Goal: Task Accomplishment & Management: Complete application form

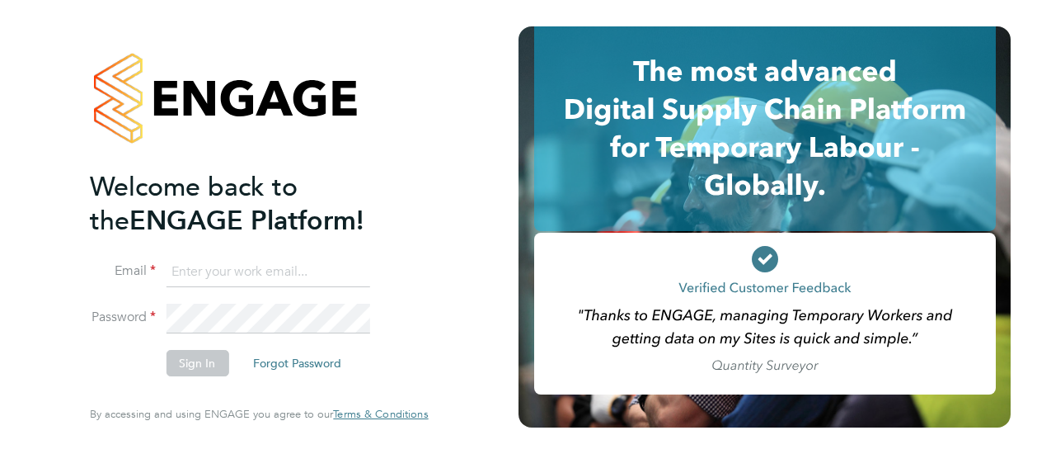
click at [310, 266] on input at bounding box center [268, 272] width 204 height 30
type input "[PERSON_NAME][DOMAIN_NAME][EMAIL_ADDRESS][PERSON_NAME][PERSON_NAME][DOMAIN_NAME]"
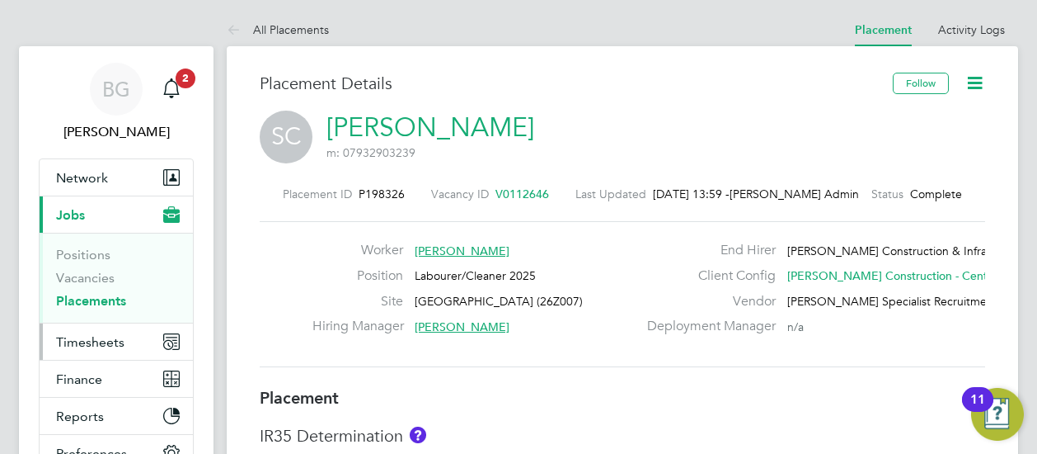
click at [143, 328] on button "Timesheets" at bounding box center [116, 341] width 153 height 36
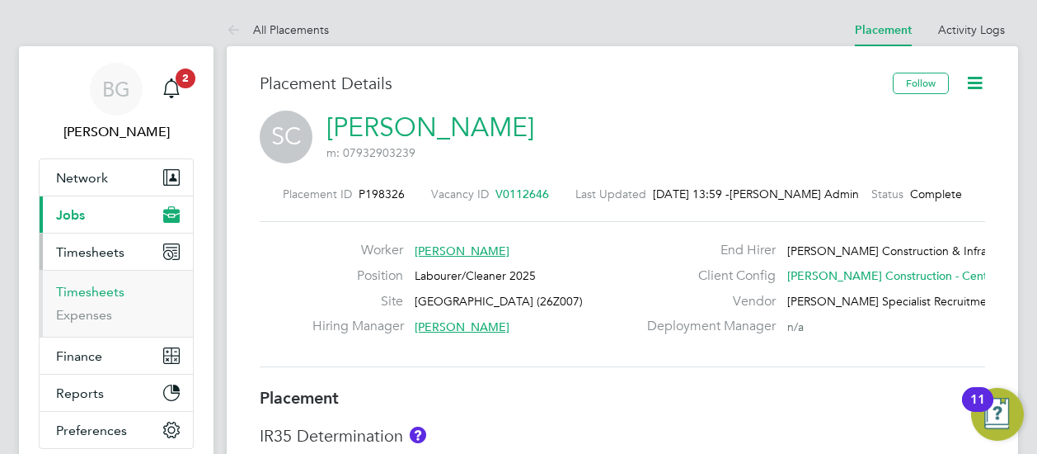
click at [116, 296] on link "Timesheets" at bounding box center [90, 292] width 68 height 16
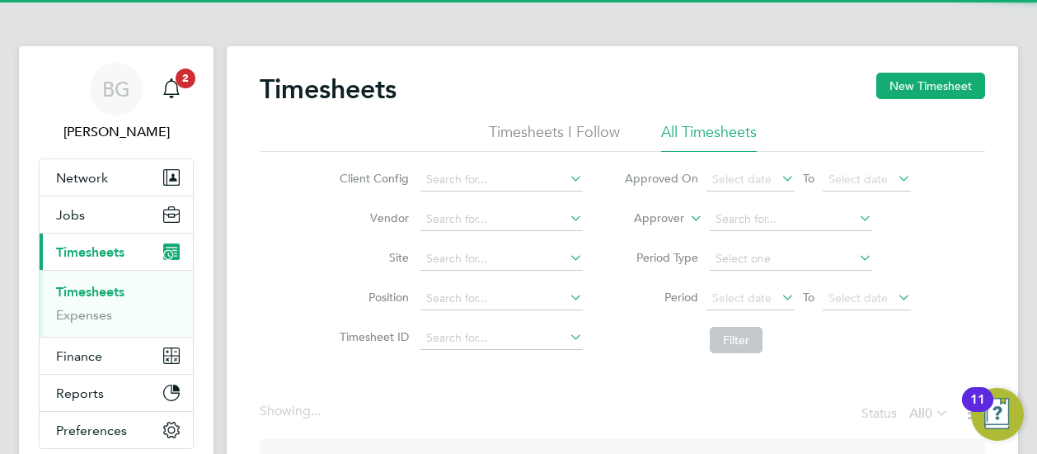
click at [670, 227] on li "Approver" at bounding box center [768, 220] width 328 height 40
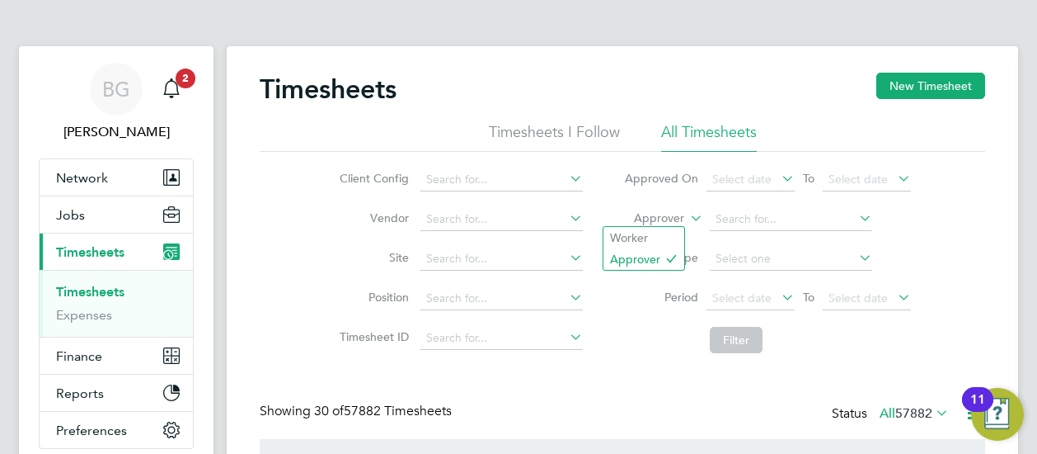
click at [663, 219] on label "Approver" at bounding box center [647, 218] width 74 height 16
click at [651, 230] on li "Worker" at bounding box center [644, 237] width 81 height 21
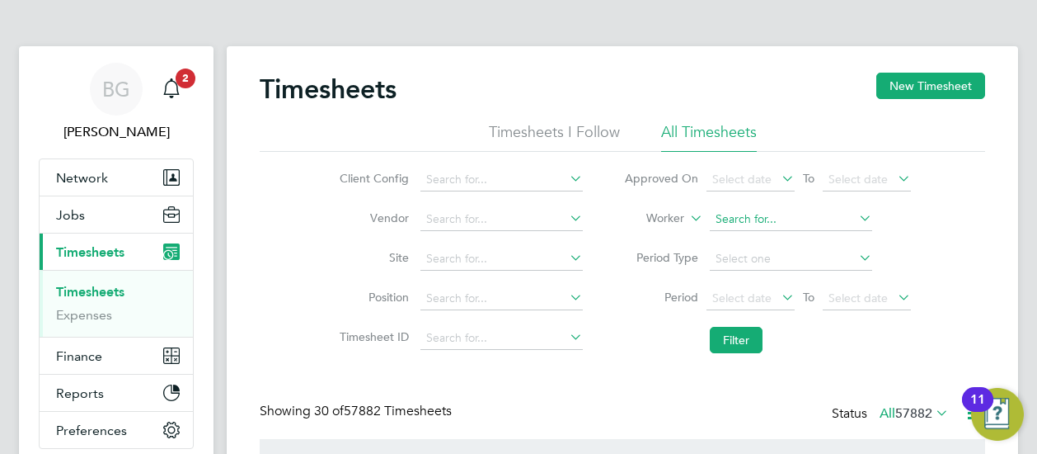
click at [765, 217] on input at bounding box center [791, 219] width 162 height 23
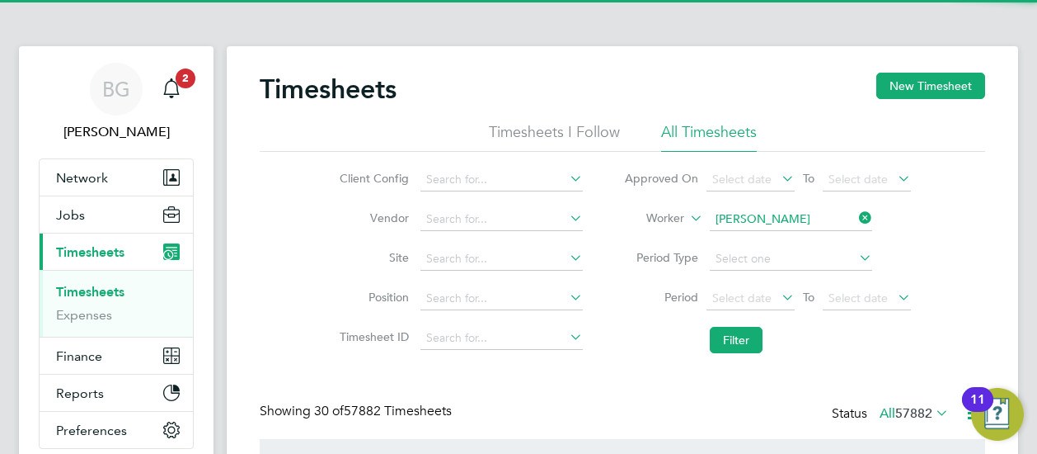
click at [815, 260] on b "Will" at bounding box center [825, 263] width 21 height 14
type input "[PERSON_NAME]"
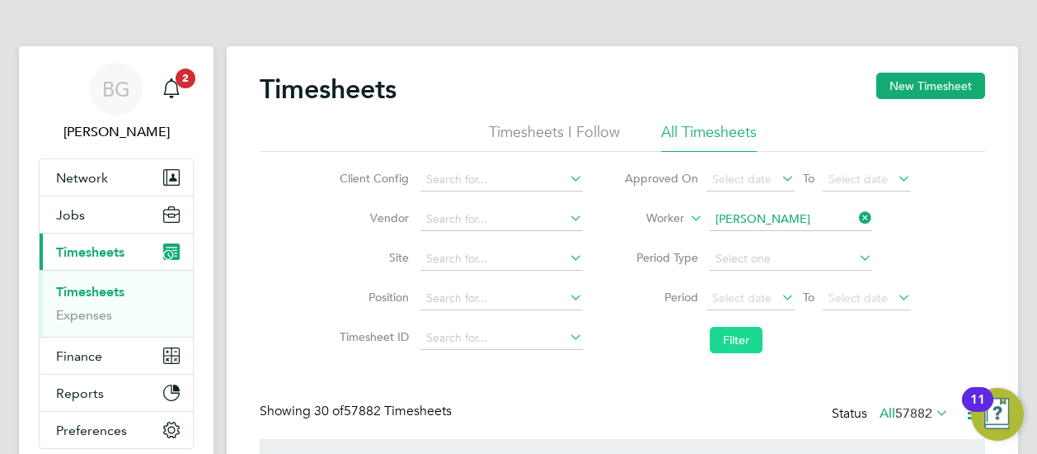
click at [739, 342] on button "Filter" at bounding box center [736, 340] width 53 height 26
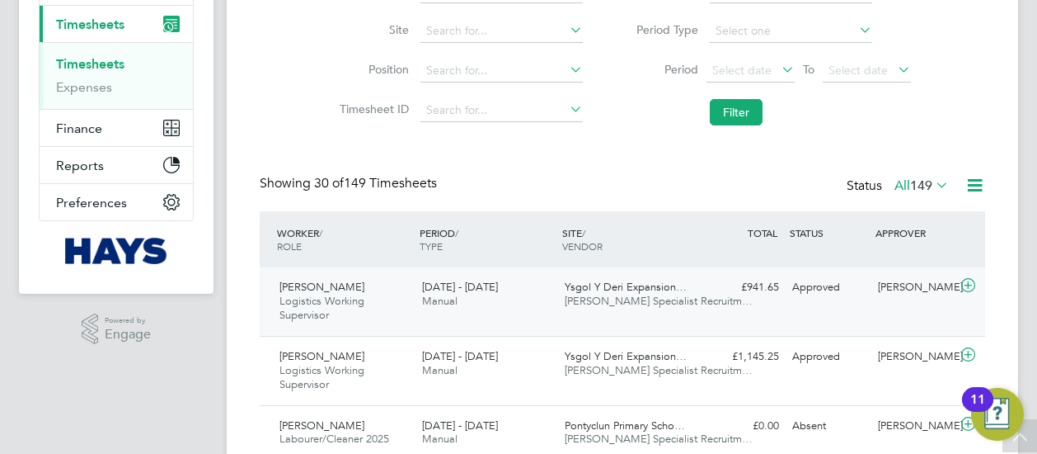
click at [622, 296] on span "[PERSON_NAME] Specialist Recruitm…" at bounding box center [659, 301] width 188 height 14
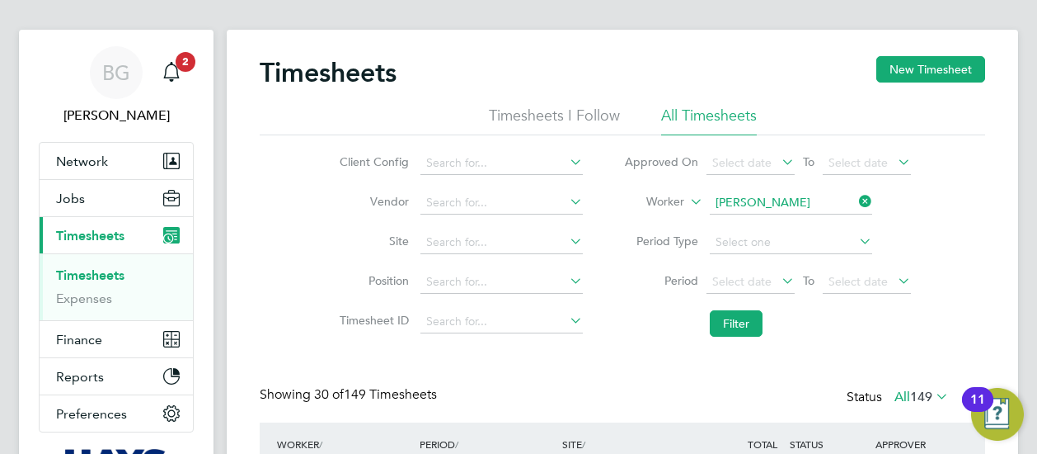
click at [856, 208] on icon at bounding box center [856, 201] width 0 height 23
click at [806, 209] on input at bounding box center [791, 202] width 162 height 23
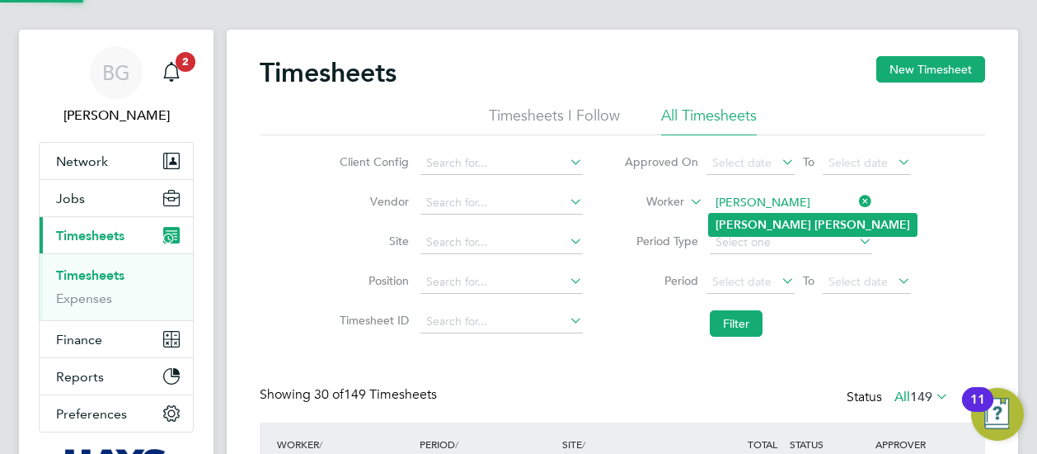
click at [790, 228] on li "[PERSON_NAME]" at bounding box center [813, 225] width 208 height 22
type input "[PERSON_NAME]"
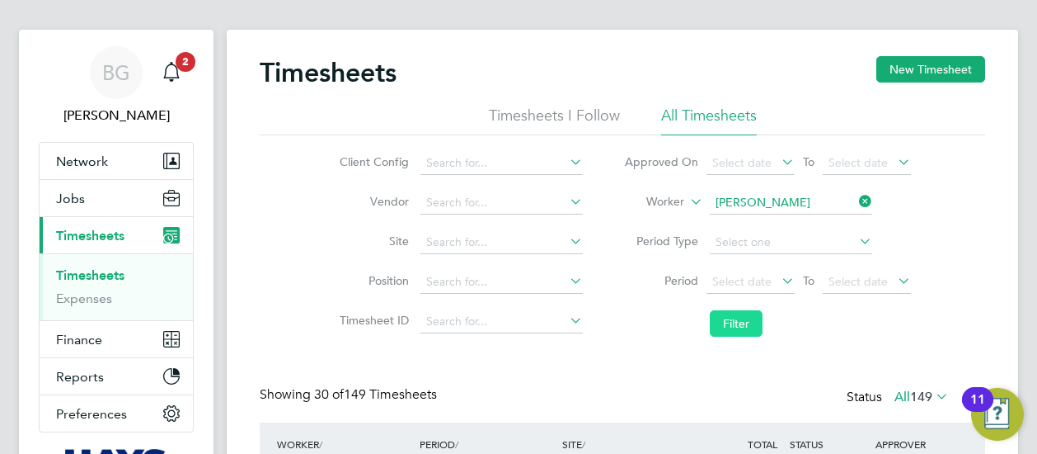
click at [751, 311] on button "Filter" at bounding box center [736, 323] width 53 height 26
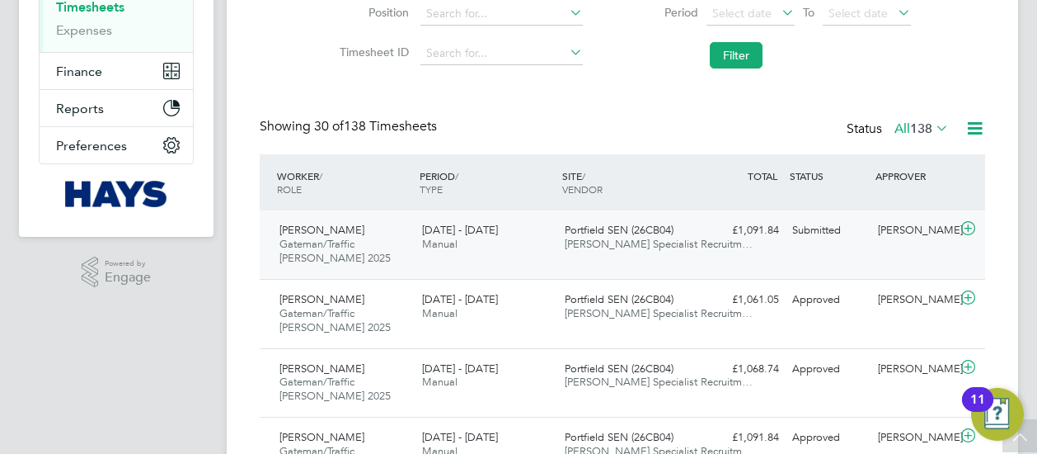
click at [566, 219] on div "Portfield SEN (26CB04) [PERSON_NAME] Specialist Recruitm…" at bounding box center [629, 237] width 143 height 41
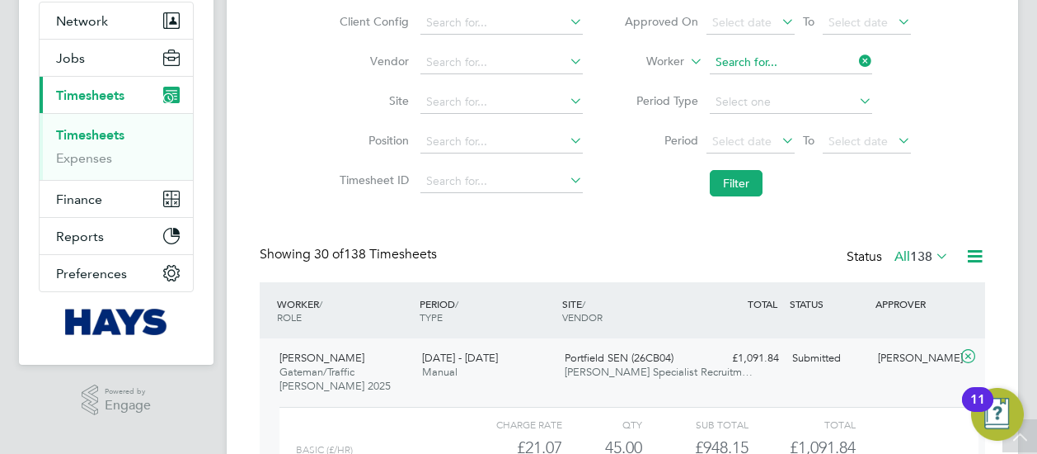
click at [846, 72] on input at bounding box center [791, 62] width 162 height 23
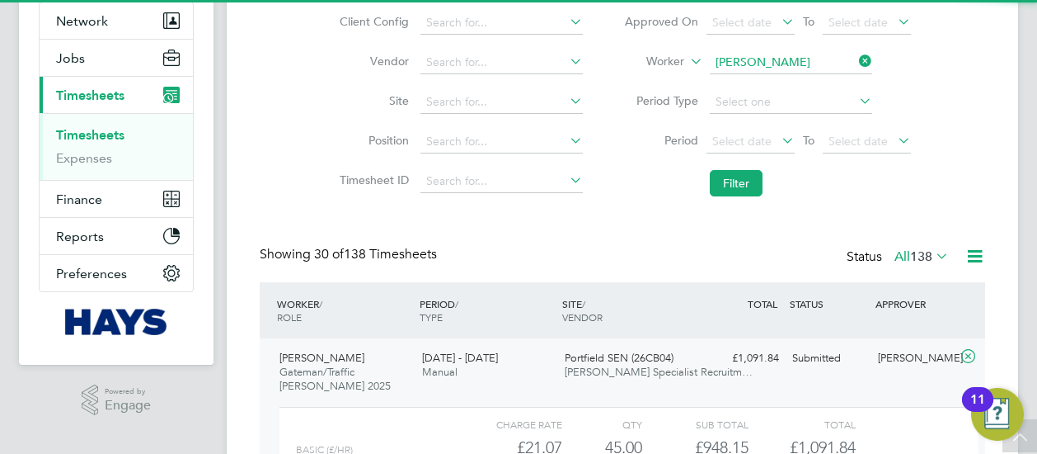
click at [784, 105] on li "[PERSON_NAME]" at bounding box center [813, 107] width 208 height 22
type input "[PERSON_NAME]"
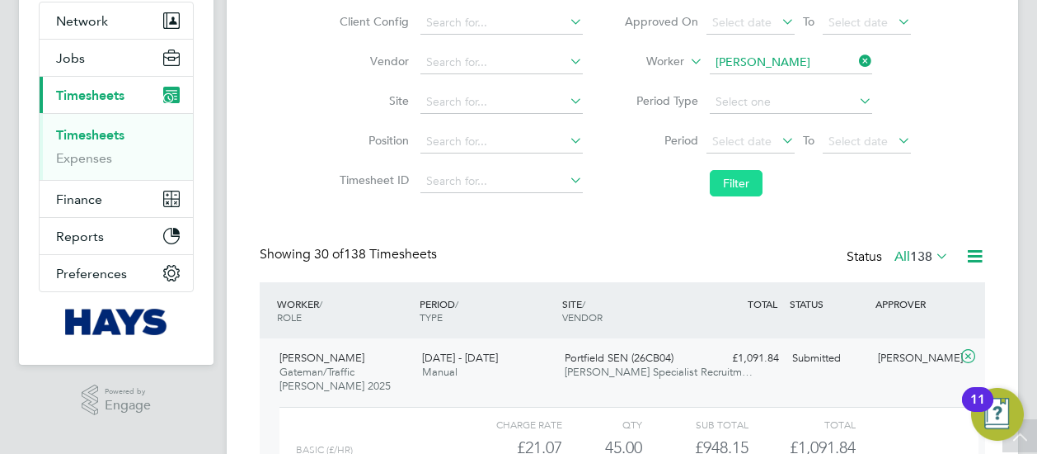
click at [749, 181] on button "Filter" at bounding box center [736, 183] width 53 height 26
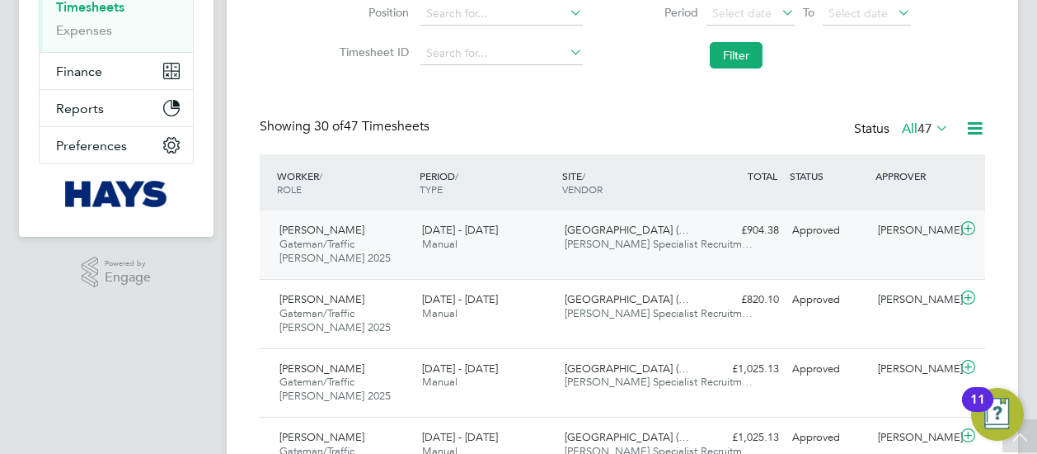
click at [632, 252] on div "[GEOGRAPHIC_DATA] (… [PERSON_NAME] Specialist Recruitm…" at bounding box center [629, 237] width 143 height 41
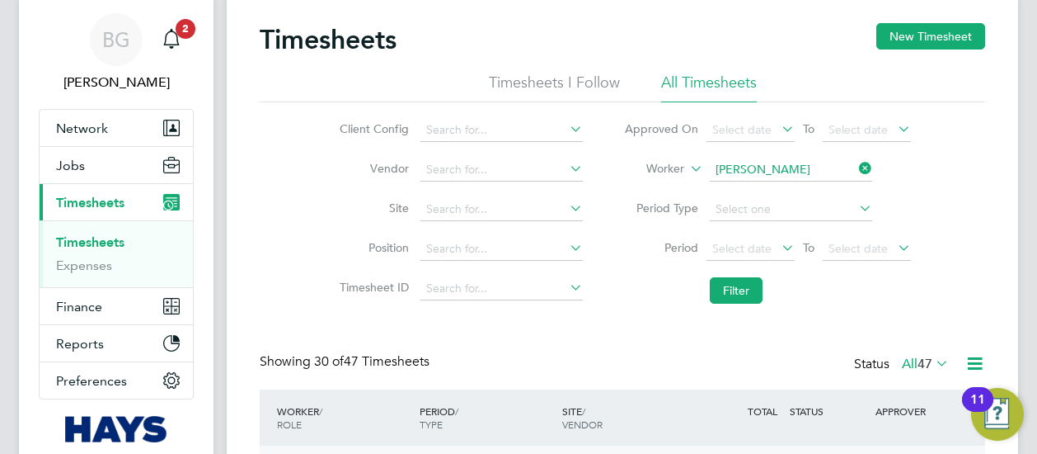
click at [841, 157] on li "Worker [PERSON_NAME]" at bounding box center [768, 170] width 328 height 40
click at [856, 160] on icon at bounding box center [856, 168] width 0 height 23
click at [848, 161] on input at bounding box center [791, 169] width 162 height 23
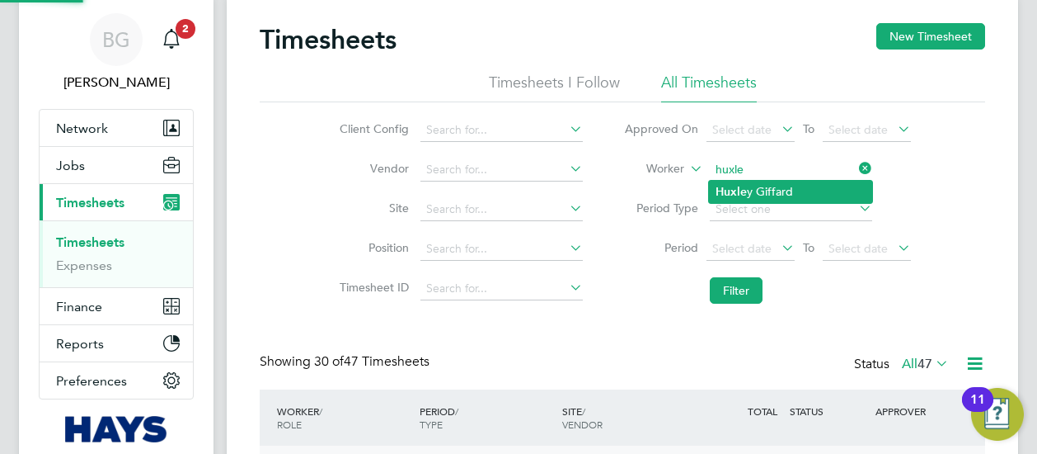
click at [788, 194] on li "Huxle y Giffard" at bounding box center [790, 192] width 163 height 22
type input "[PERSON_NAME]"
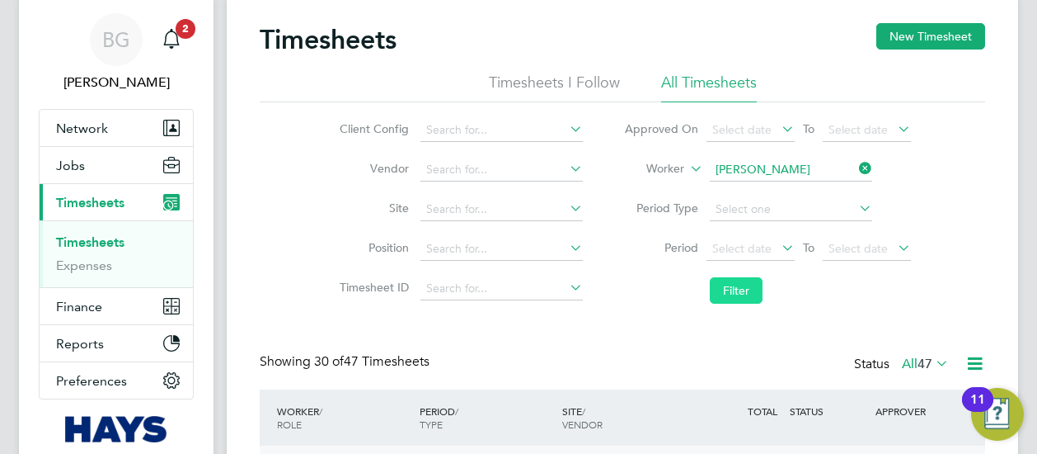
click at [743, 291] on button "Filter" at bounding box center [736, 290] width 53 height 26
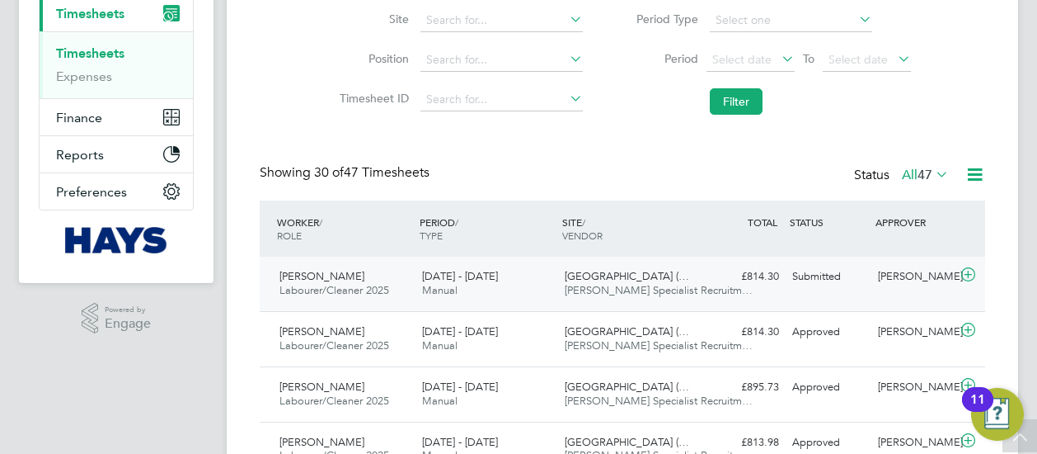
click at [635, 292] on span "[PERSON_NAME] Specialist Recruitm…" at bounding box center [659, 290] width 188 height 14
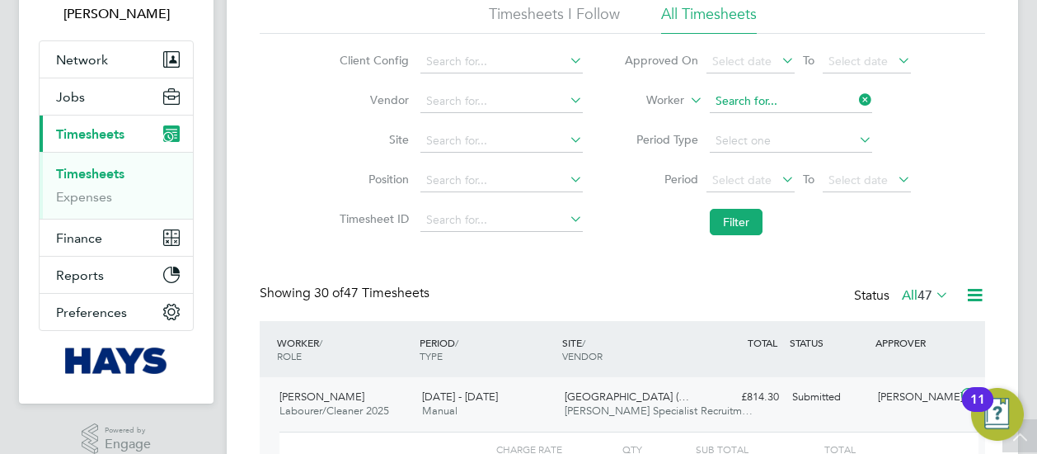
click at [849, 99] on input at bounding box center [791, 101] width 162 height 23
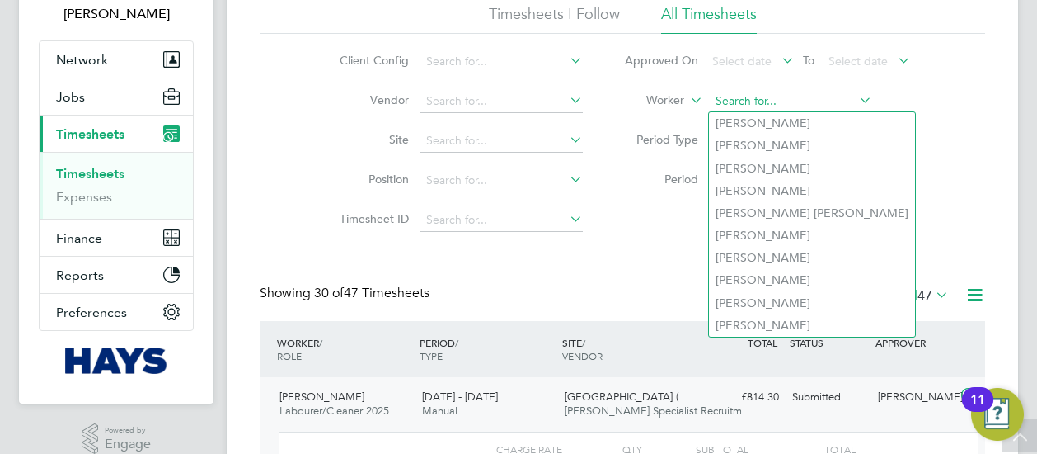
click at [808, 98] on input at bounding box center [791, 101] width 162 height 23
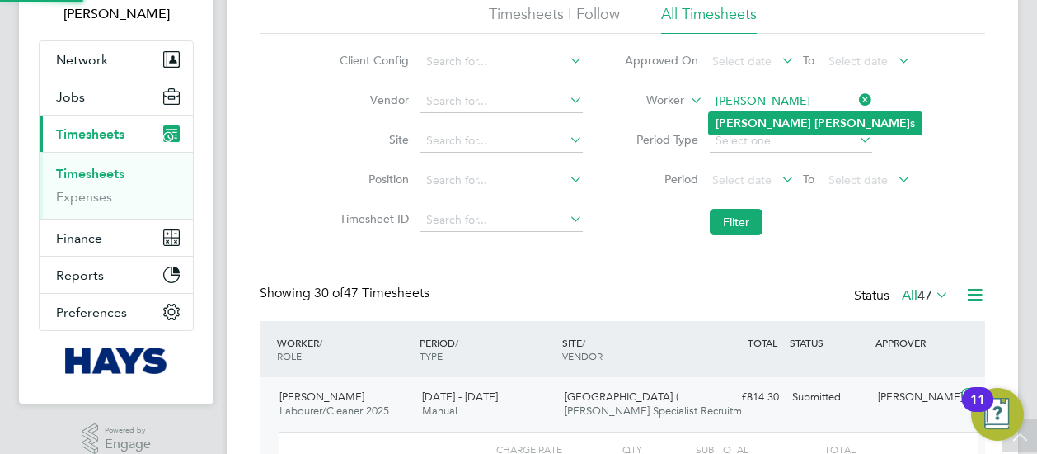
click at [800, 115] on li "[PERSON_NAME] s" at bounding box center [815, 123] width 213 height 22
type input "[PERSON_NAME]"
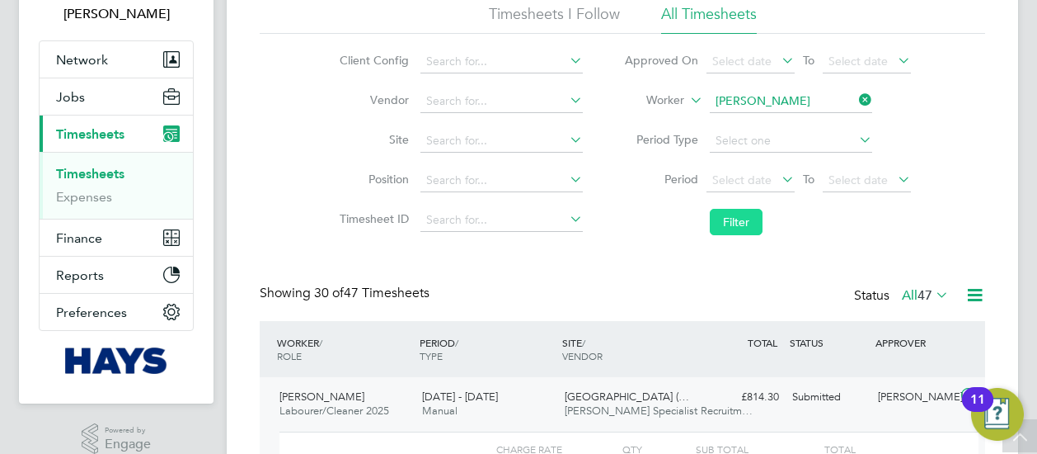
click at [745, 210] on button "Filter" at bounding box center [736, 222] width 53 height 26
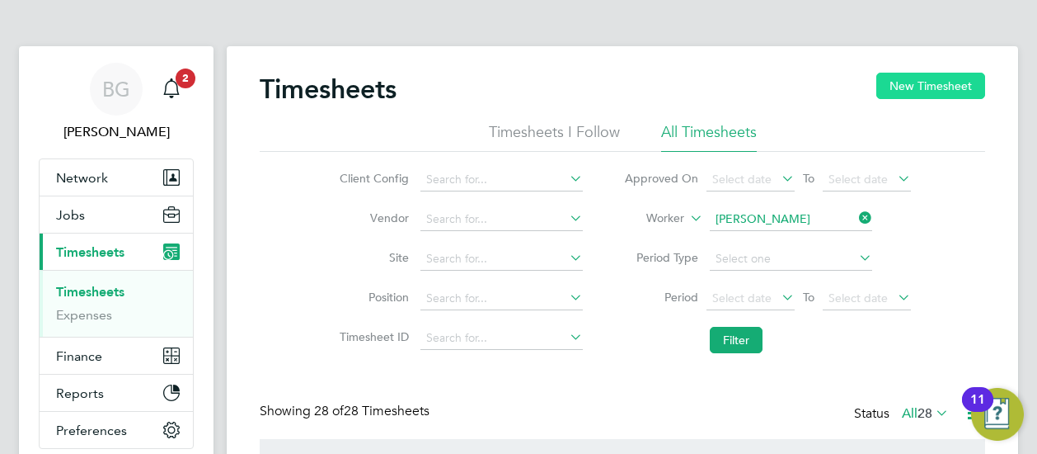
click at [919, 82] on button "New Timesheet" at bounding box center [931, 86] width 109 height 26
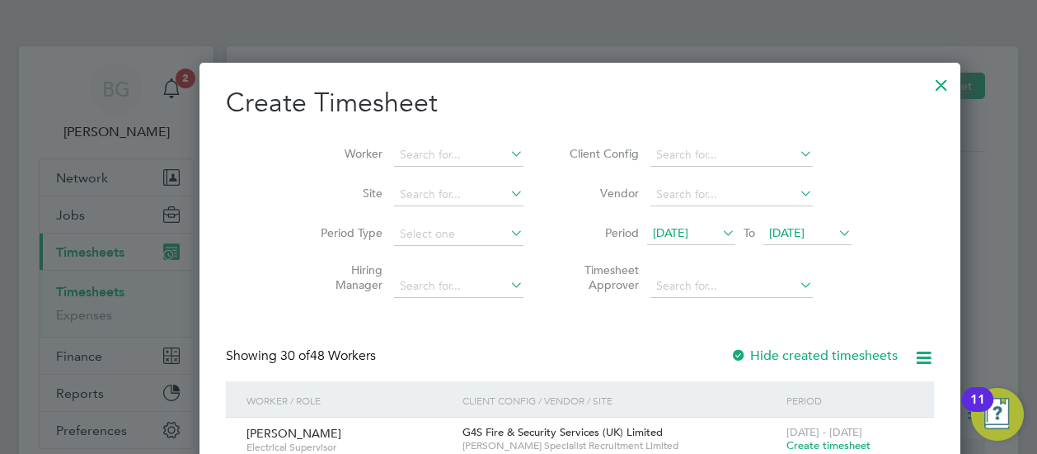
click at [648, 247] on li "Period [DATE] To [DATE]" at bounding box center [708, 234] width 328 height 40
click at [647, 242] on span "[DATE]" at bounding box center [691, 234] width 88 height 22
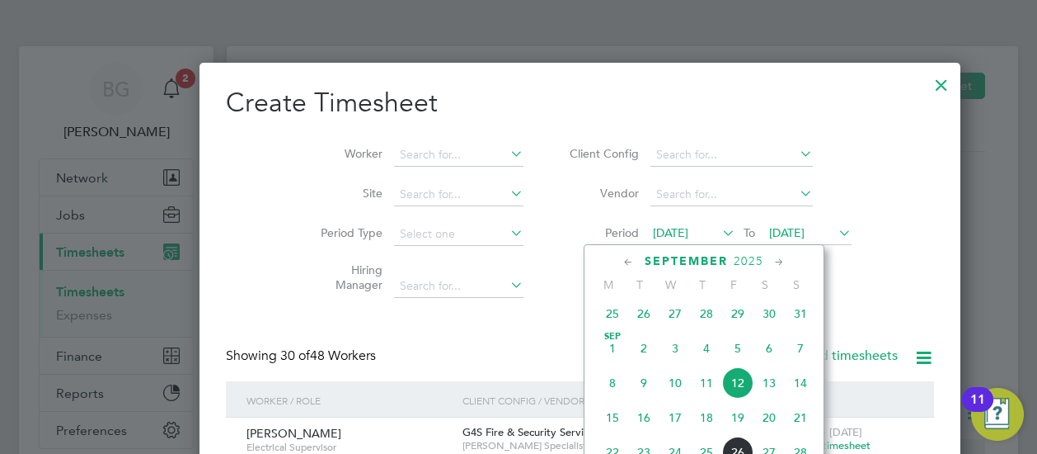
click at [769, 421] on span "20" at bounding box center [769, 417] width 31 height 31
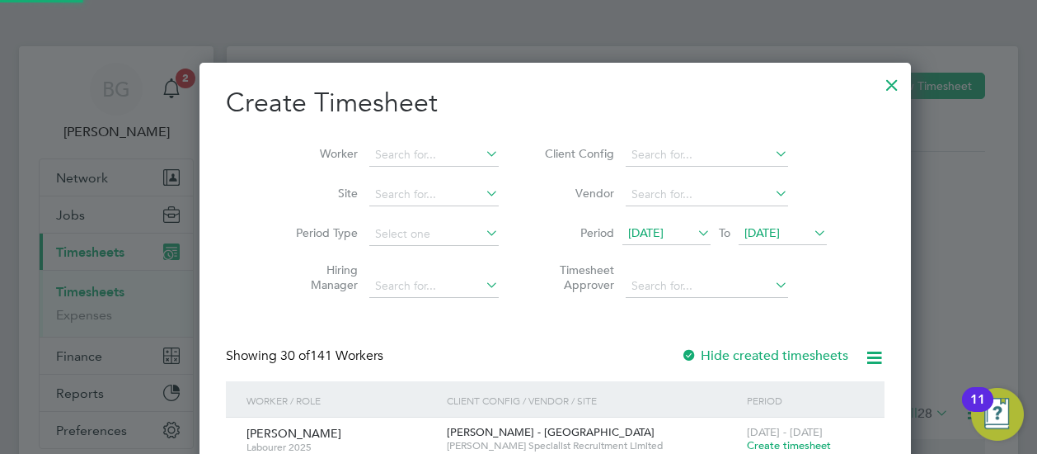
click at [745, 237] on span "[DATE]" at bounding box center [762, 232] width 35 height 15
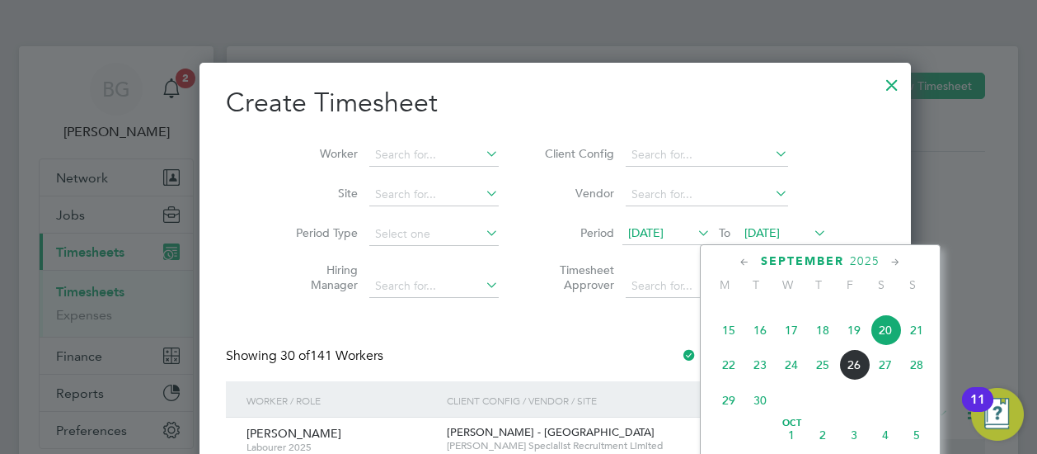
click at [861, 378] on span "26" at bounding box center [854, 364] width 31 height 31
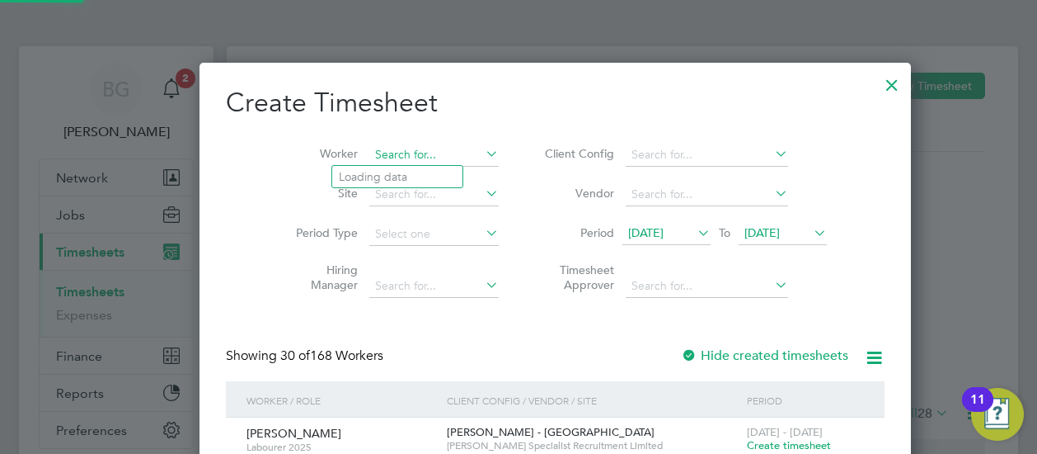
click at [370, 155] on input at bounding box center [433, 154] width 129 height 23
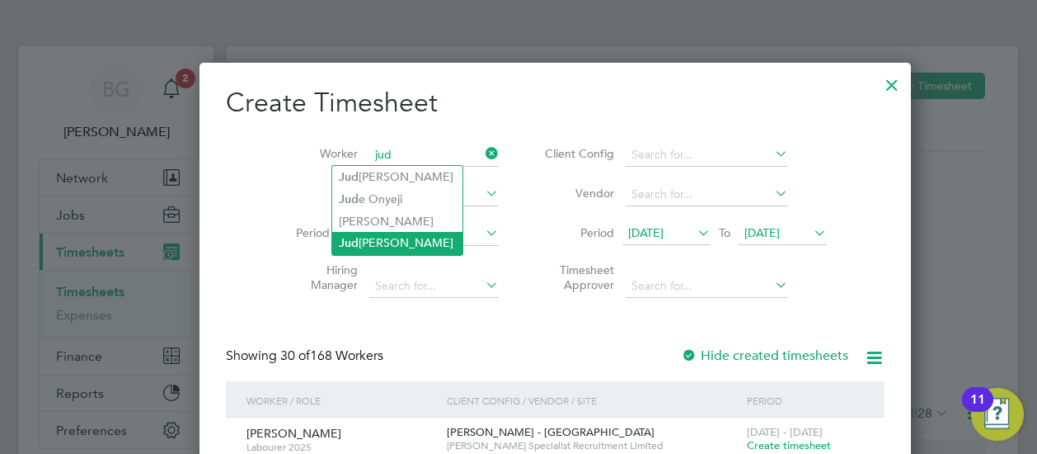
click at [399, 238] on li "Jud ith [PERSON_NAME]" at bounding box center [397, 243] width 130 height 22
type input "[PERSON_NAME]"
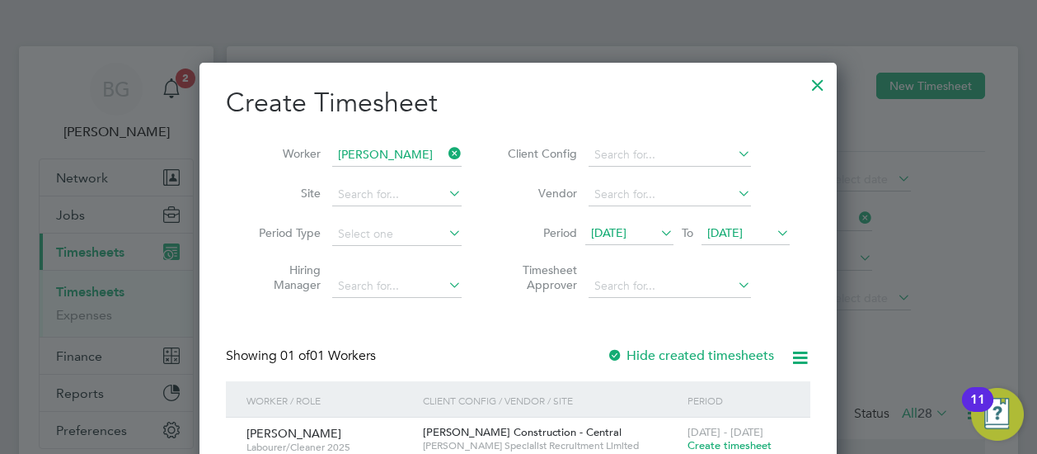
click at [745, 449] on span "Create timesheet" at bounding box center [730, 445] width 84 height 14
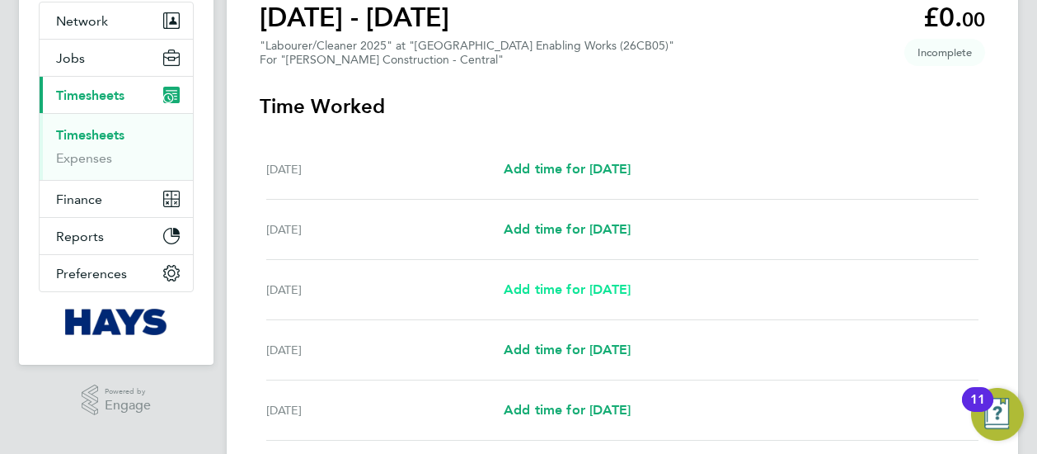
click at [593, 283] on span "Add time for [DATE]" at bounding box center [567, 289] width 127 height 16
select select "30"
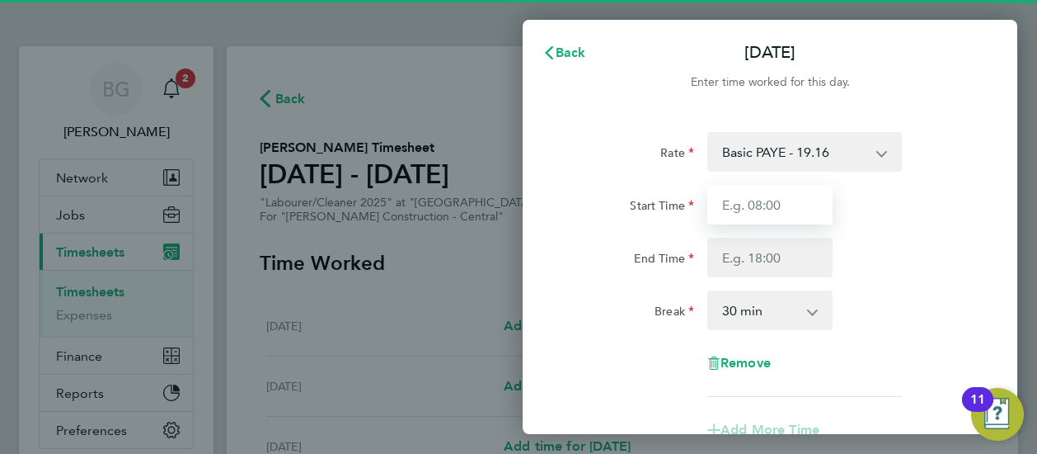
click at [754, 197] on input "Start Time" at bounding box center [769, 205] width 125 height 40
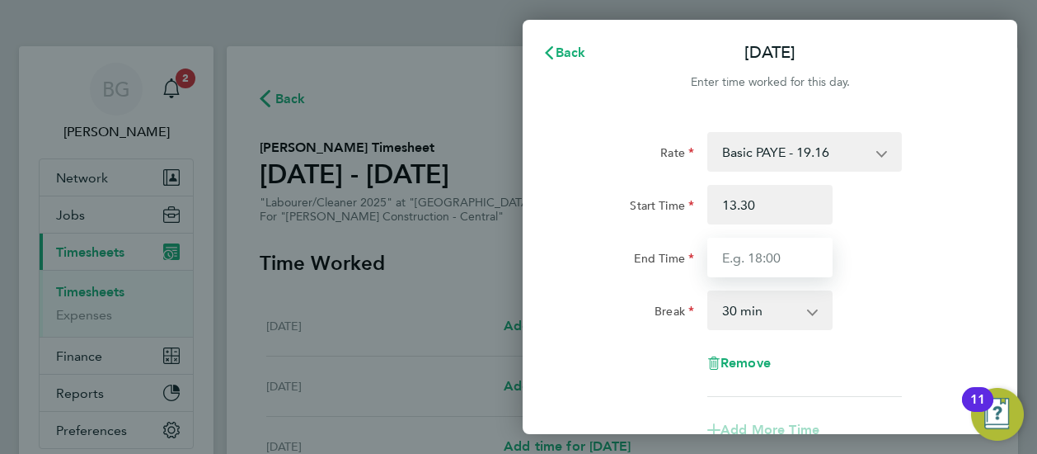
type input "13:30"
type input "16:30"
click at [764, 320] on select "0 min 15 min 30 min 45 min 60 min 75 min 90 min" at bounding box center [760, 310] width 102 height 36
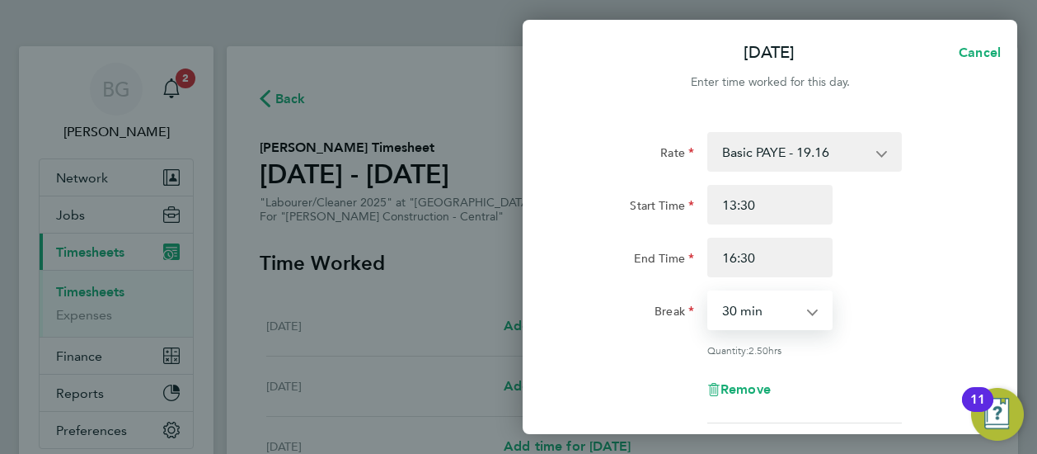
select select "0"
click at [709, 292] on select "0 min 15 min 30 min 45 min 60 min 75 min 90 min" at bounding box center [760, 310] width 102 height 36
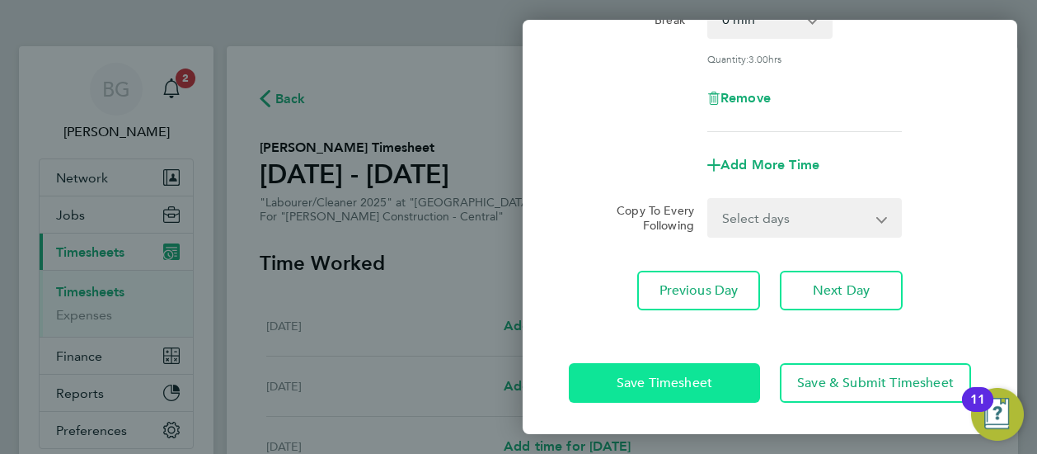
click at [716, 384] on button "Save Timesheet" at bounding box center [664, 383] width 191 height 40
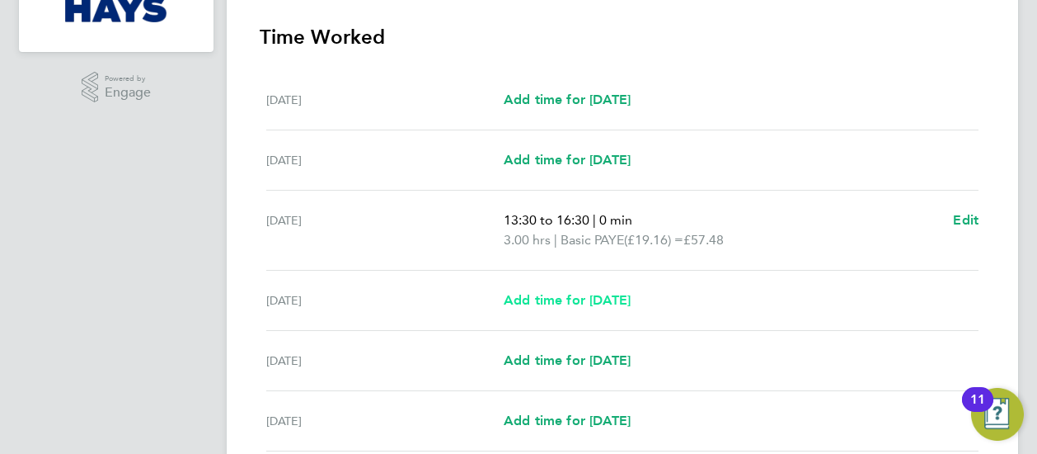
click at [557, 298] on span "Add time for [DATE]" at bounding box center [567, 300] width 127 height 16
select select "30"
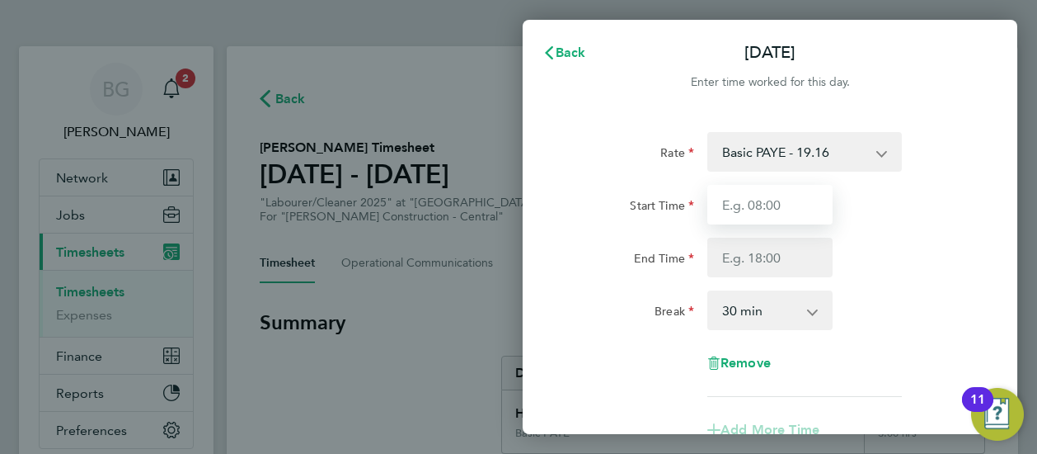
click at [737, 210] on input "Start Time" at bounding box center [769, 205] width 125 height 40
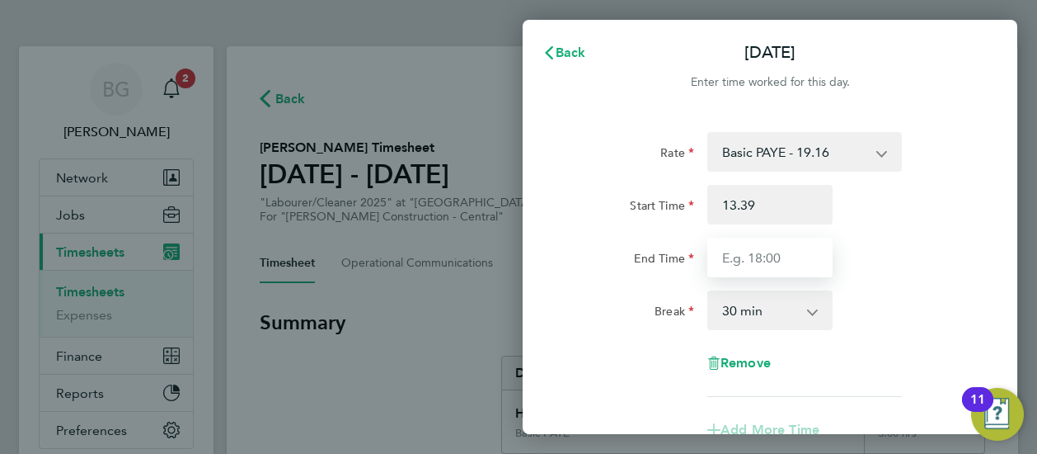
type input "13:39"
type input "16:30"
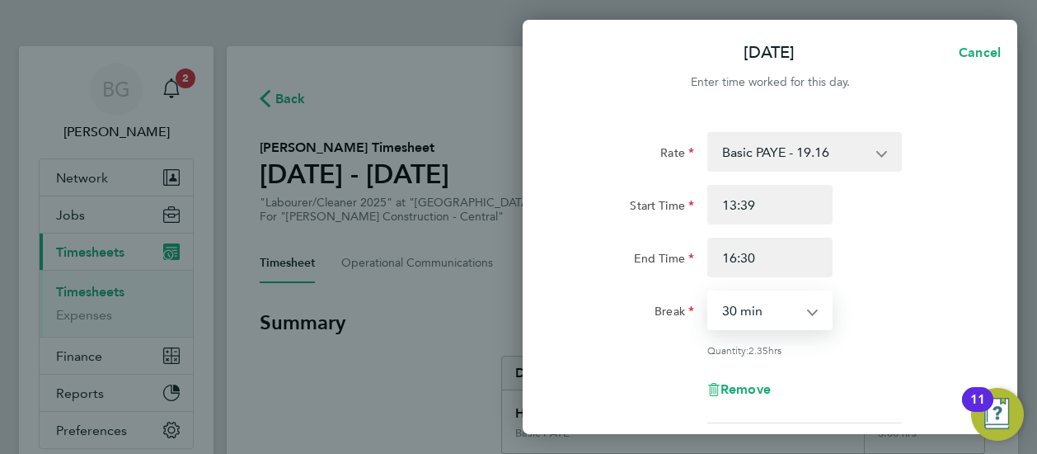
click at [794, 315] on select "0 min 15 min 30 min 45 min 60 min 75 min 90 min" at bounding box center [760, 310] width 102 height 36
select select "0"
click at [709, 292] on select "0 min 15 min 30 min 45 min 60 min 75 min 90 min" at bounding box center [760, 310] width 102 height 36
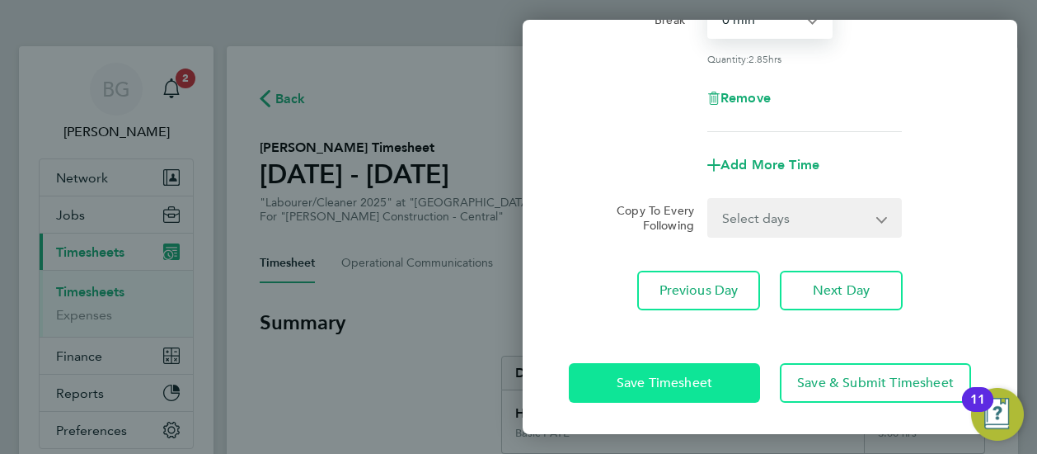
click at [679, 385] on span "Save Timesheet" at bounding box center [665, 382] width 96 height 16
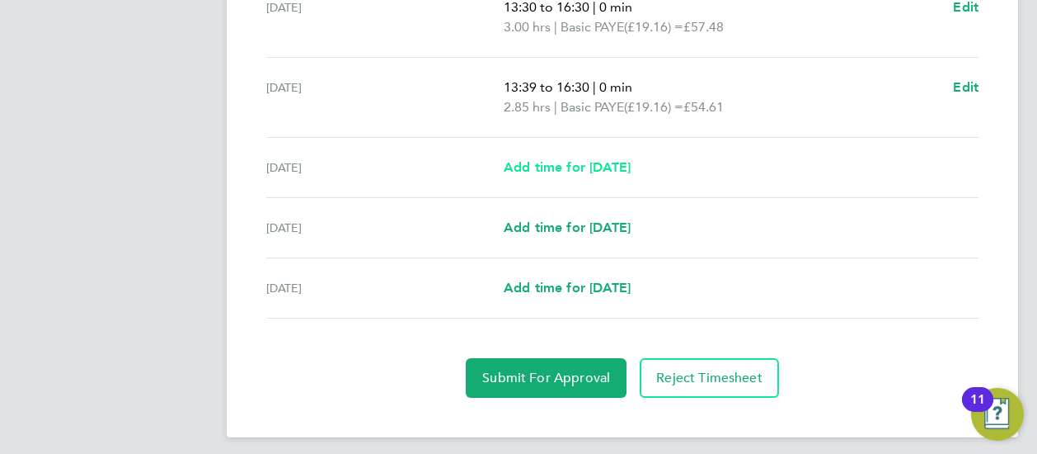
click at [542, 174] on link "Add time for [DATE]" at bounding box center [567, 167] width 127 height 20
select select "30"
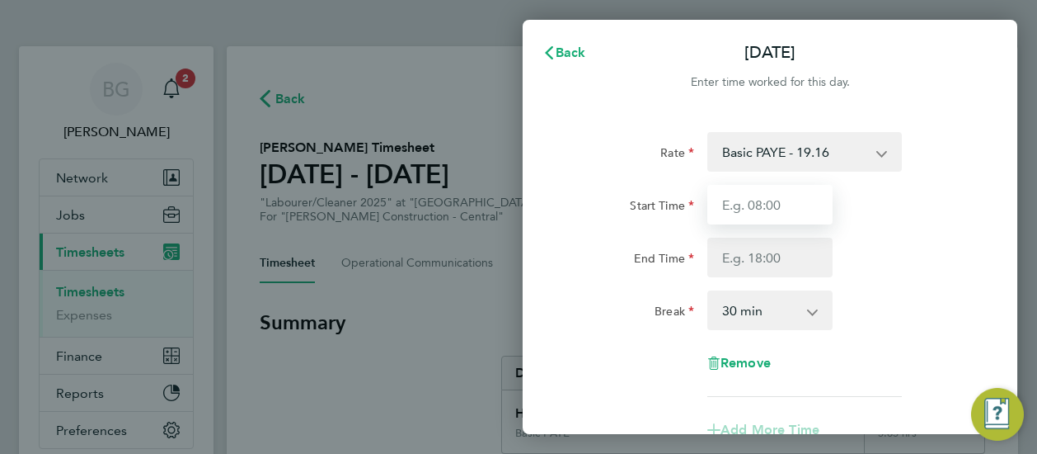
click at [736, 196] on input "Start Time" at bounding box center [769, 205] width 125 height 40
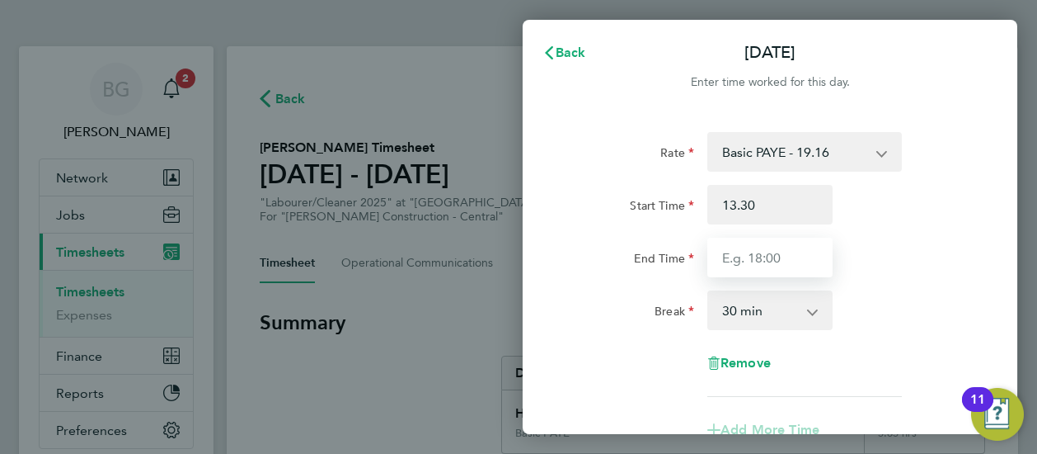
type input "13:30"
type input "15:30"
click at [788, 318] on select "0 min 15 min 30 min 45 min 60 min 75 min 90 min" at bounding box center [760, 310] width 102 height 36
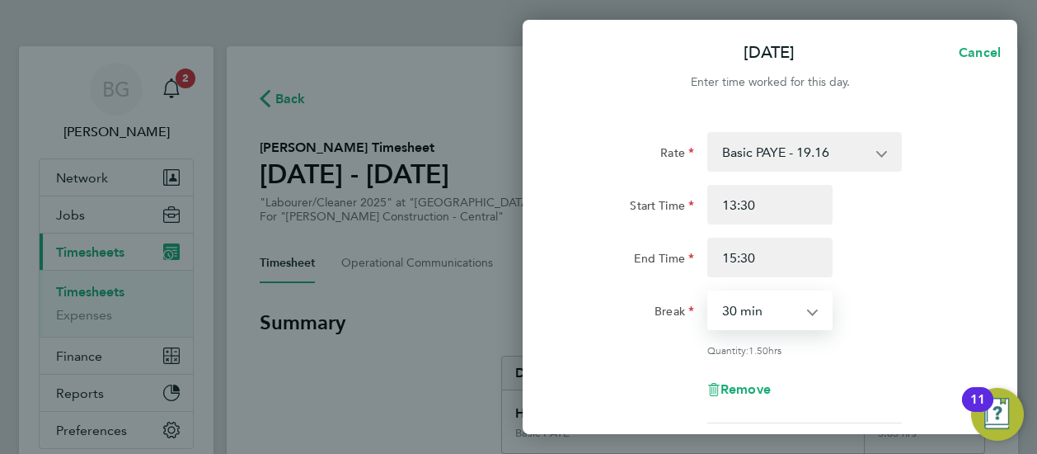
select select "0"
click at [709, 292] on select "0 min 15 min 30 min 45 min 60 min 75 min 90 min" at bounding box center [760, 310] width 102 height 36
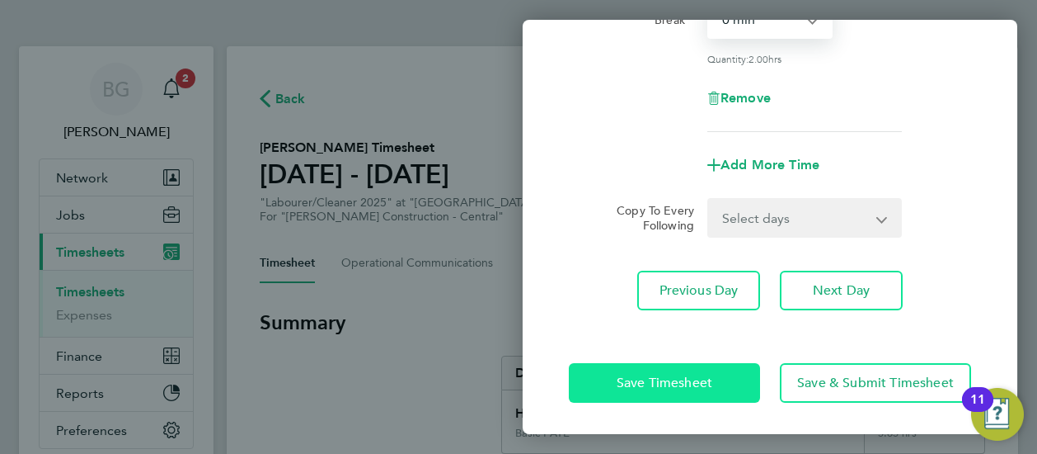
click at [643, 366] on button "Save Timesheet" at bounding box center [664, 383] width 191 height 40
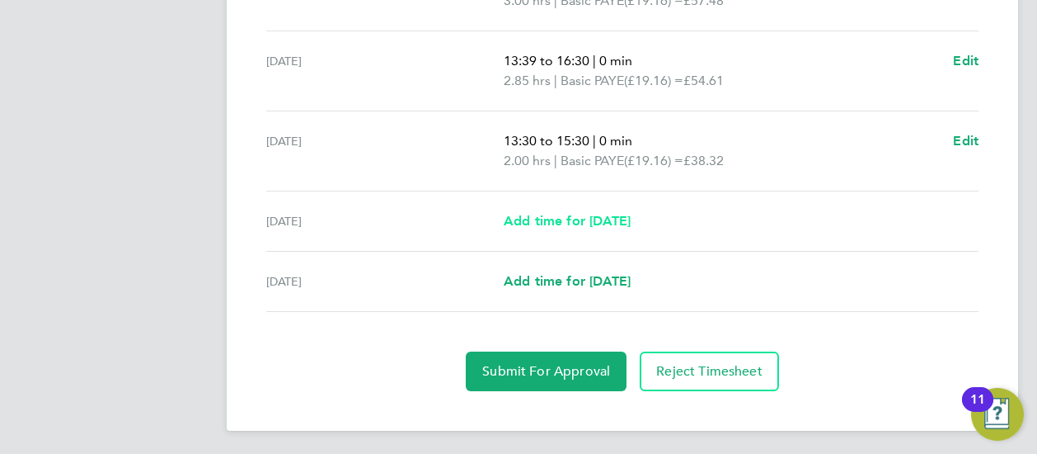
click at [596, 222] on span "Add time for [DATE]" at bounding box center [567, 221] width 127 height 16
select select "30"
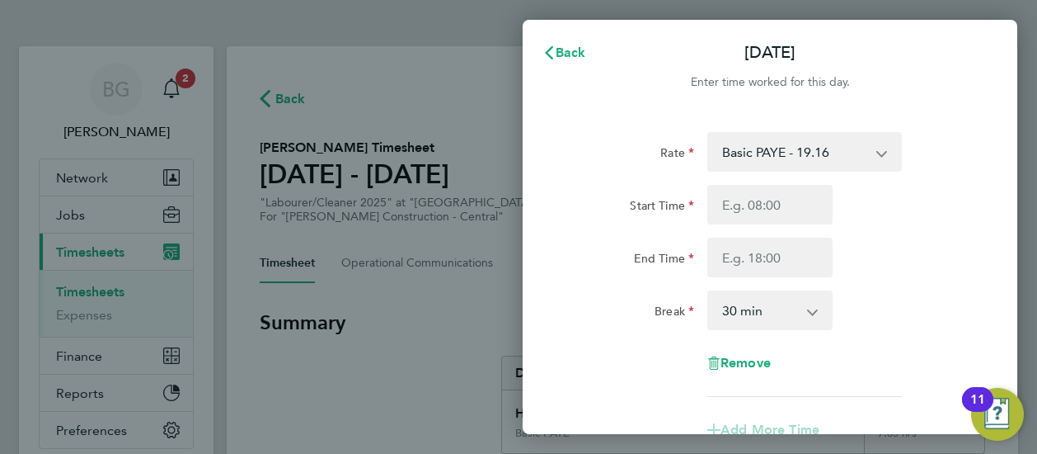
click at [775, 184] on div "Rate Basic PAYE - 19.16 Weekday OT 45h+ - 27.81 Sat first 4h - 27.81 Sat after …" at bounding box center [770, 264] width 402 height 265
click at [775, 198] on input "Start Time" at bounding box center [769, 205] width 125 height 40
type input "14:00"
type input "17:00"
click at [760, 324] on select "0 min 15 min 30 min 45 min 60 min 75 min 90 min" at bounding box center [760, 310] width 102 height 36
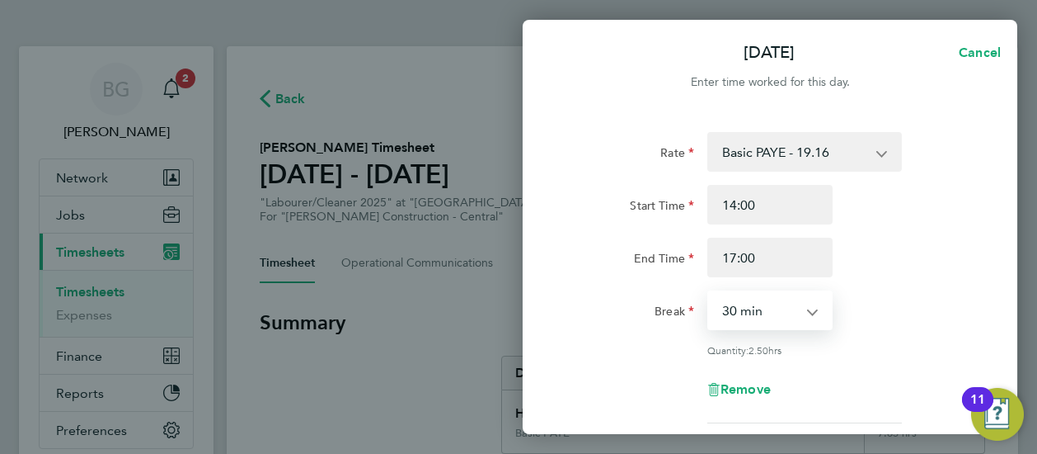
select select "0"
click at [709, 292] on select "0 min 15 min 30 min 45 min 60 min 75 min 90 min" at bounding box center [760, 310] width 102 height 36
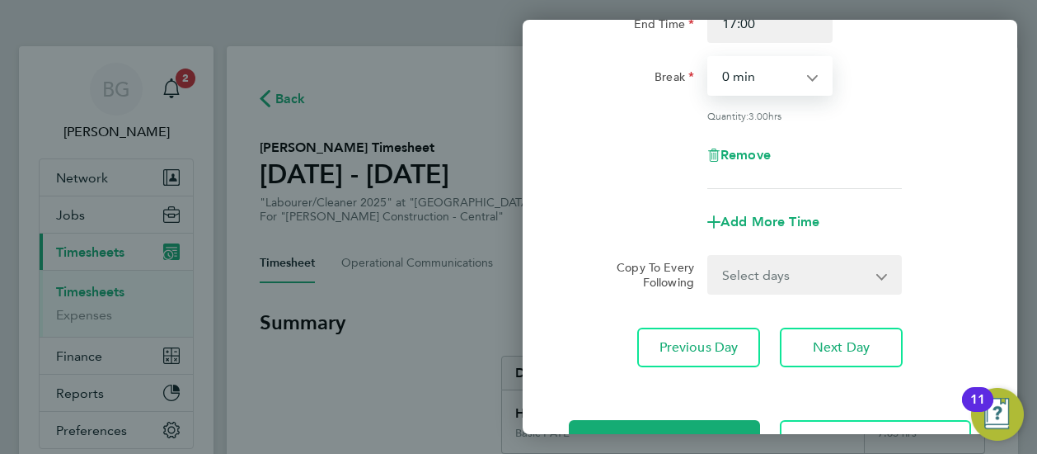
scroll to position [291, 0]
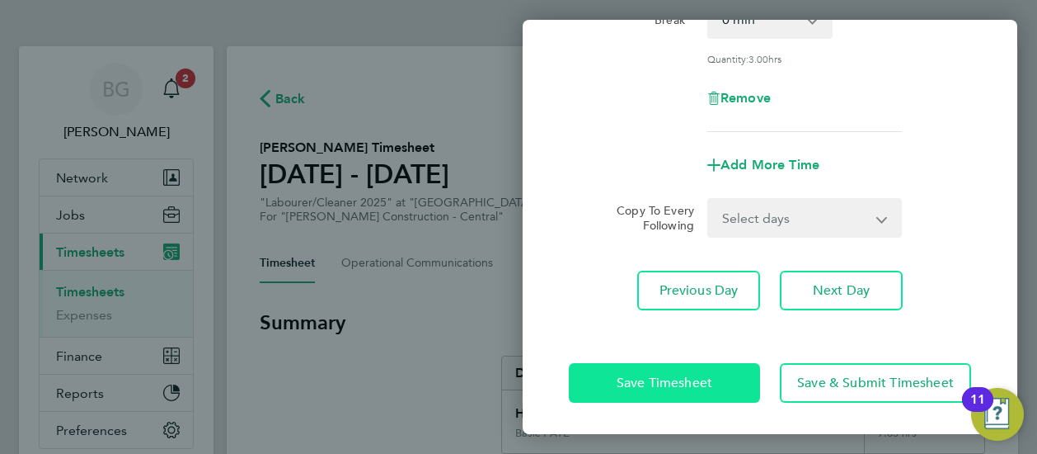
click at [688, 379] on span "Save Timesheet" at bounding box center [665, 382] width 96 height 16
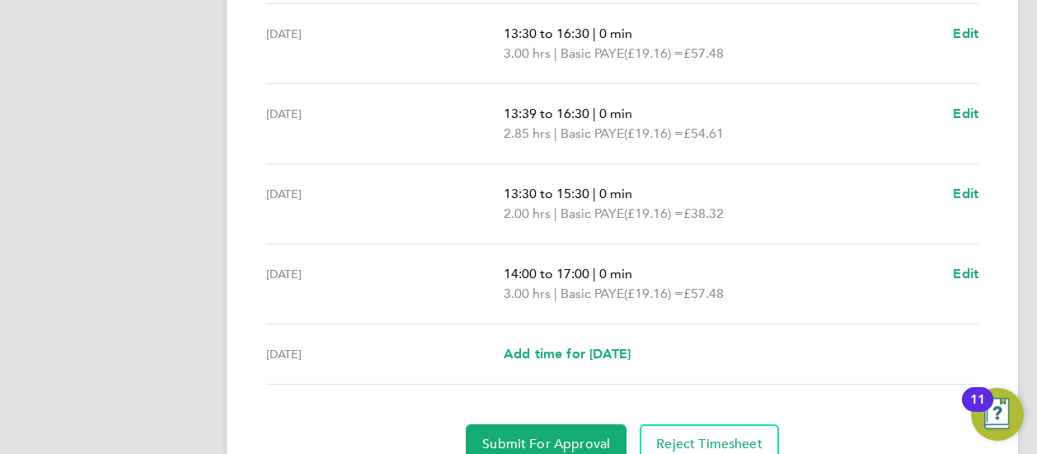
scroll to position [656, 0]
click at [577, 347] on span "Add time for [DATE]" at bounding box center [567, 353] width 127 height 16
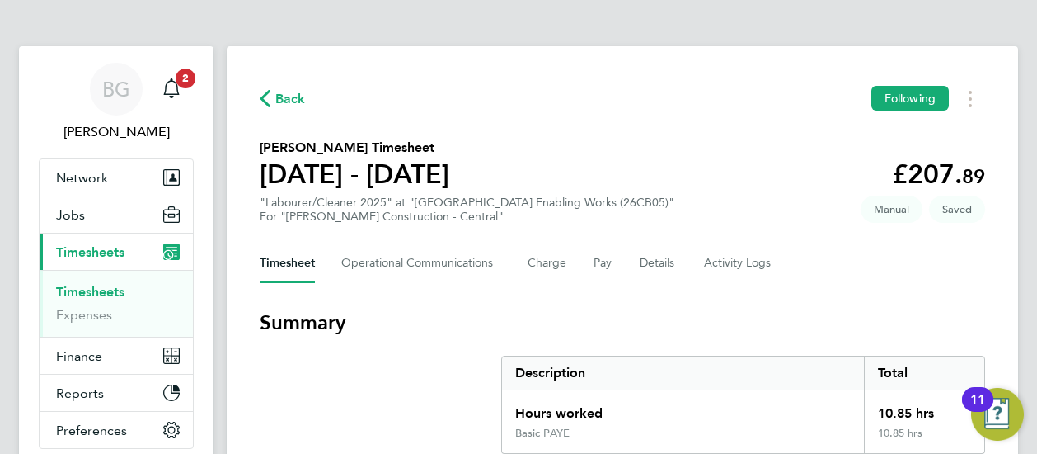
select select "30"
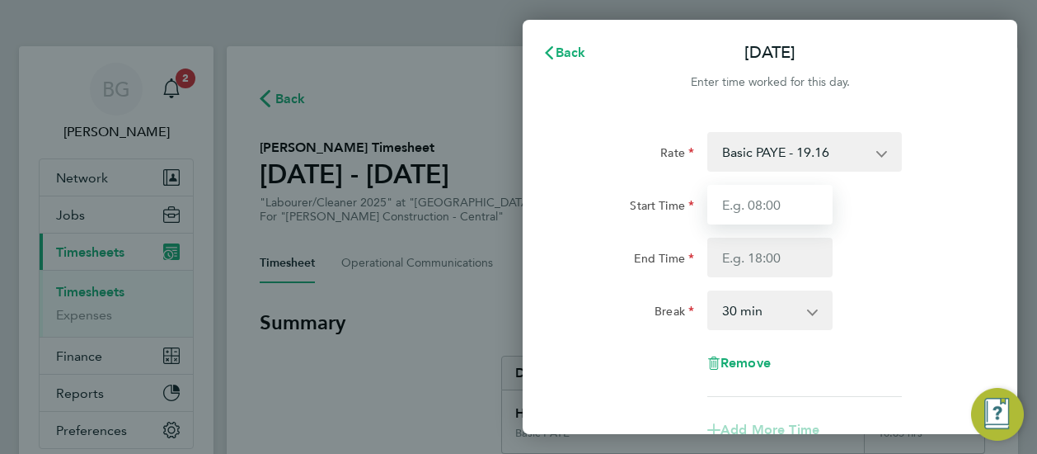
click at [739, 209] on input "Start Time" at bounding box center [769, 205] width 125 height 40
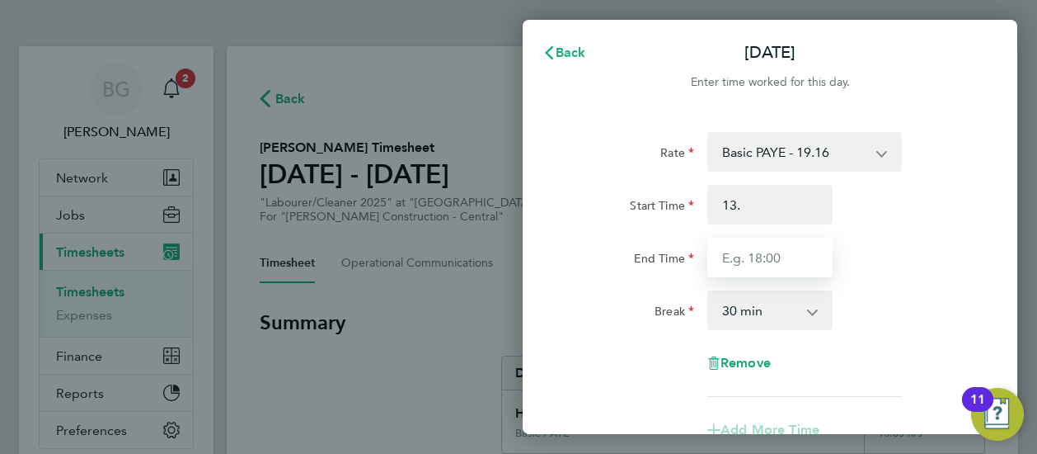
type input "13:00"
type input "16:00"
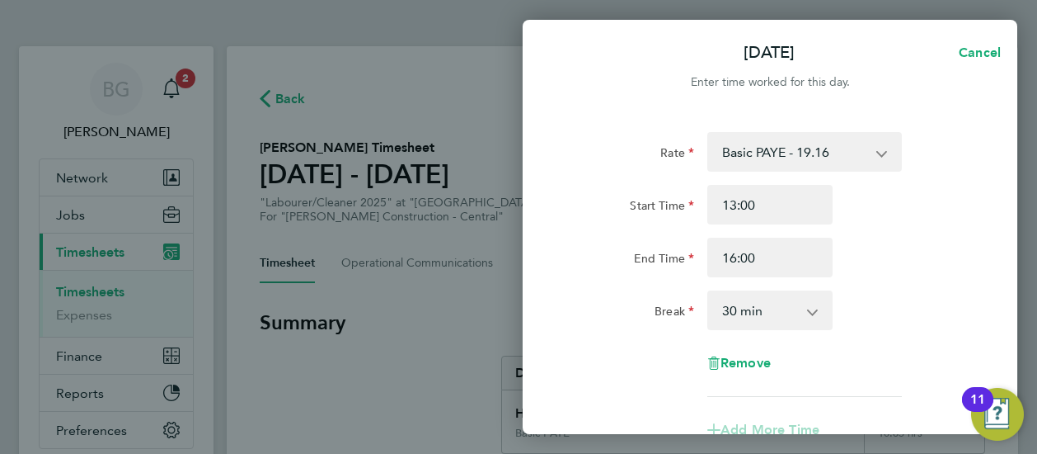
click at [775, 329] on div "0 min 15 min 30 min 45 min 60 min 75 min 90 min" at bounding box center [769, 310] width 125 height 40
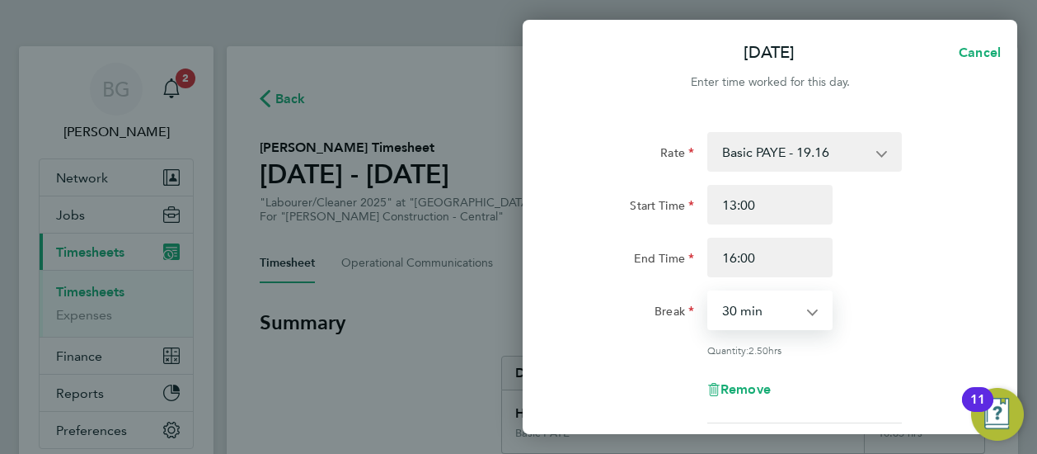
click at [774, 321] on select "0 min 15 min 30 min 45 min 60 min 75 min 90 min" at bounding box center [760, 310] width 102 height 36
select select "0"
click at [709, 292] on select "0 min 15 min 30 min 45 min 60 min 75 min 90 min" at bounding box center [760, 310] width 102 height 36
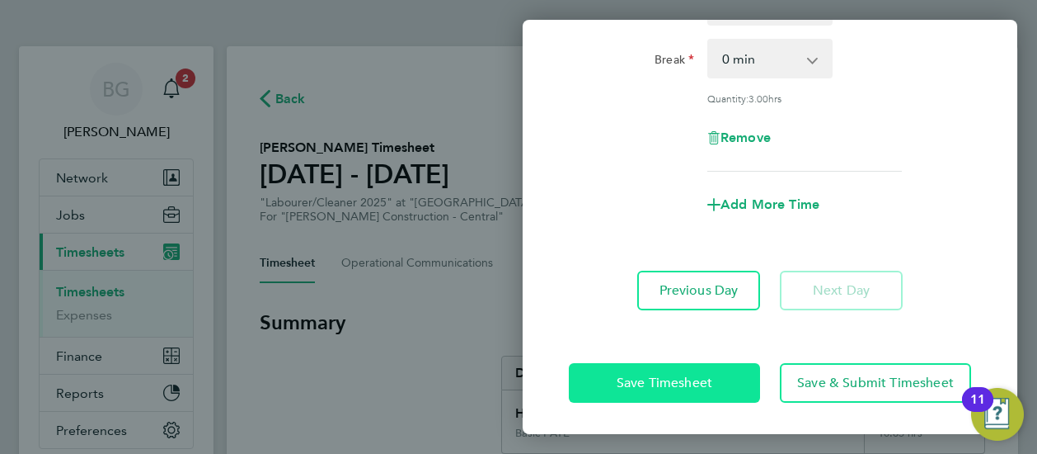
click at [682, 375] on span "Save Timesheet" at bounding box center [665, 382] width 96 height 16
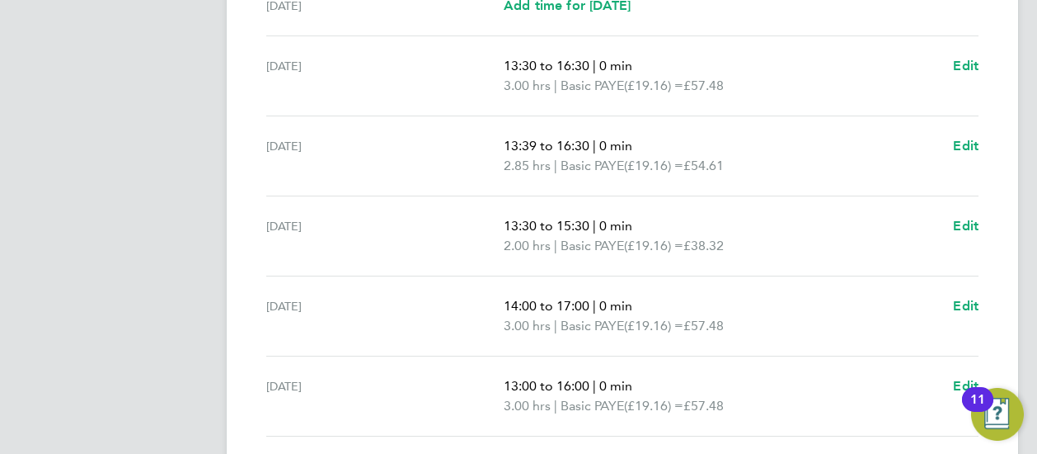
scroll to position [748, 0]
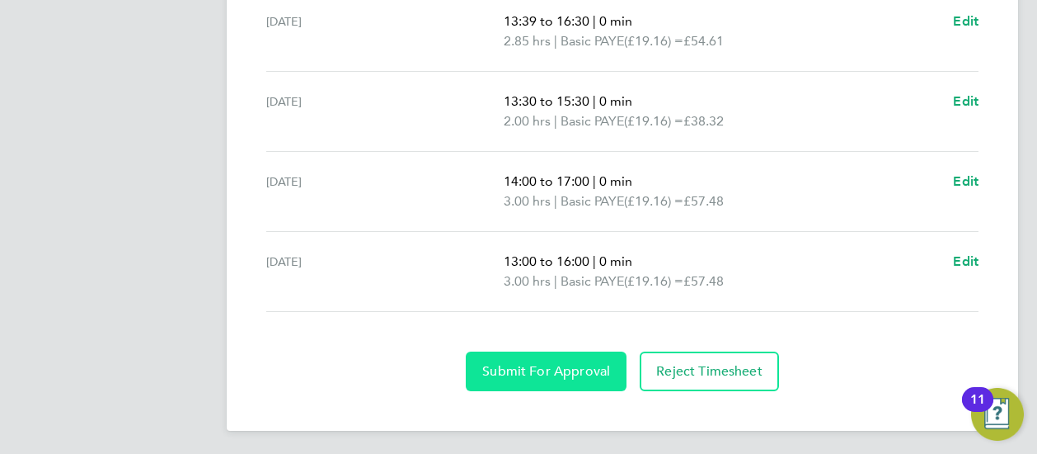
click at [544, 378] on button "Submit For Approval" at bounding box center [546, 371] width 161 height 40
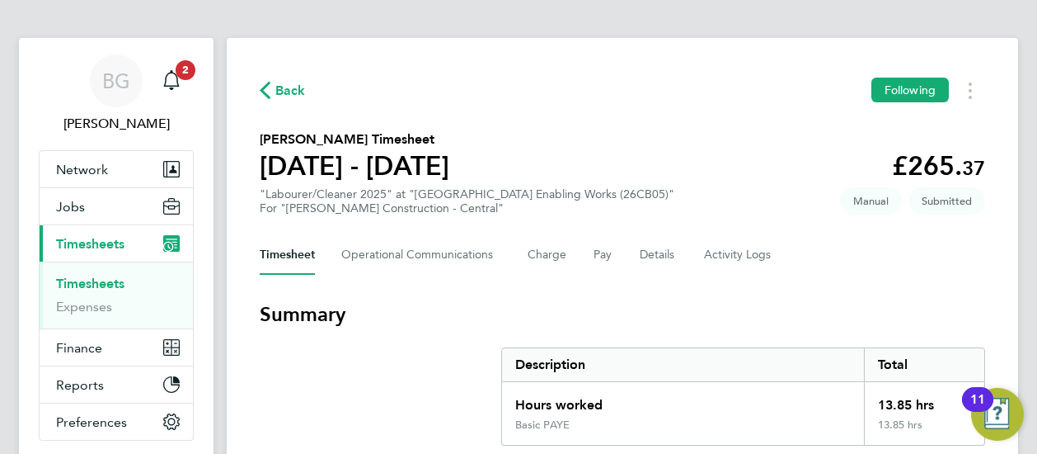
scroll to position [0, 0]
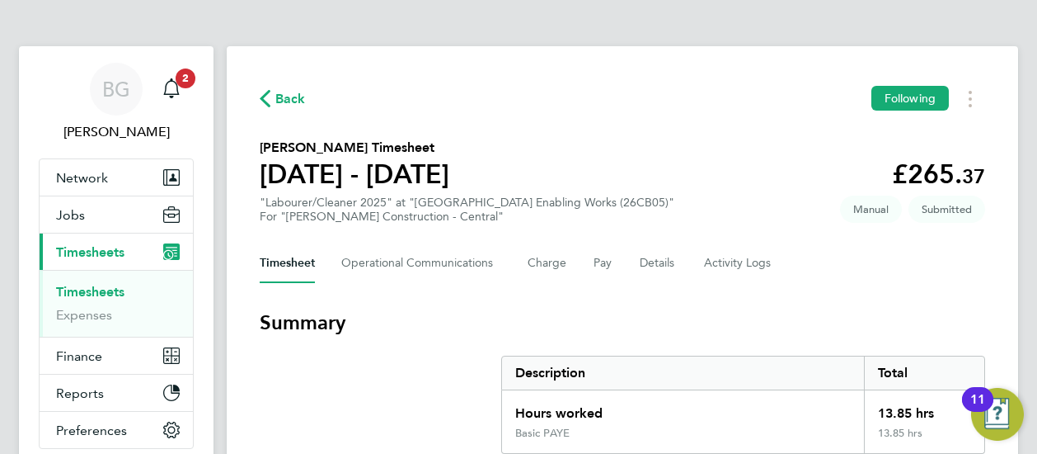
click at [283, 100] on span "Back" at bounding box center [290, 99] width 31 height 20
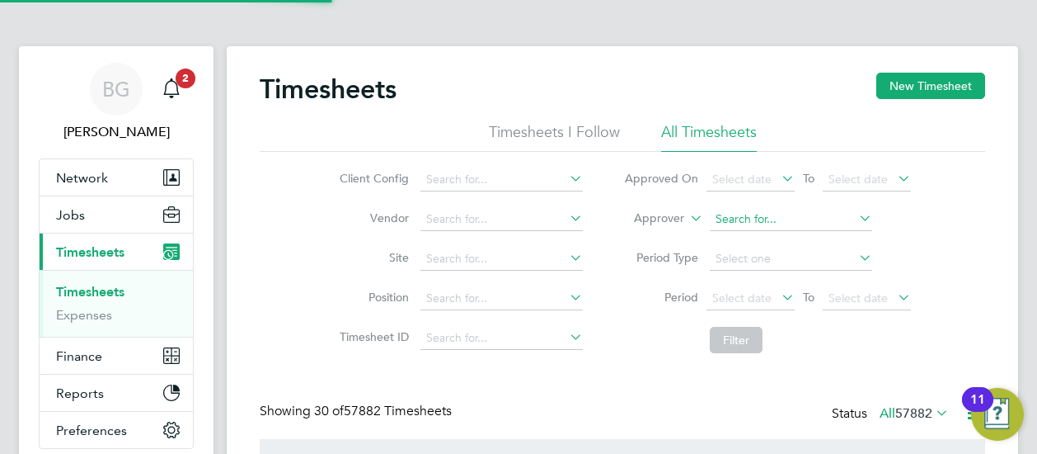
click at [759, 207] on li "Approver" at bounding box center [768, 220] width 328 height 40
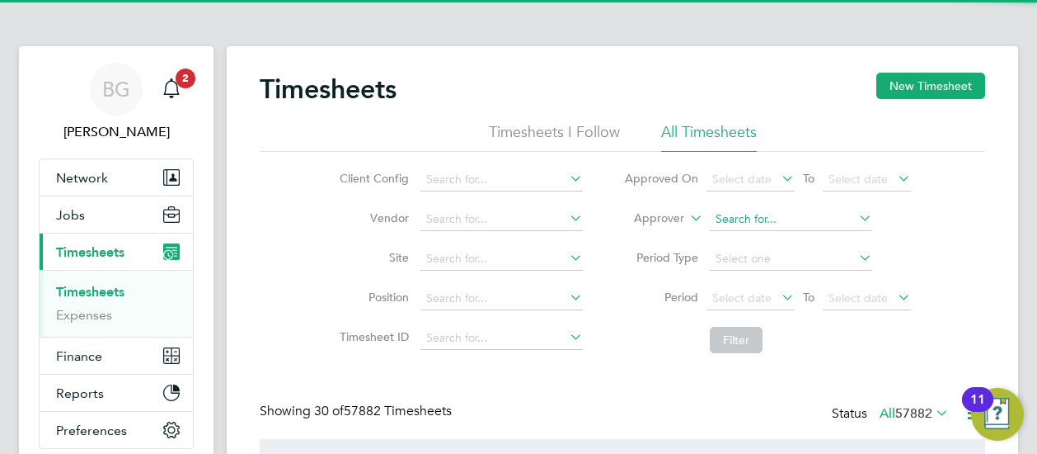
scroll to position [41, 143]
click at [710, 214] on input at bounding box center [791, 219] width 162 height 23
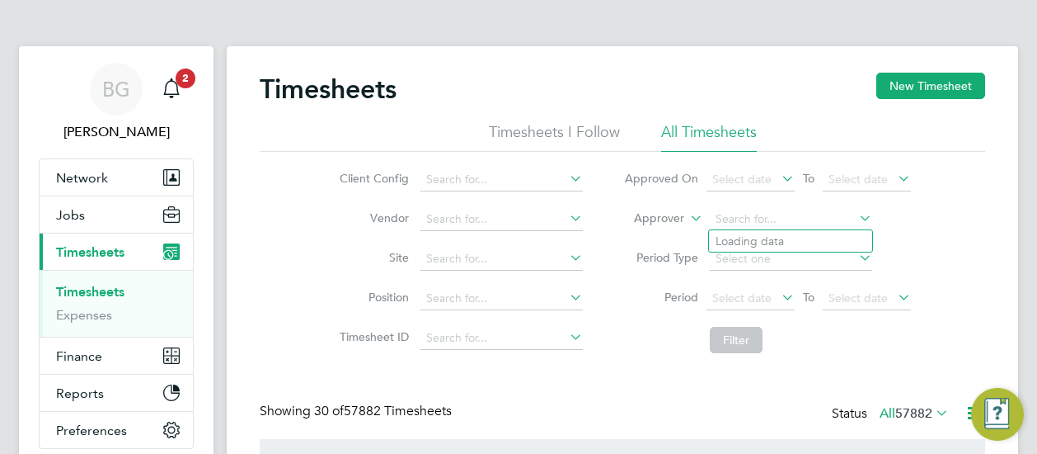
click at [684, 219] on li "Approver" at bounding box center [768, 220] width 328 height 40
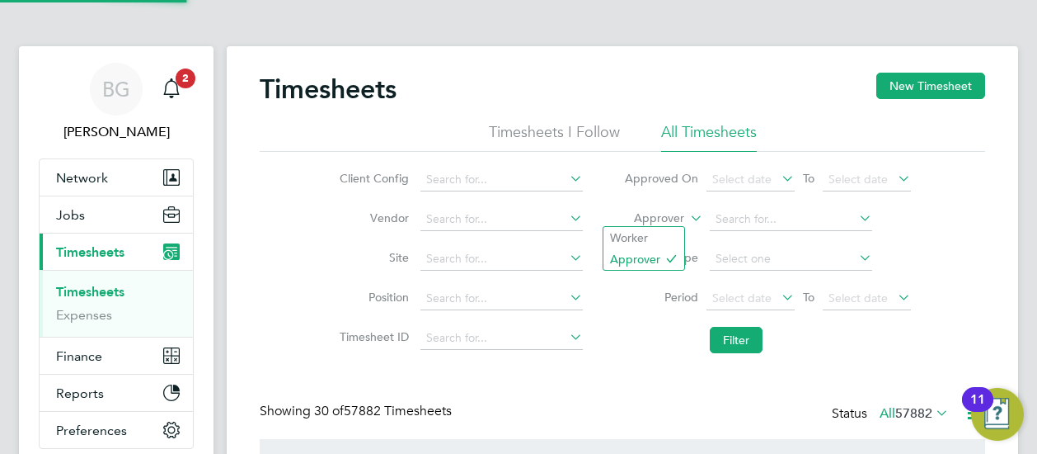
click at [668, 215] on label "Approver" at bounding box center [647, 218] width 74 height 16
click at [656, 233] on li "Worker" at bounding box center [644, 237] width 81 height 21
click at [752, 219] on input at bounding box center [791, 219] width 162 height 23
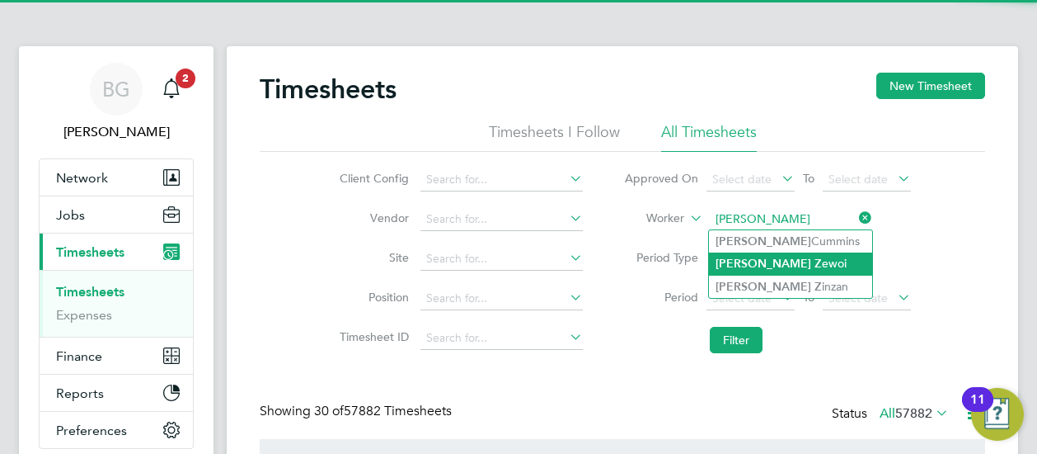
click at [775, 264] on li "[PERSON_NAME]" at bounding box center [790, 263] width 163 height 22
type input "[PERSON_NAME]"
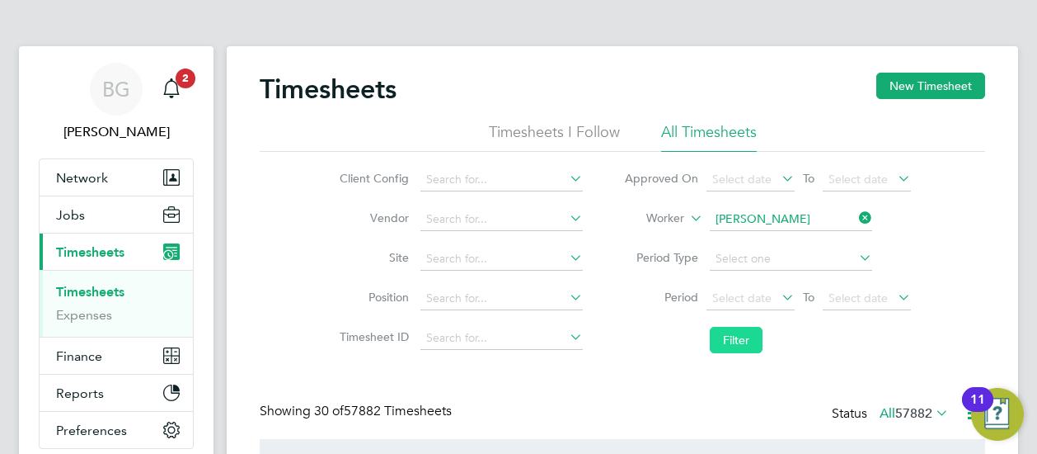
click at [740, 329] on button "Filter" at bounding box center [736, 340] width 53 height 26
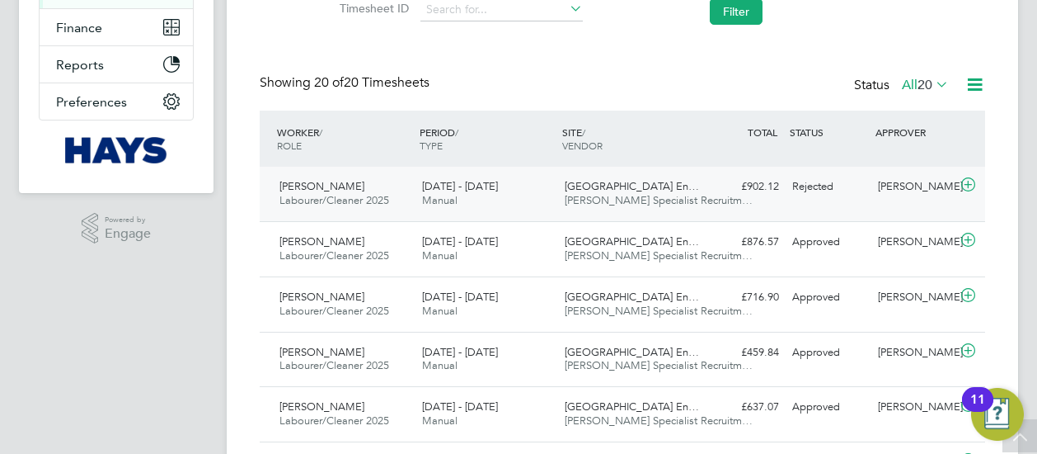
click at [609, 184] on span "[GEOGRAPHIC_DATA] En…" at bounding box center [632, 186] width 134 height 14
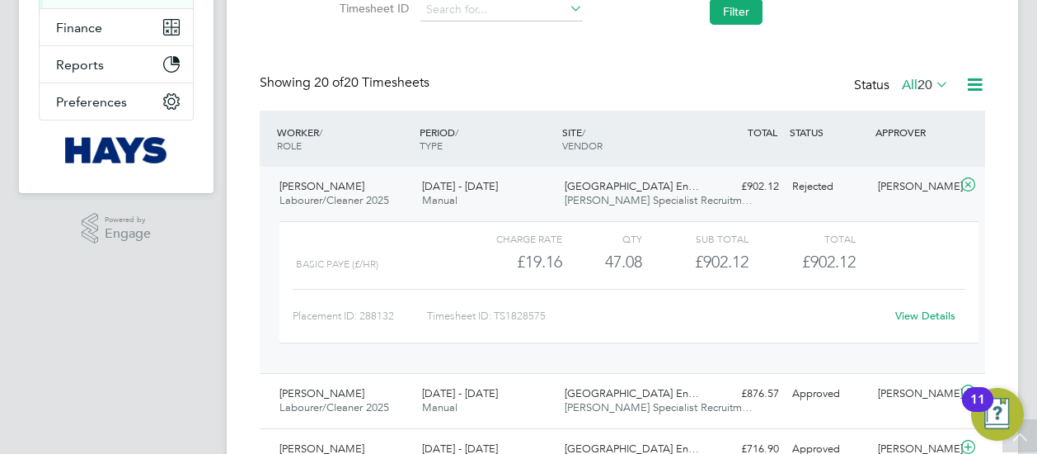
click at [905, 313] on link "View Details" at bounding box center [925, 315] width 60 height 14
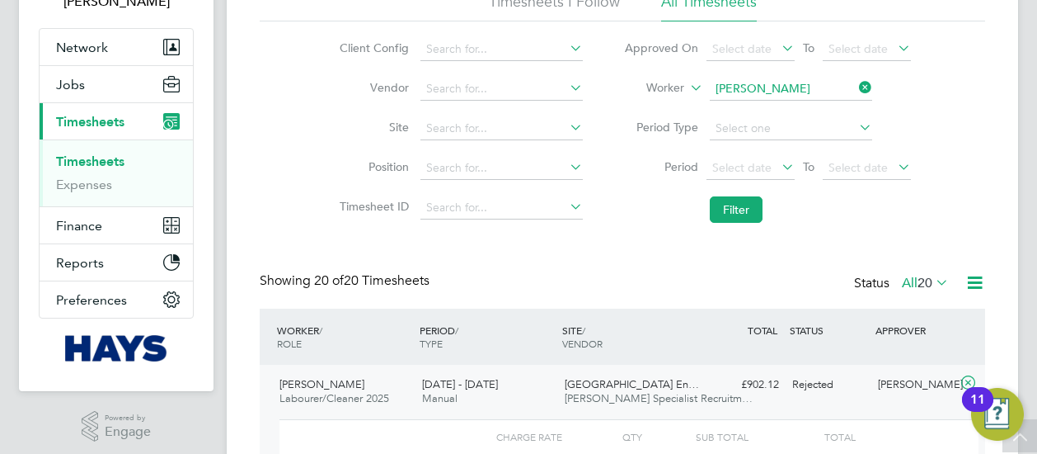
scroll to position [129, 0]
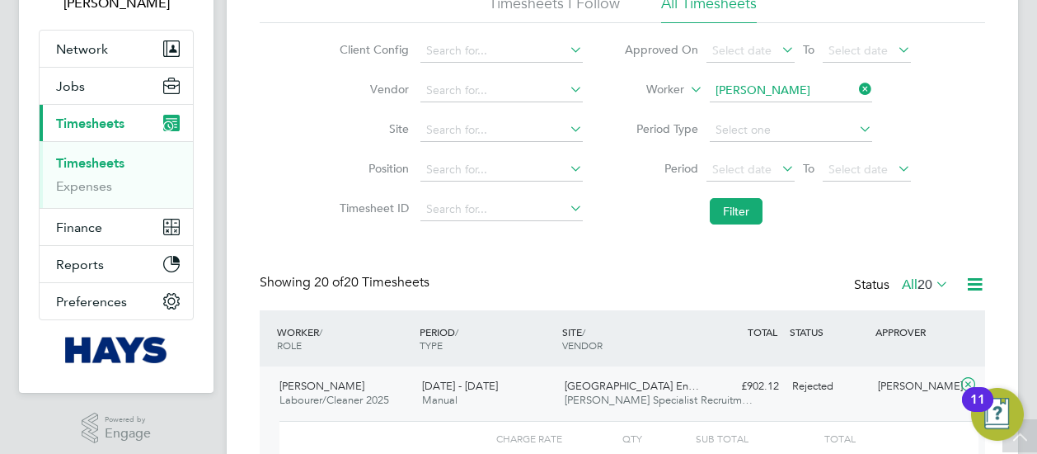
click at [856, 87] on icon at bounding box center [856, 89] width 0 height 23
click at [835, 92] on input at bounding box center [791, 90] width 162 height 23
click at [798, 110] on li "[PERSON_NAME] son" at bounding box center [792, 112] width 167 height 22
type input "[PERSON_NAME]"
click at [740, 222] on button "Filter" at bounding box center [736, 211] width 53 height 26
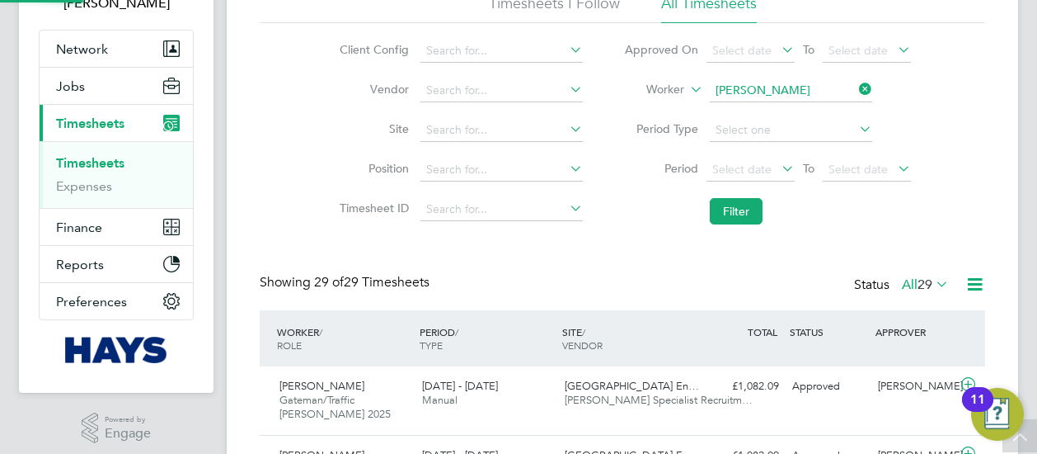
scroll to position [55, 143]
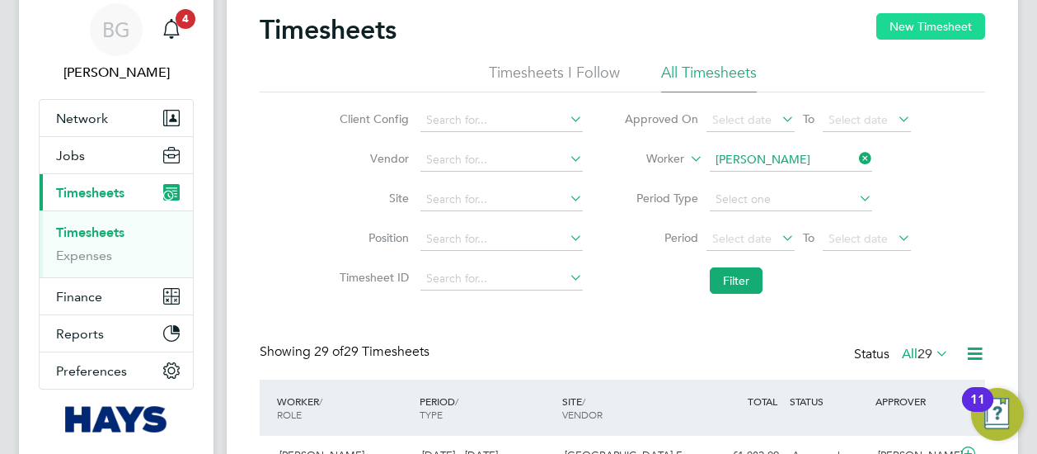
click at [909, 18] on button "New Timesheet" at bounding box center [931, 26] width 109 height 26
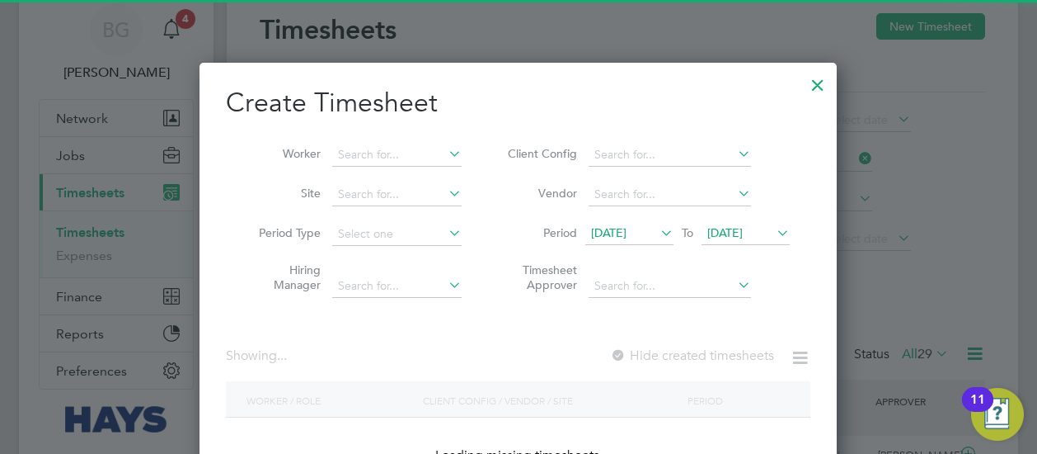
click at [625, 224] on span "[DATE]" at bounding box center [629, 234] width 88 height 22
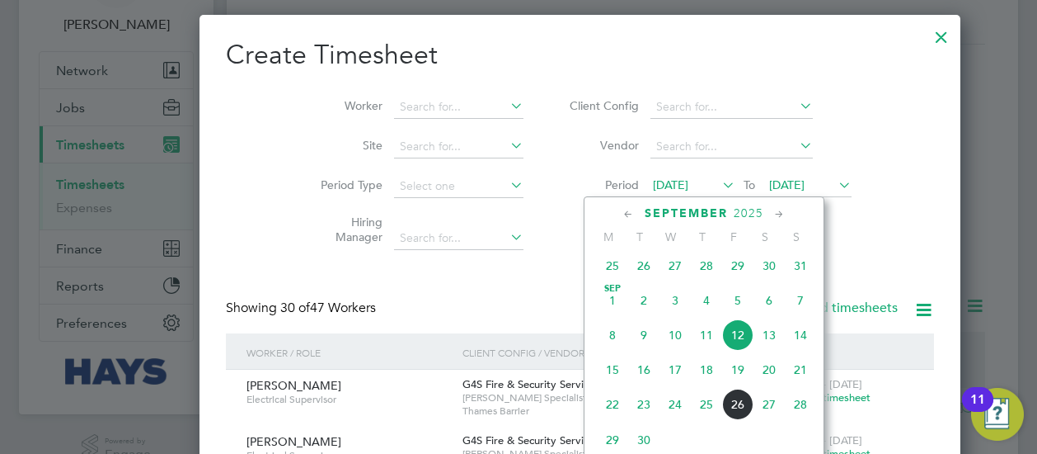
click at [766, 369] on span "20" at bounding box center [769, 369] width 31 height 31
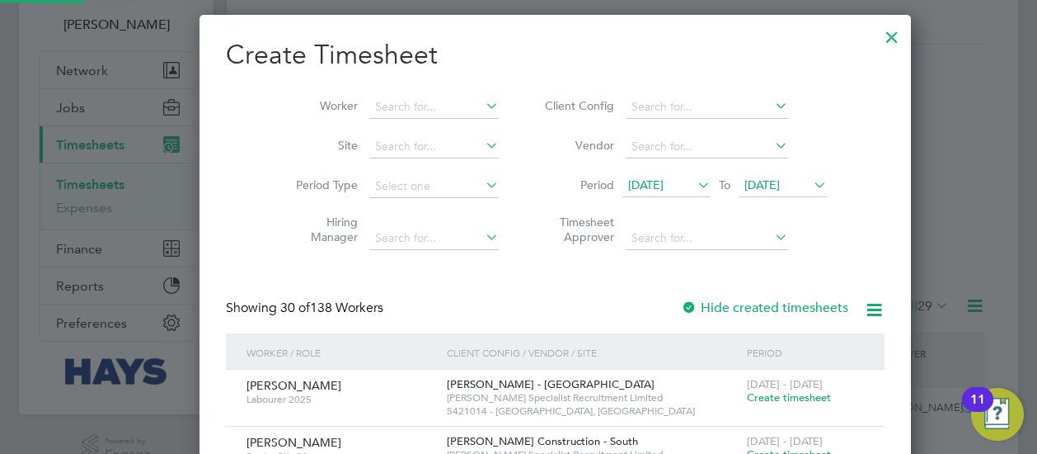
click at [707, 199] on li "Period [DATE] To [DATE]" at bounding box center [683, 187] width 328 height 40
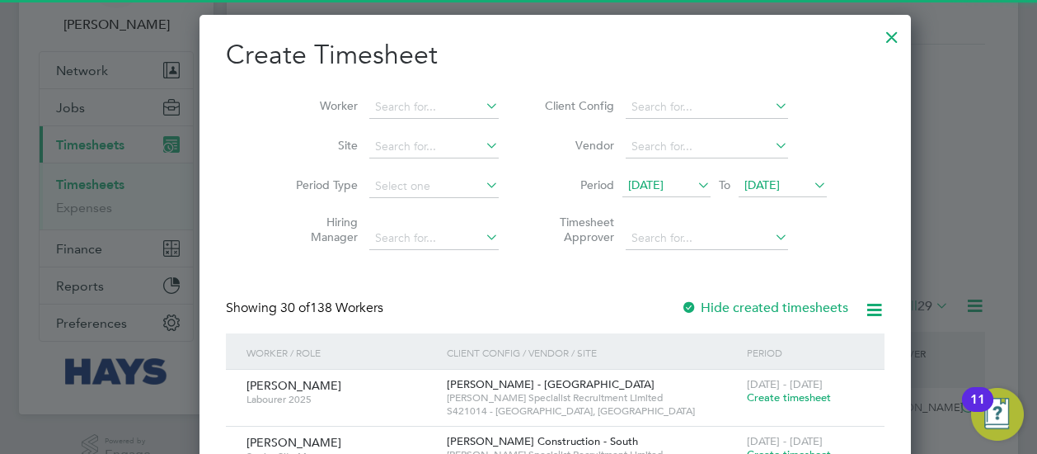
click at [708, 197] on li "Period [DATE] To [DATE]" at bounding box center [683, 187] width 328 height 40
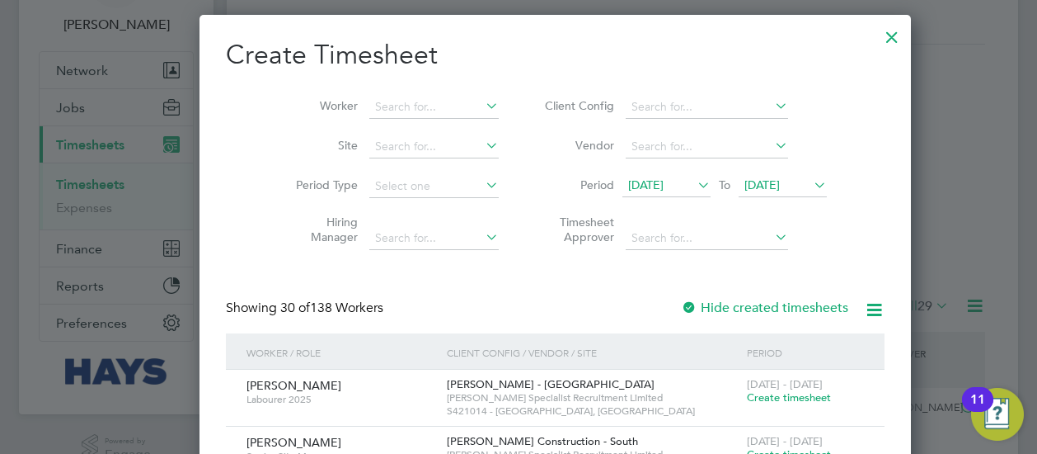
click at [739, 195] on span "[DATE]" at bounding box center [783, 186] width 88 height 22
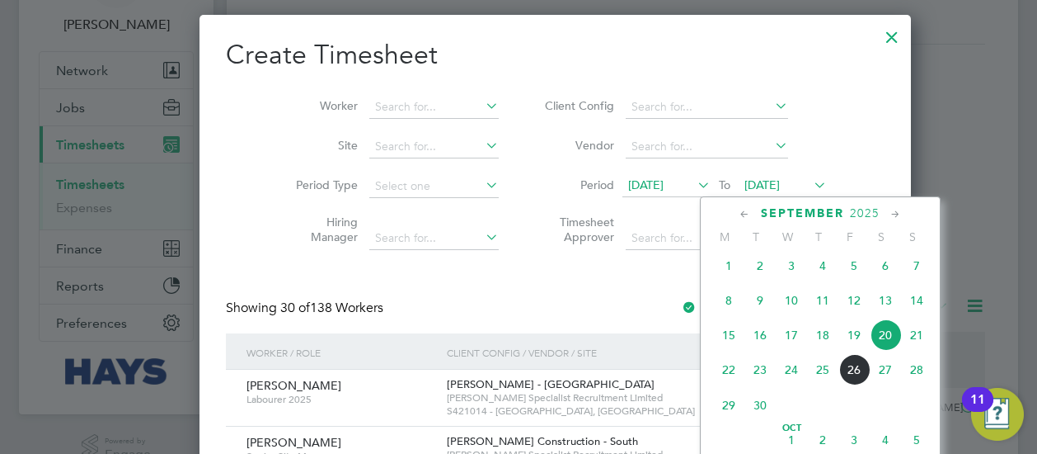
click at [860, 377] on span "26" at bounding box center [854, 369] width 31 height 31
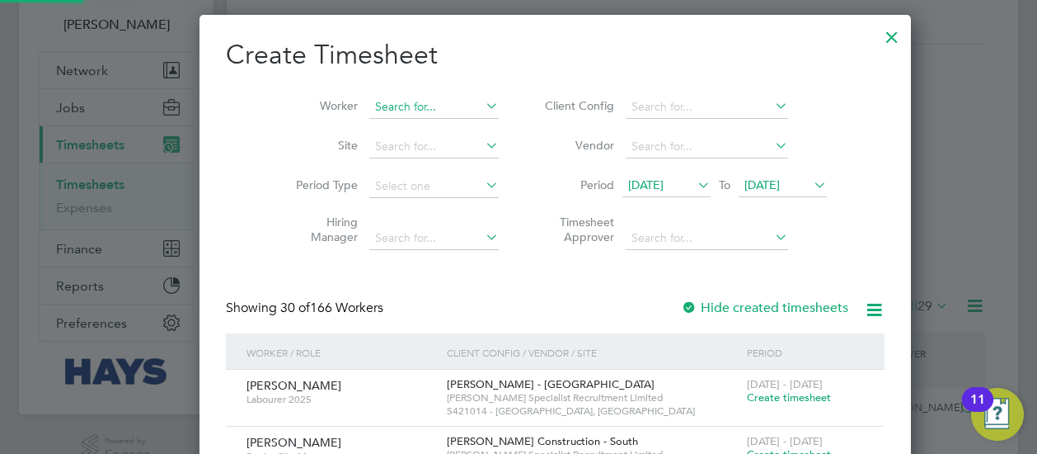
click at [407, 106] on input at bounding box center [433, 107] width 129 height 23
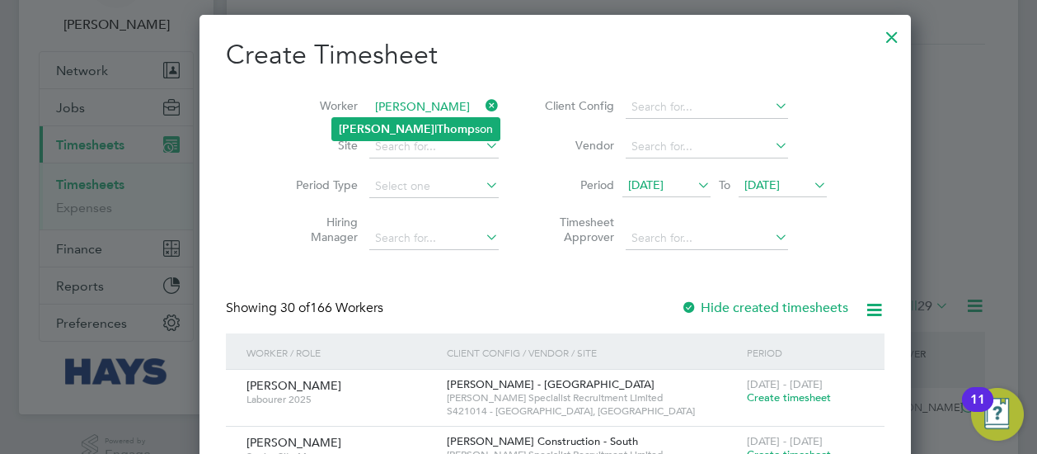
click at [437, 129] on b "Thomp" at bounding box center [456, 129] width 38 height 14
type input "[PERSON_NAME]"
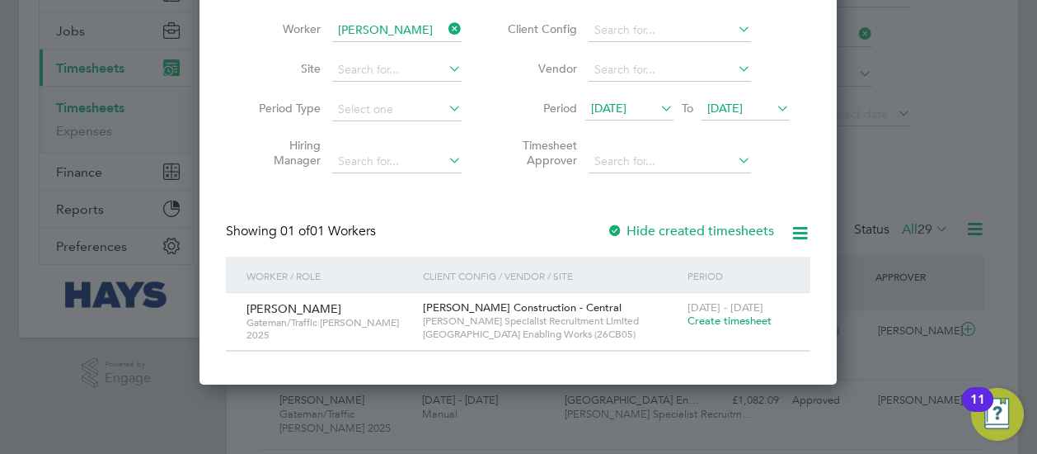
click at [747, 322] on span "Create timesheet" at bounding box center [730, 320] width 84 height 14
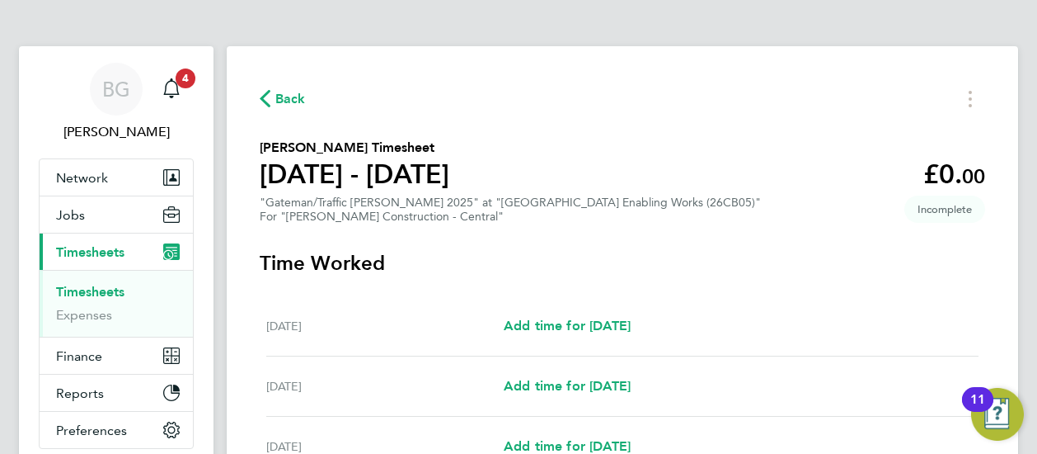
click at [292, 109] on span "Back" at bounding box center [290, 99] width 31 height 20
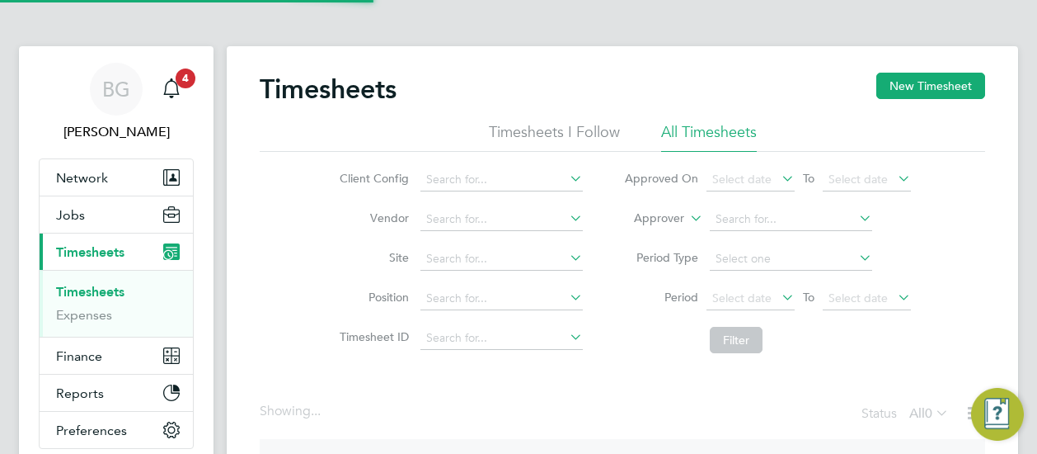
click at [687, 220] on icon at bounding box center [687, 213] width 0 height 15
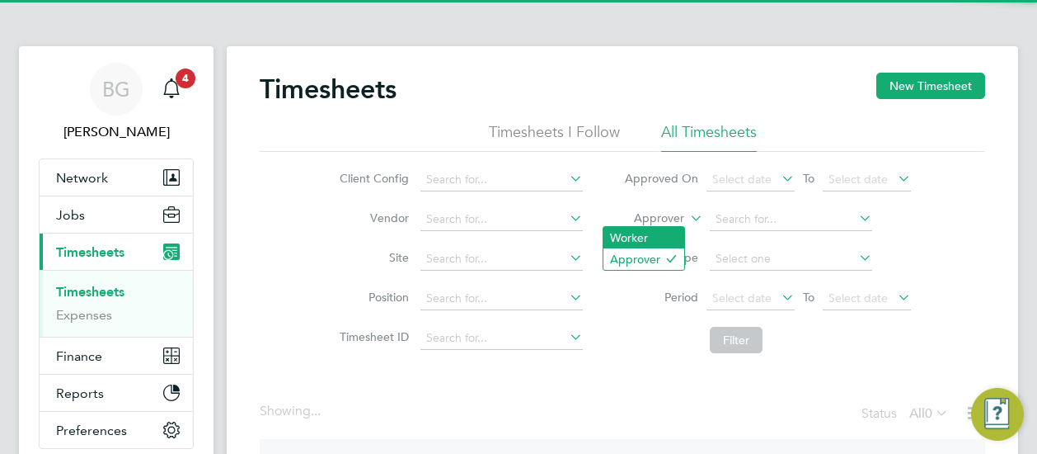
click at [674, 232] on li "Worker" at bounding box center [644, 237] width 81 height 21
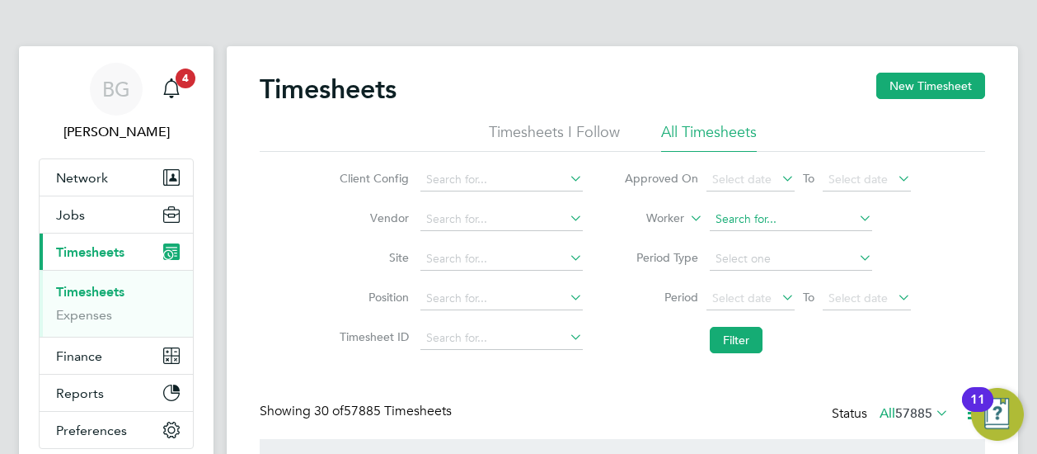
click at [721, 220] on input at bounding box center [791, 219] width 162 height 23
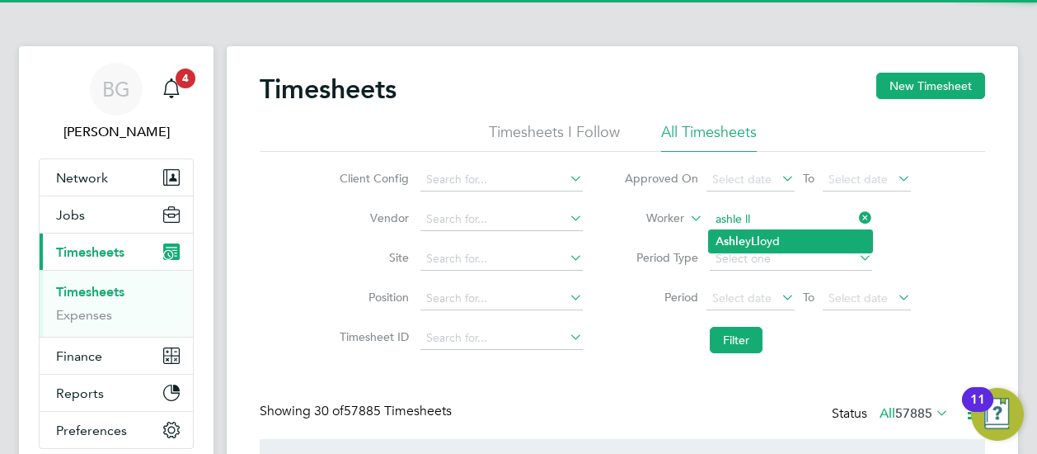
click at [752, 247] on li "Ashle y Ll oyd" at bounding box center [790, 241] width 163 height 22
type input "[PERSON_NAME]"
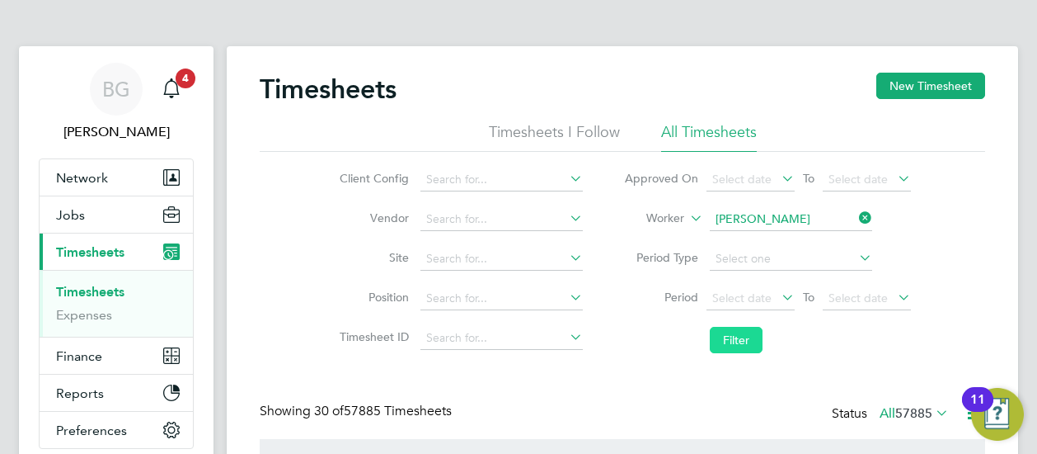
click at [743, 332] on button "Filter" at bounding box center [736, 340] width 53 height 26
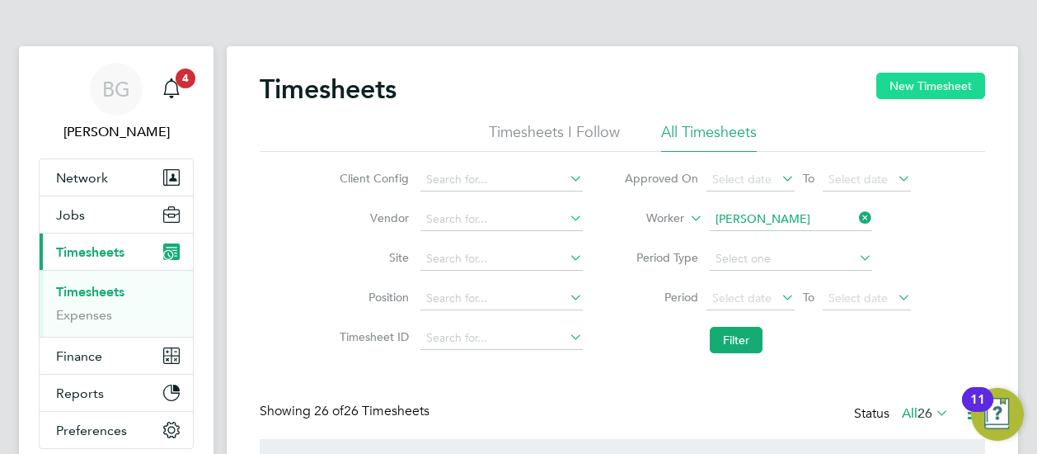
click at [920, 87] on button "New Timesheet" at bounding box center [931, 86] width 109 height 26
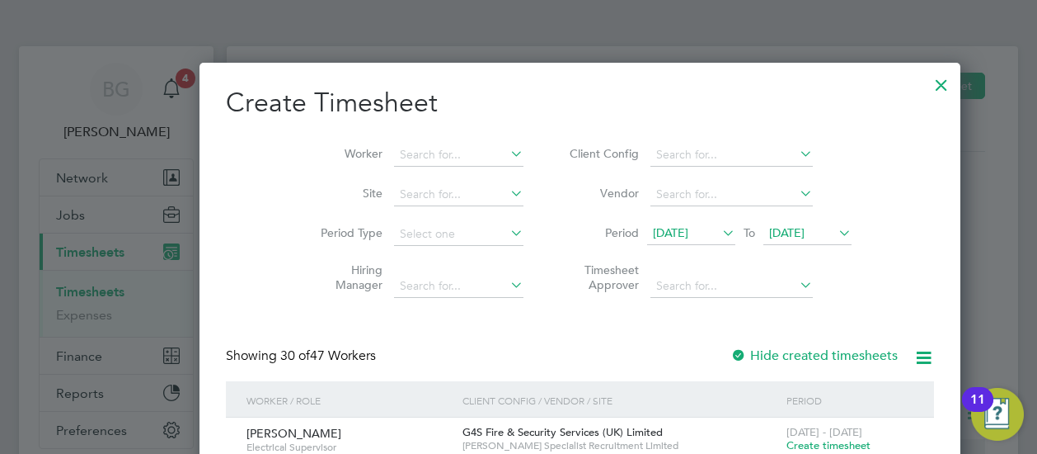
click at [653, 238] on span "[DATE]" at bounding box center [670, 232] width 35 height 15
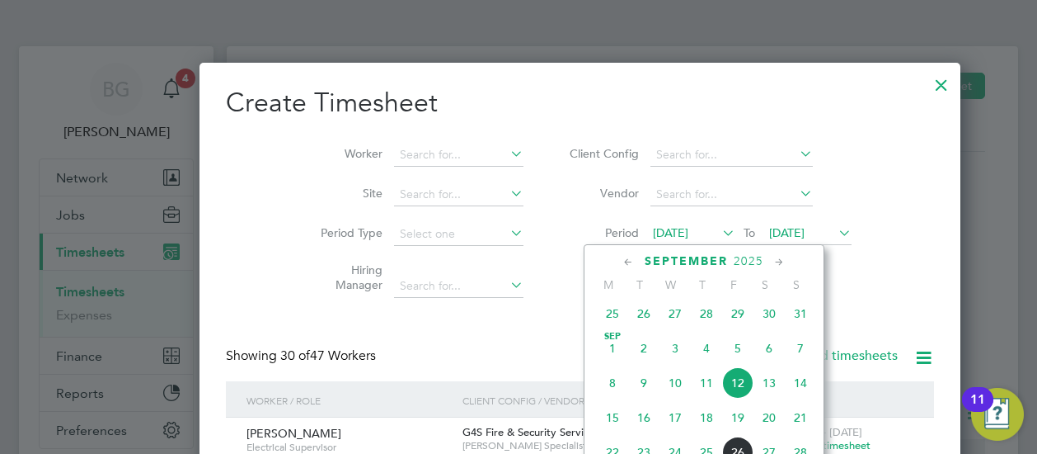
click at [767, 420] on span "20" at bounding box center [769, 417] width 31 height 31
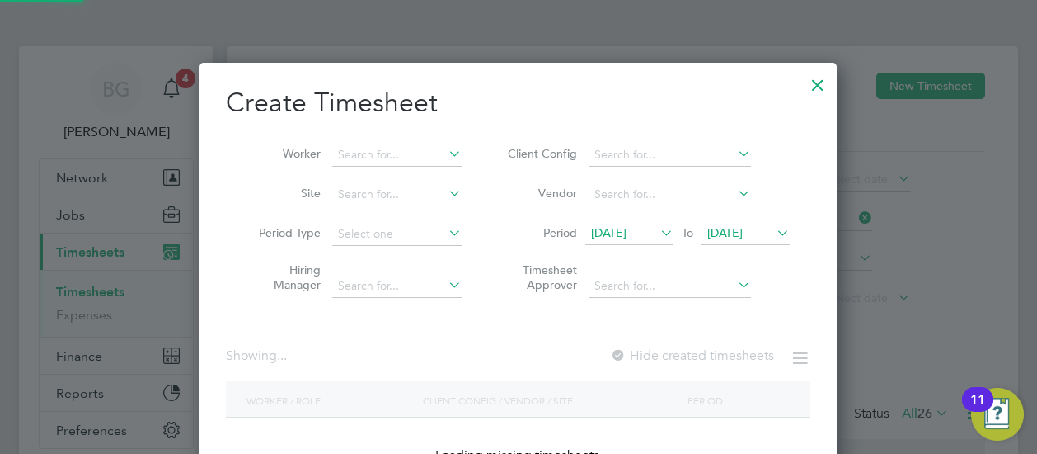
click at [732, 237] on span "[DATE]" at bounding box center [724, 232] width 35 height 15
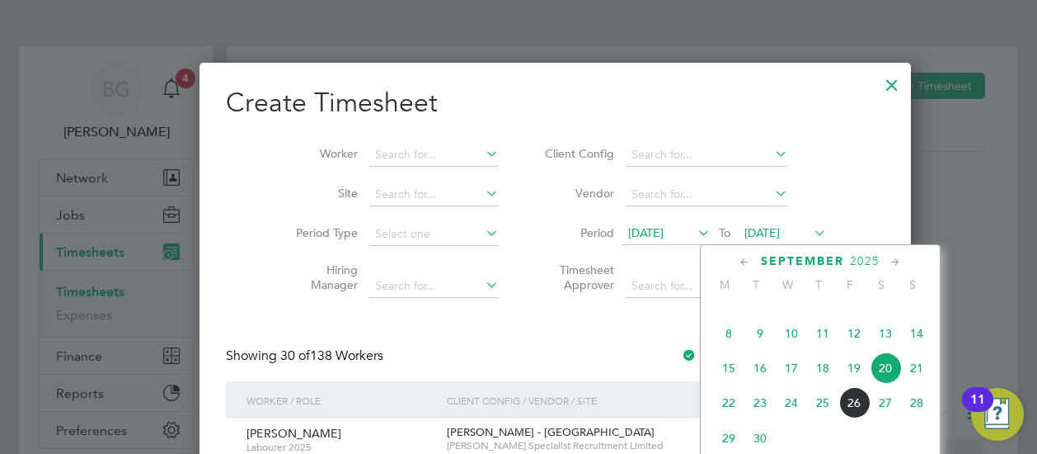
click at [855, 407] on span "26" at bounding box center [854, 402] width 31 height 31
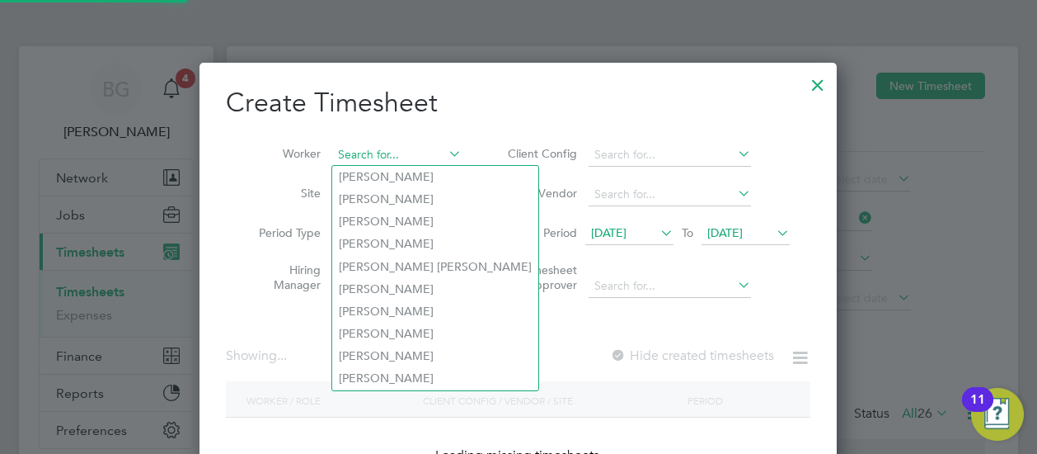
click at [378, 153] on input at bounding box center [396, 154] width 129 height 23
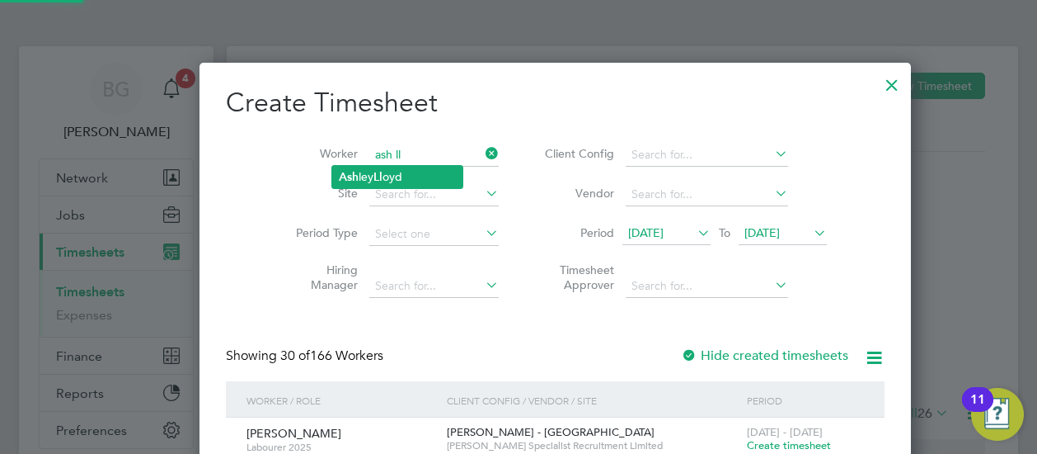
click at [381, 174] on b "Ll" at bounding box center [378, 177] width 9 height 14
type input "[PERSON_NAME]"
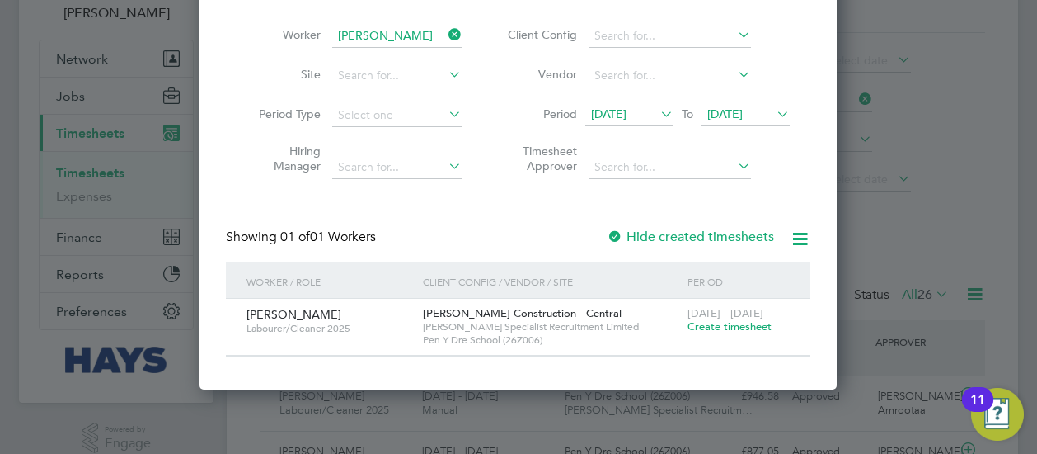
click at [703, 327] on span "Create timesheet" at bounding box center [730, 326] width 84 height 14
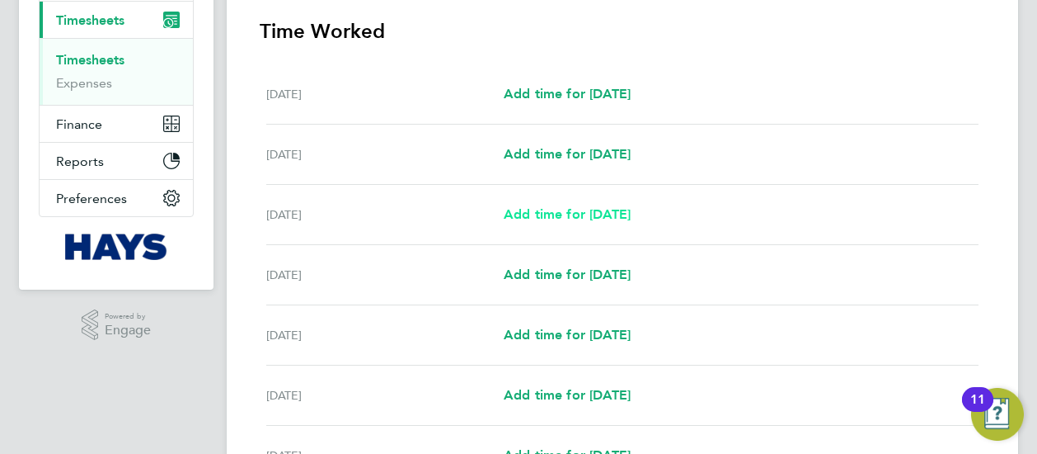
click at [508, 214] on span "Add time for [DATE]" at bounding box center [567, 214] width 127 height 16
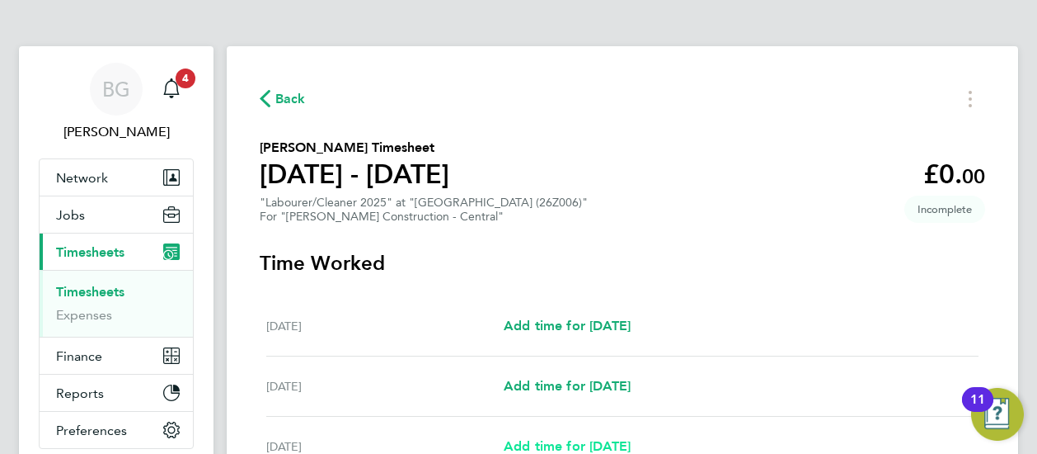
select select "30"
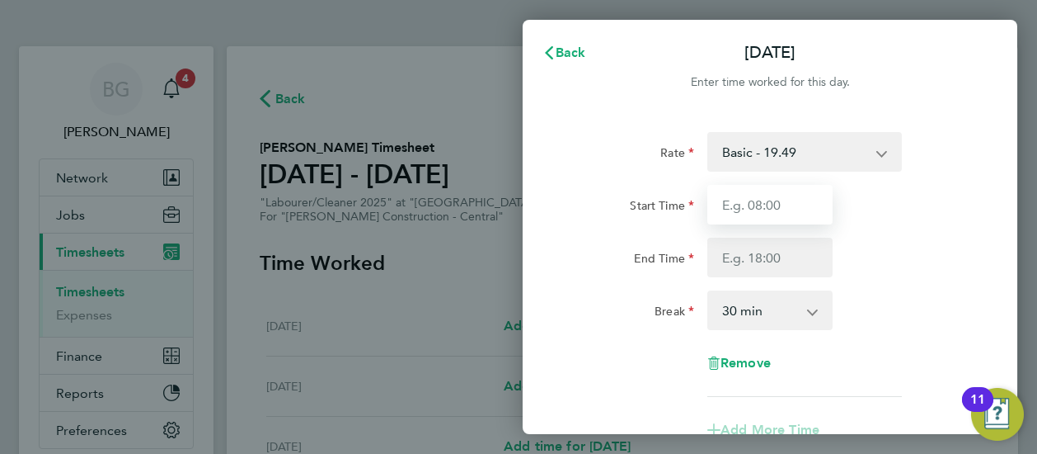
click at [754, 212] on input "Start Time" at bounding box center [769, 205] width 125 height 40
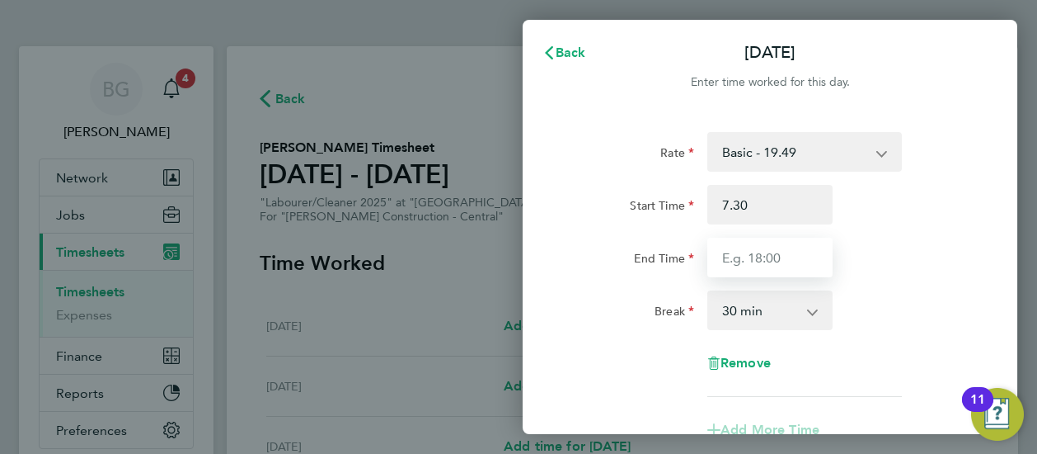
type input "07:30"
type input "17:00"
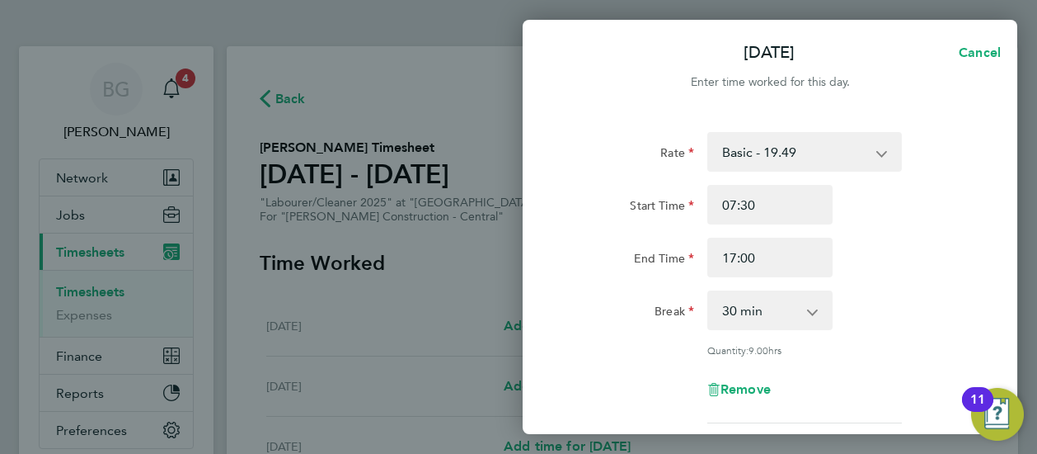
click at [907, 247] on div "End Time 17:00" at bounding box center [770, 257] width 416 height 40
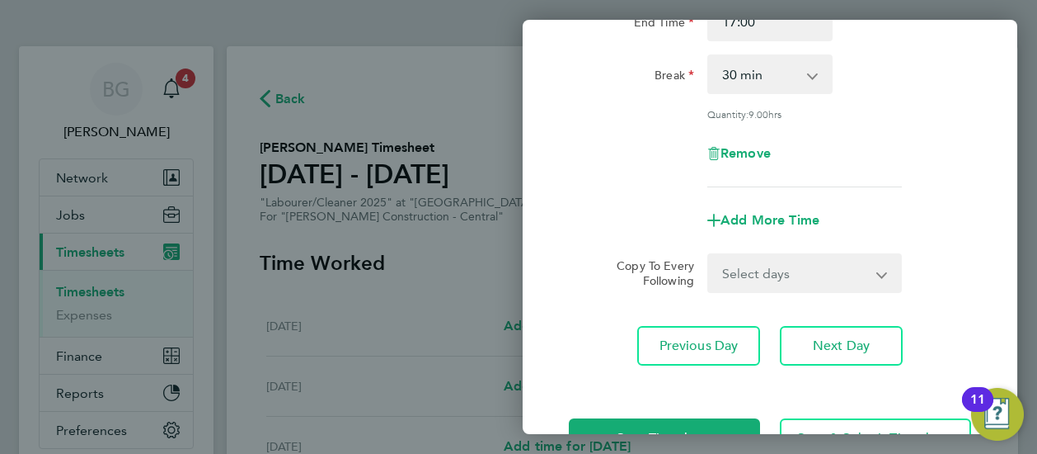
click at [801, 255] on select "Select days Day [DATE] [DATE] [DATE] [DATE]" at bounding box center [795, 273] width 173 height 36
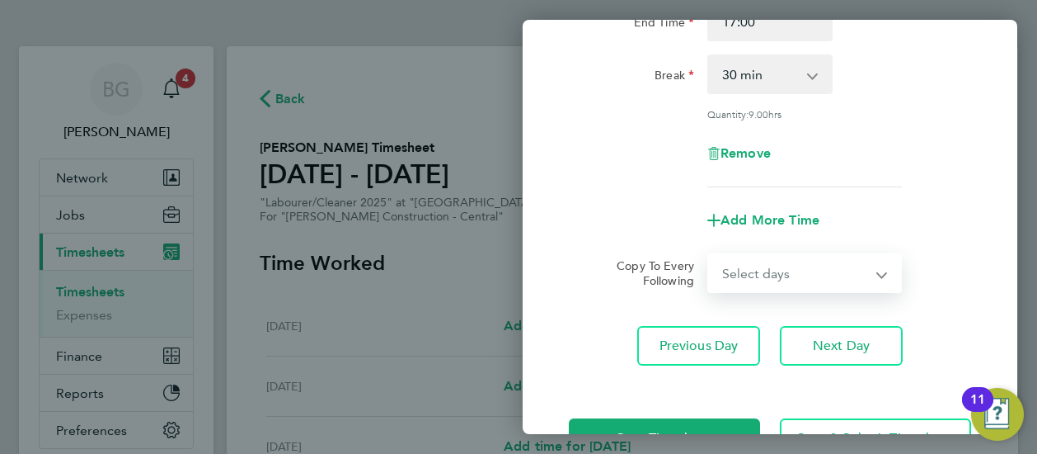
select select "DAY"
click at [709, 255] on select "Select days Day [DATE] [DATE] [DATE] [DATE]" at bounding box center [795, 273] width 173 height 36
select select "[DATE]"
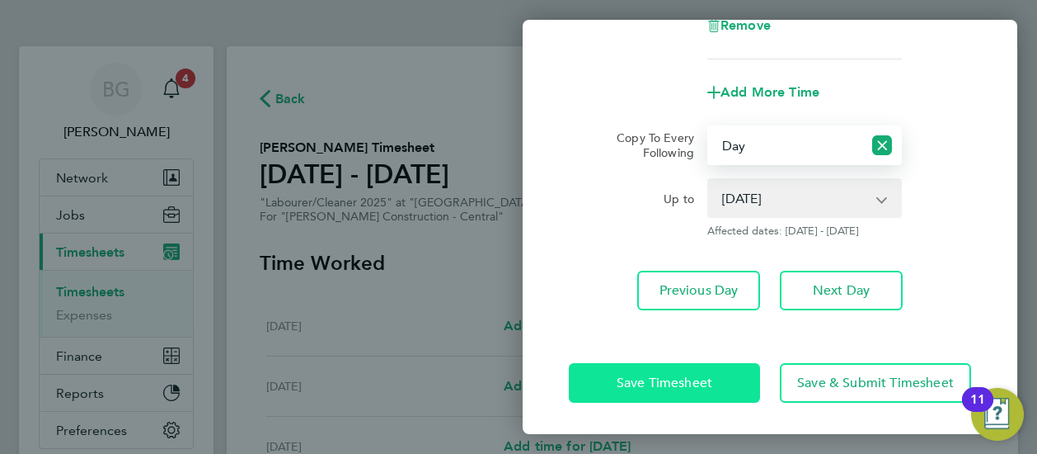
click at [623, 364] on button "Save Timesheet" at bounding box center [664, 383] width 191 height 40
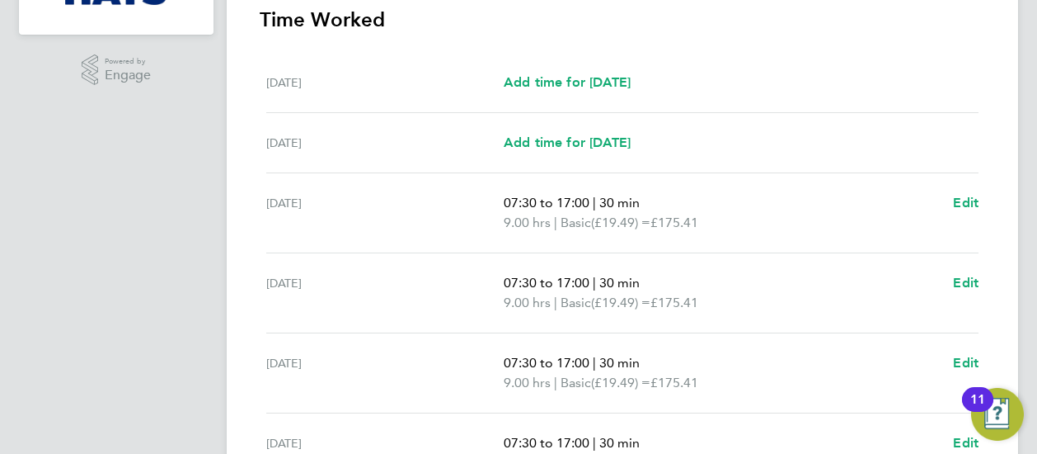
click at [952, 203] on div "07:30 to 17:00 | 30 min 9.00 hrs | Basic (£19.49) = £175.41 Edit" at bounding box center [741, 213] width 475 height 40
click at [958, 197] on span "Edit" at bounding box center [966, 203] width 26 height 16
select select "30"
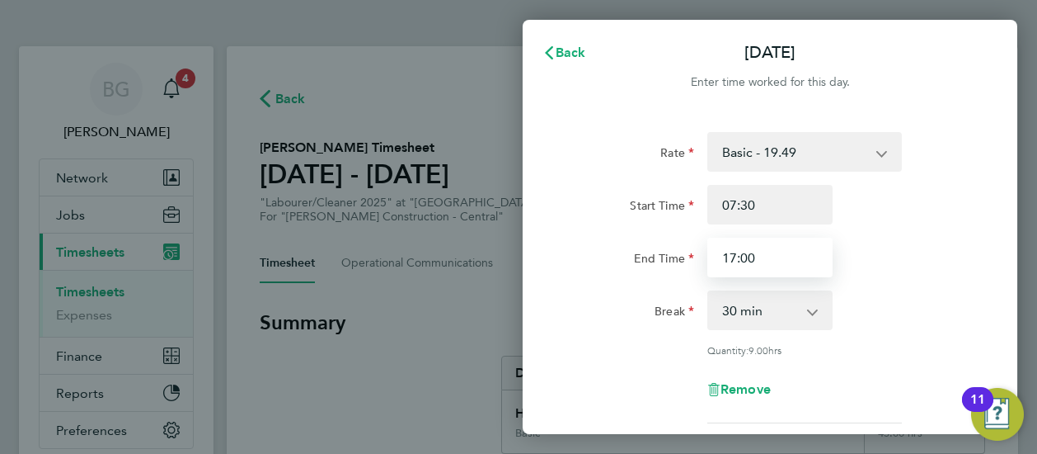
click at [762, 254] on input "17:00" at bounding box center [769, 257] width 125 height 40
type input "17:30"
click at [925, 284] on div "Rate Basic - 19.49 Weekday OT 45h+ - 27.81 Sat first 4h - 27.81 Sat after 4h - …" at bounding box center [770, 277] width 402 height 291
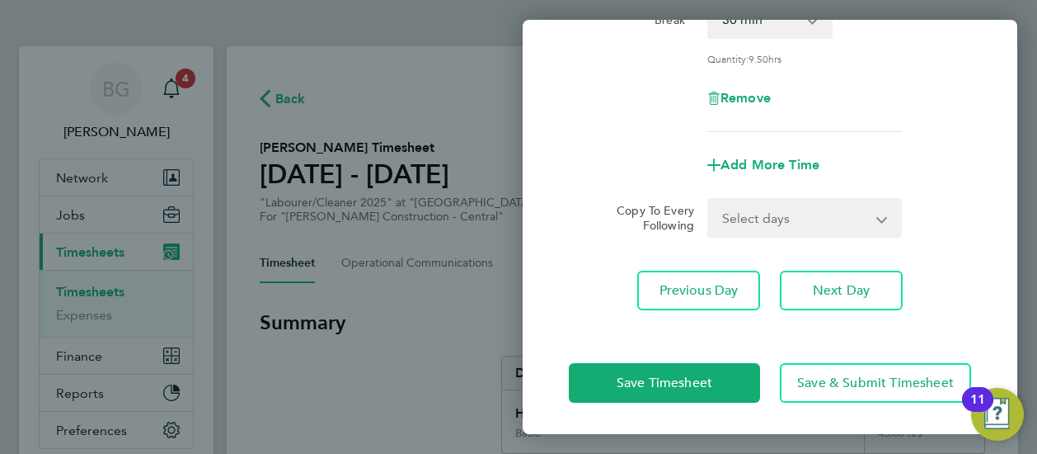
click at [759, 198] on div "Select days Day [DATE] [DATE] [DATE] [DATE]" at bounding box center [804, 218] width 195 height 40
click at [759, 211] on select "Select days Day [DATE] [DATE] [DATE] [DATE]" at bounding box center [795, 218] width 173 height 36
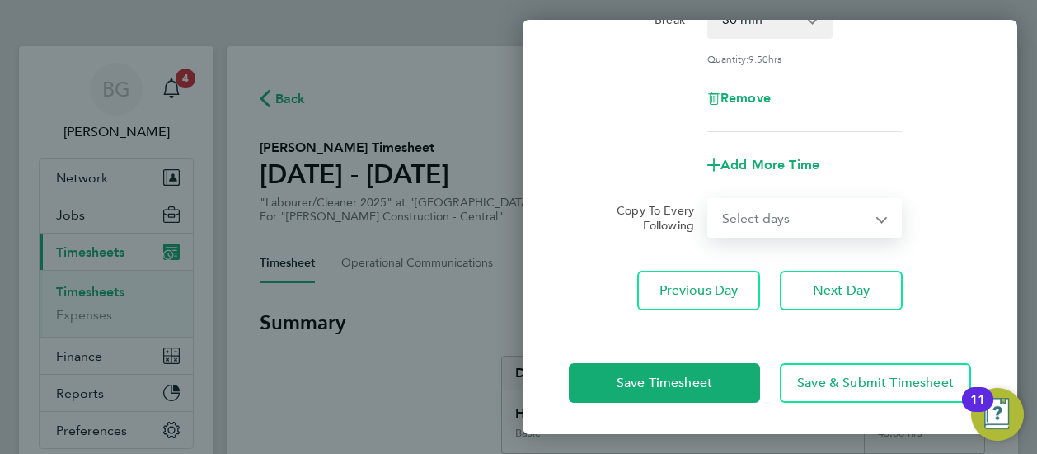
select select "DAY"
click at [709, 200] on select "Select days Day [DATE] [DATE] [DATE] [DATE]" at bounding box center [795, 218] width 173 height 36
select select "[DATE]"
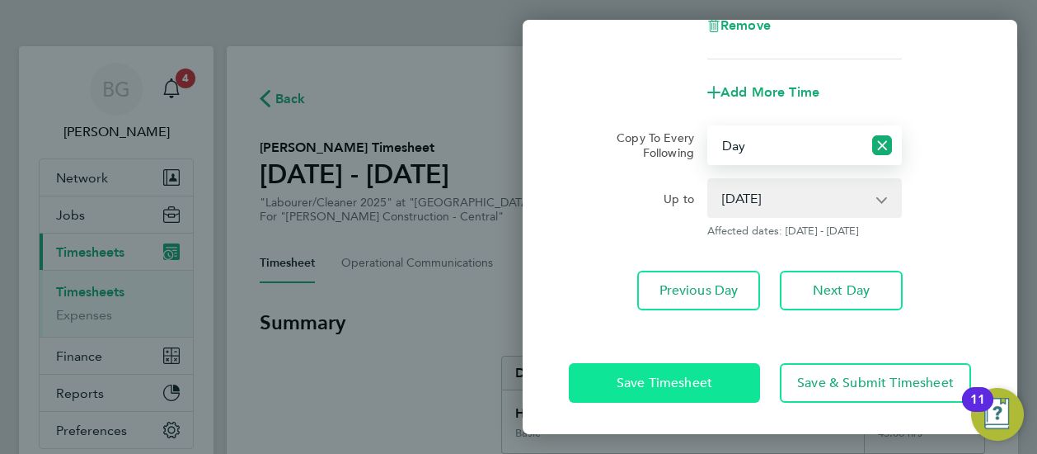
click at [642, 363] on button "Save Timesheet" at bounding box center [664, 383] width 191 height 40
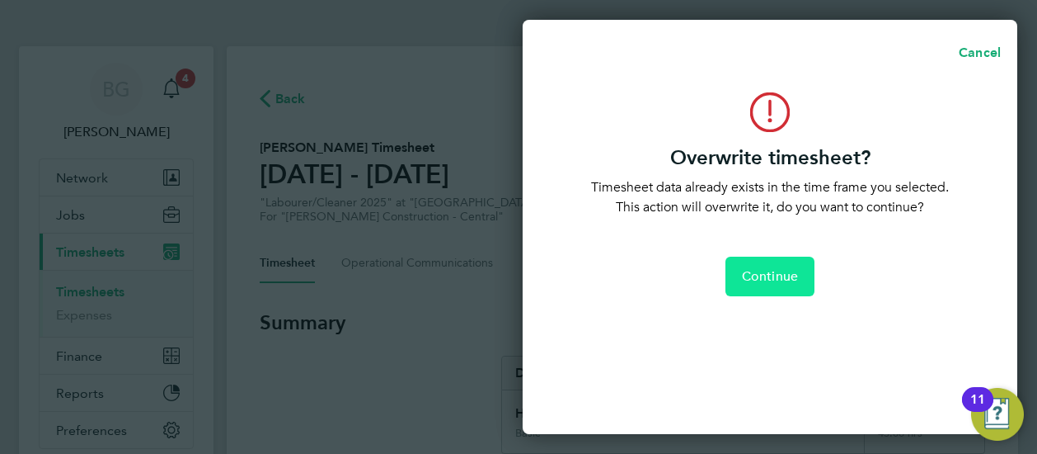
click at [755, 288] on button "Continue" at bounding box center [770, 276] width 89 height 40
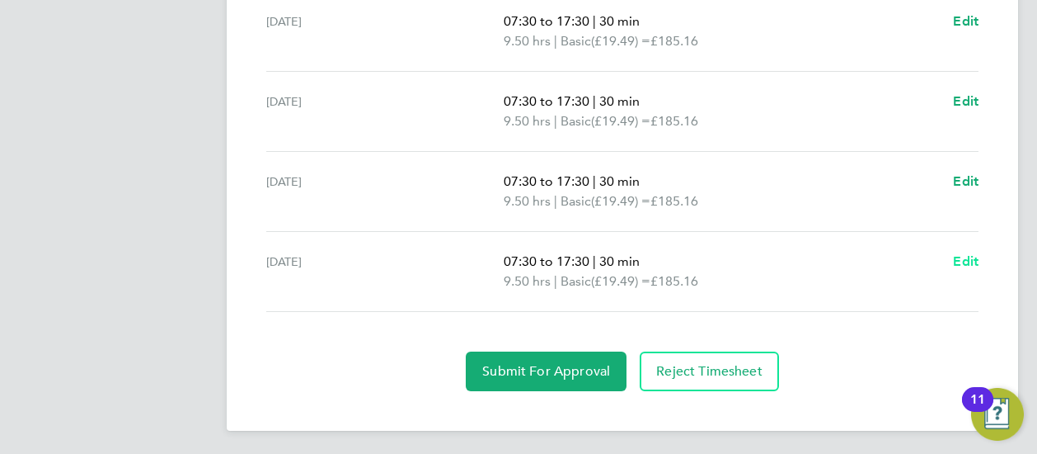
click at [966, 256] on span "Edit" at bounding box center [966, 261] width 26 height 16
select select "30"
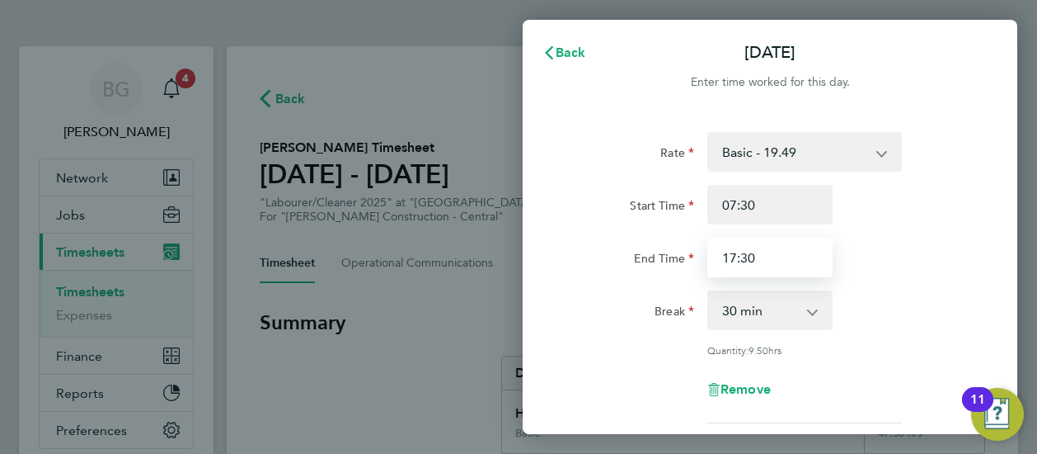
click at [783, 263] on input "17:30" at bounding box center [769, 257] width 125 height 40
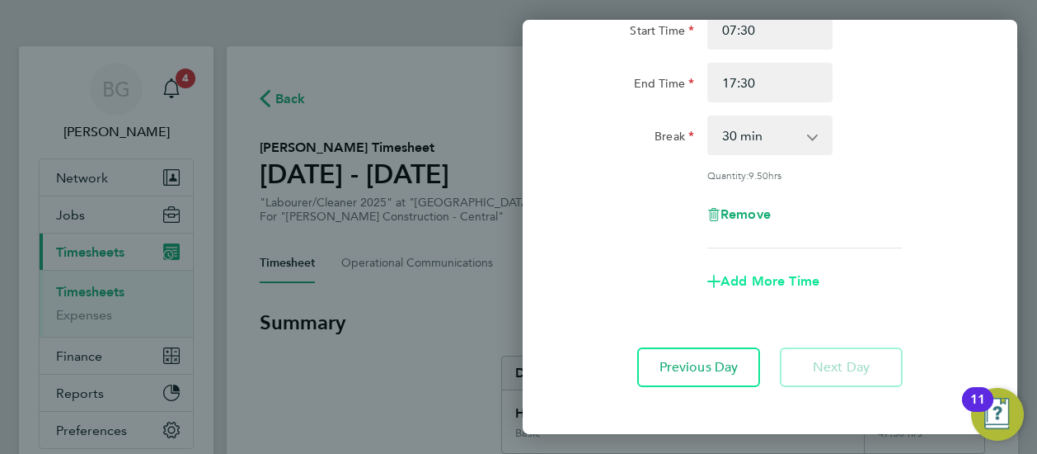
click at [788, 281] on span "Add More Time" at bounding box center [770, 281] width 99 height 16
select select "null"
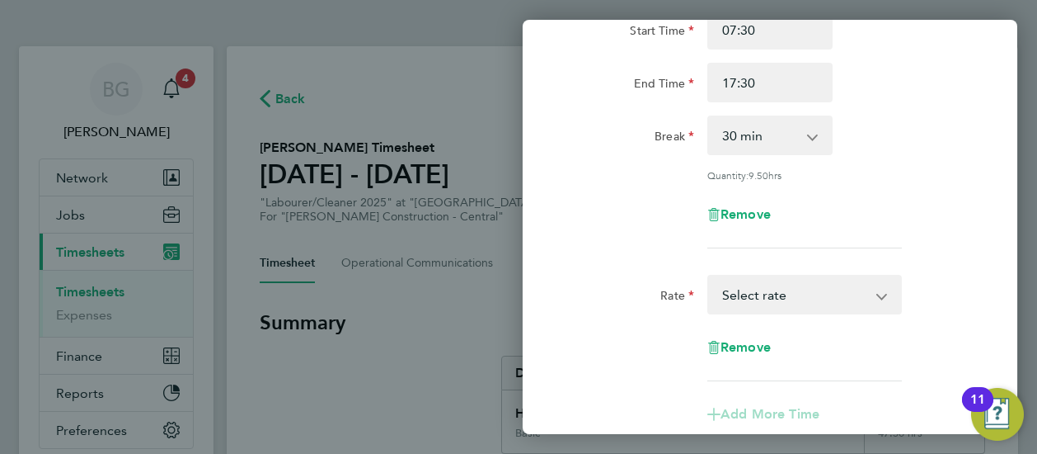
click at [833, 295] on select "Basic - 19.49 Weekday OT 45h+ - 27.81 Sat first 4h - 27.81 Sat after 4h - 36.21…" at bounding box center [795, 294] width 172 height 36
select select "30"
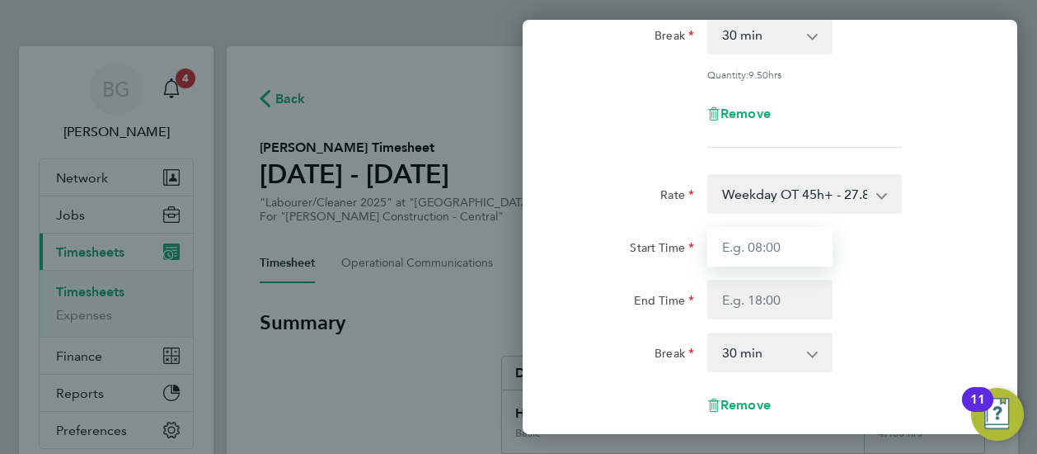
click at [801, 251] on input "Start Time" at bounding box center [769, 247] width 125 height 40
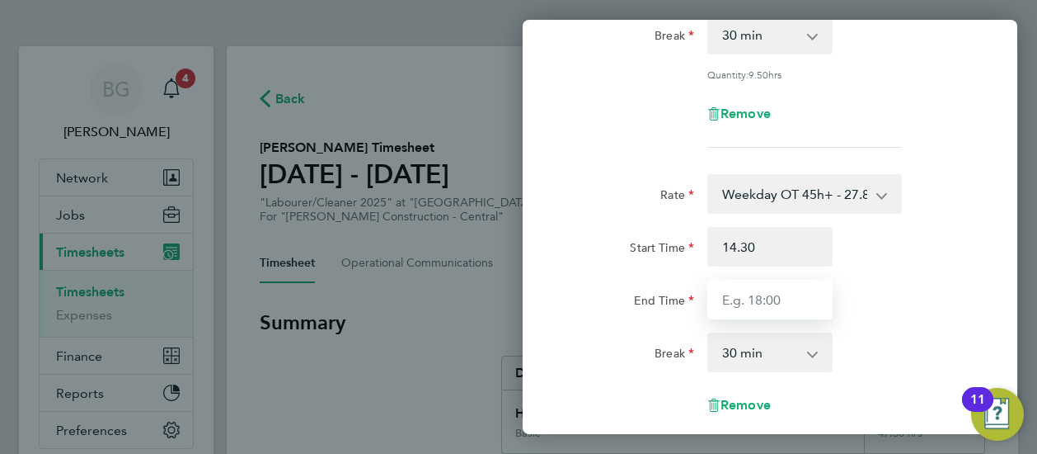
type input "14:30"
type input "17:30"
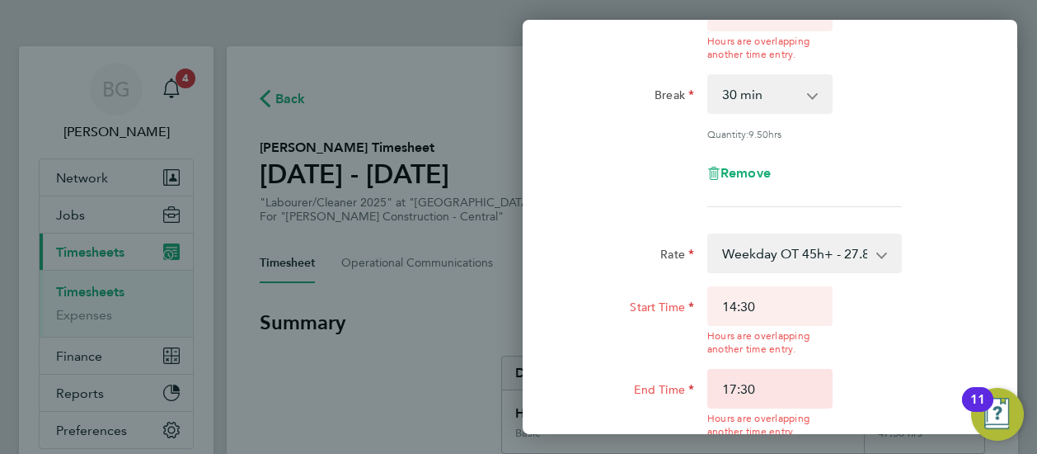
click at [782, 346] on app-timesheet-line-hourly "Start Time 14:30 Hours are overlapping another time entry. End Time 17:30 Hours…" at bounding box center [770, 401] width 402 height 231
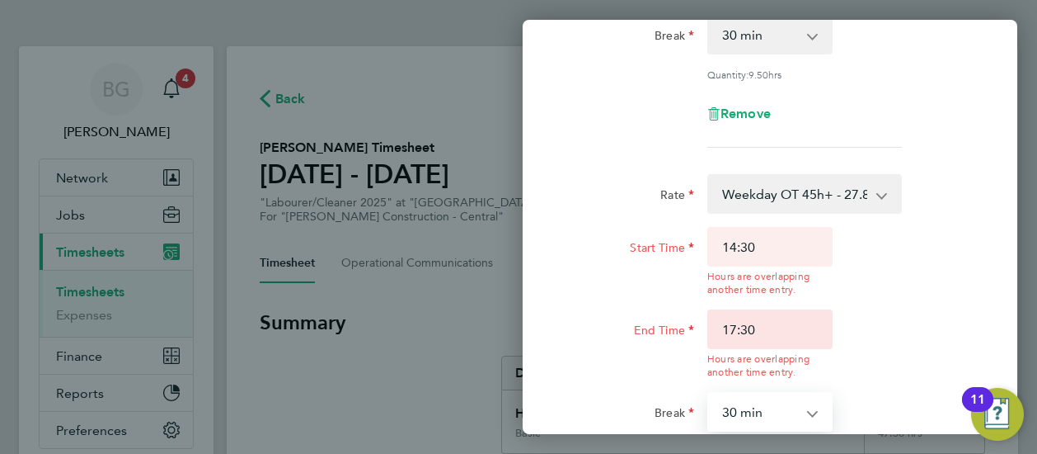
select select "0"
click at [709, 393] on select "0 min 15 min 30 min 45 min 60 min 75 min 90 min" at bounding box center [760, 411] width 102 height 36
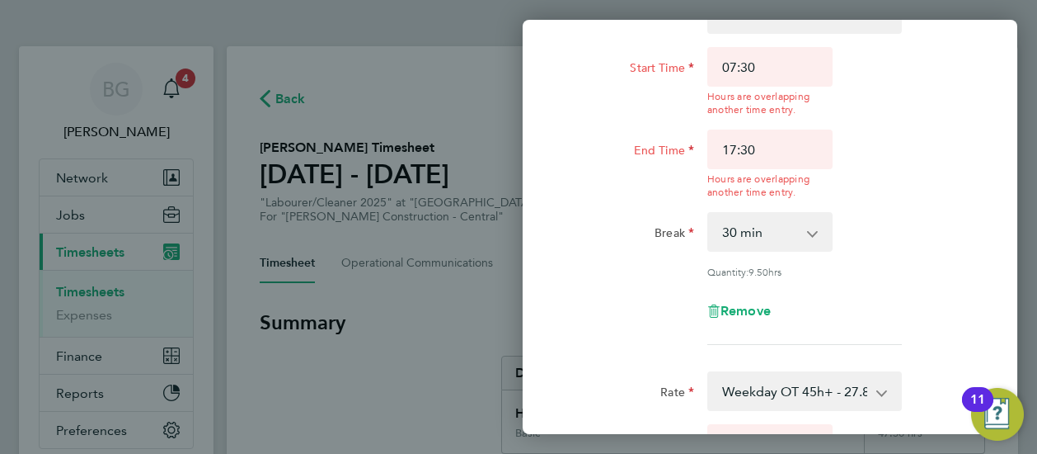
scroll to position [136, 0]
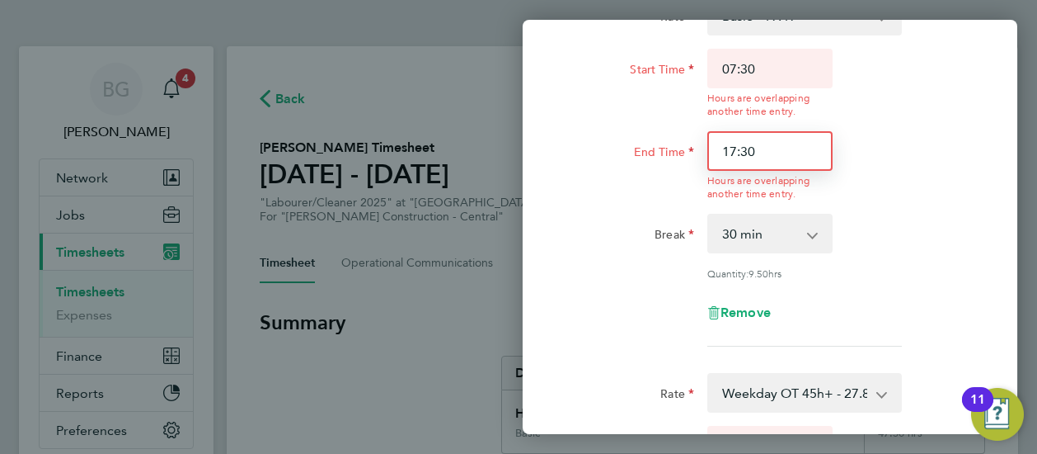
click at [803, 147] on input "17:30" at bounding box center [769, 151] width 125 height 40
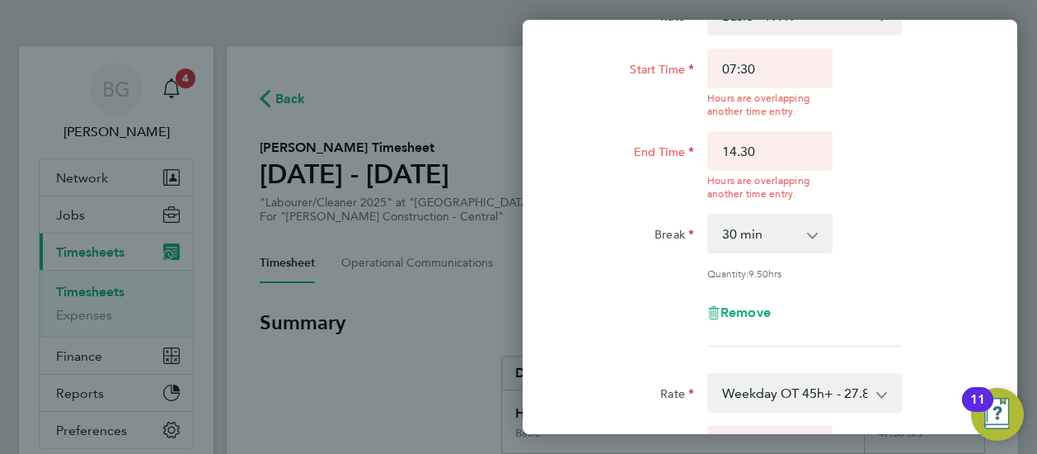
type input "14:30"
click at [879, 200] on div "Rate Basic - 19.49 Weekday OT 45h+ - 27.81 Sat first 4h - 27.81 Sat after 4h - …" at bounding box center [770, 171] width 402 height 350
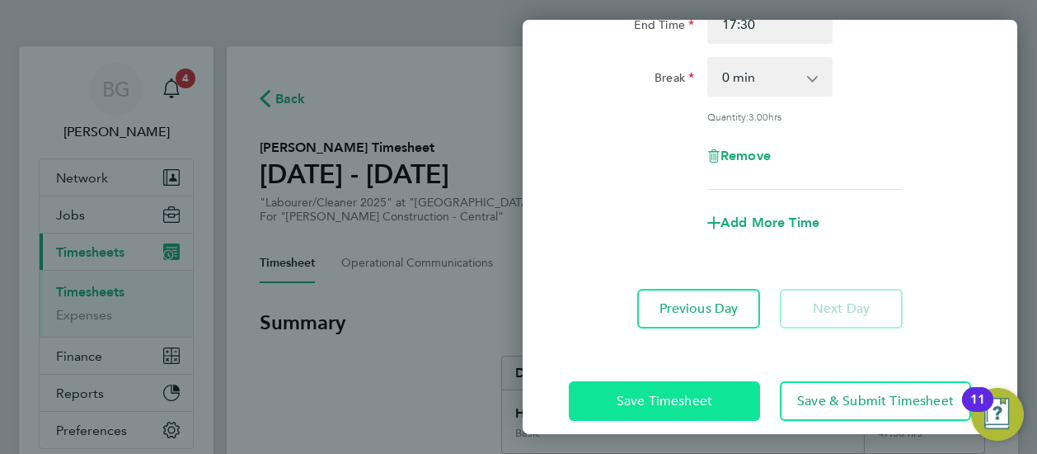
scroll to position [553, 0]
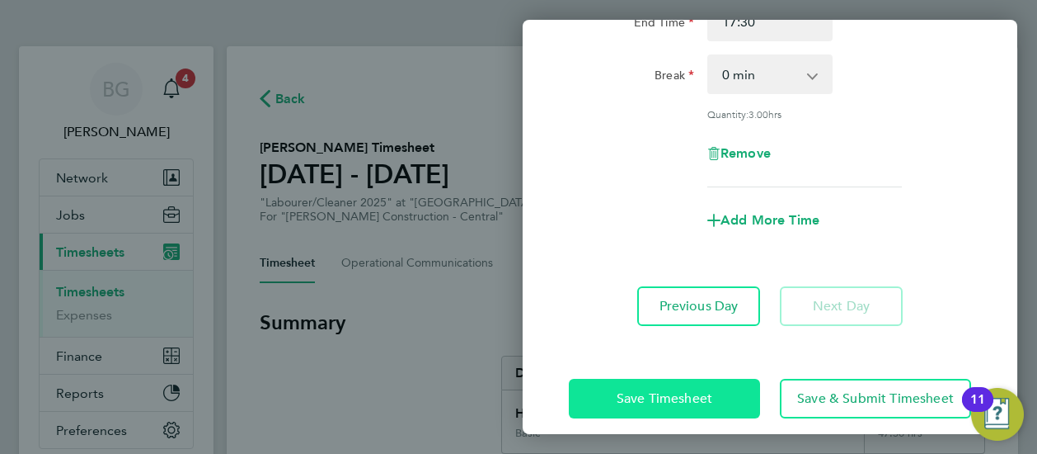
click at [652, 405] on button "Save Timesheet" at bounding box center [664, 398] width 191 height 40
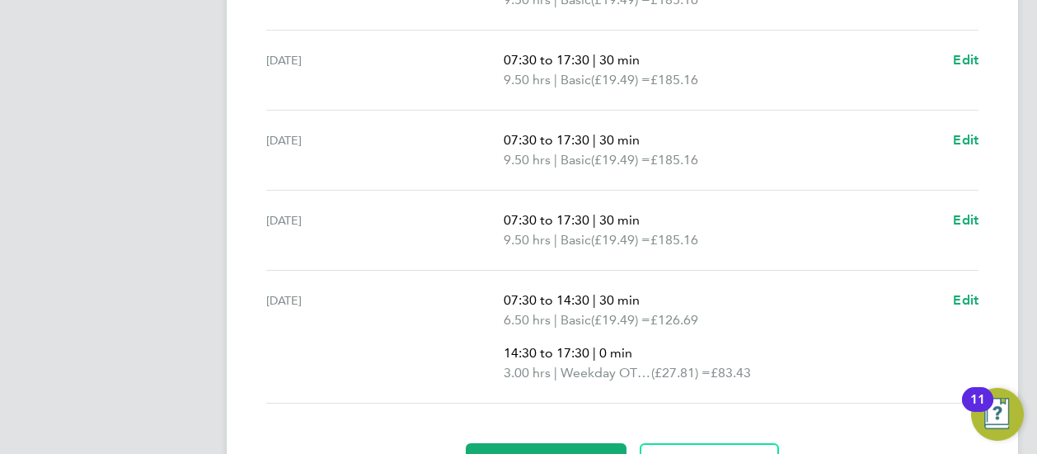
scroll to position [727, 0]
click at [961, 294] on span "Edit" at bounding box center [966, 298] width 26 height 16
select select "30"
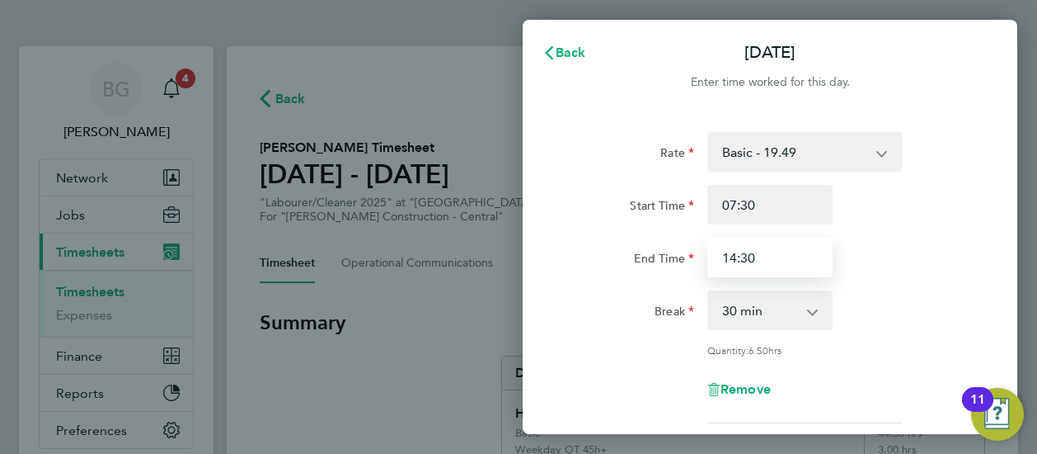
click at [738, 265] on input "14:30" at bounding box center [769, 257] width 125 height 40
type input "15:30"
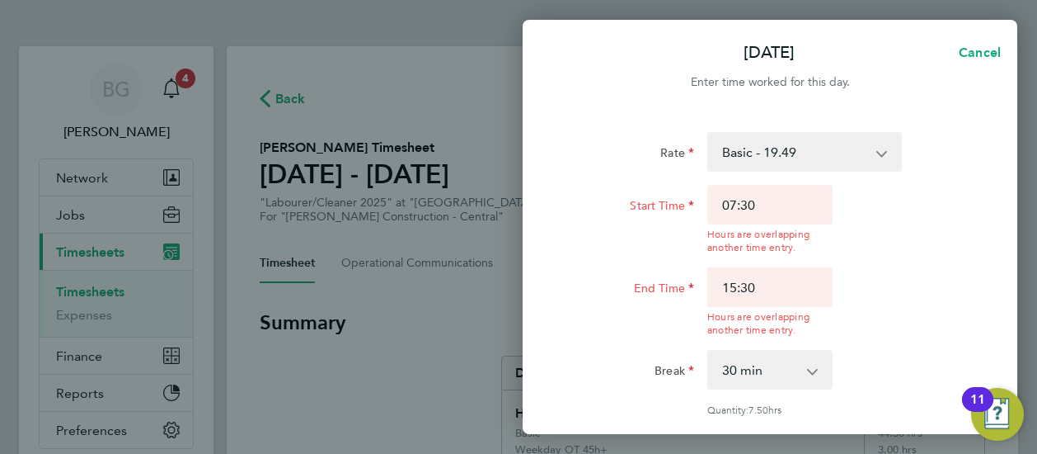
click at [928, 280] on div "Rate Basic - 19.49 Weekday OT 45h+ - 27.81 Sat first 4h - 27.81 Sat after 4h - …" at bounding box center [770, 307] width 402 height 350
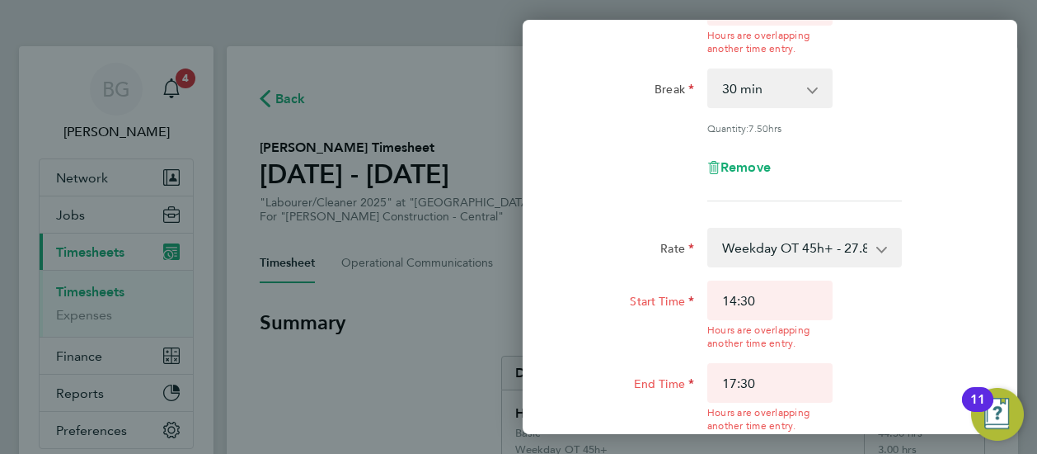
scroll to position [369, 0]
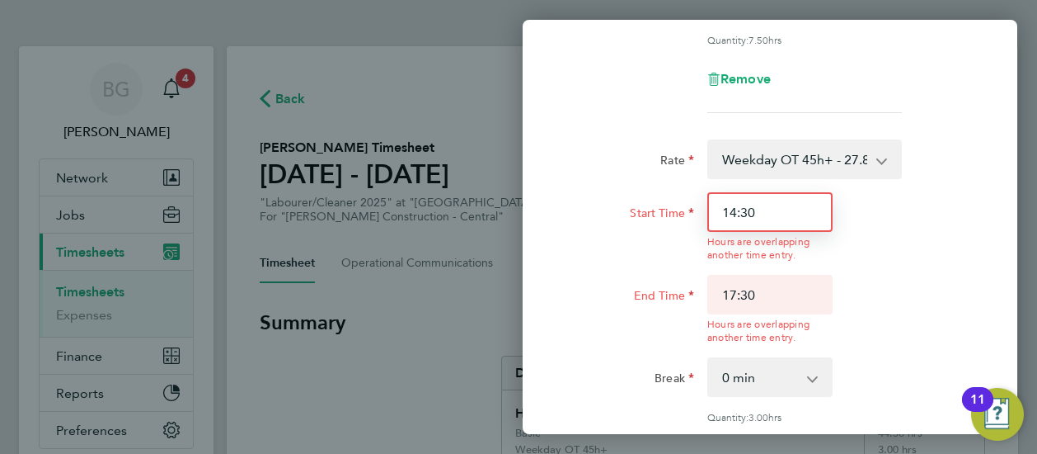
click at [740, 223] on input "14:30" at bounding box center [769, 212] width 125 height 40
type input "15:30"
click at [889, 289] on div "Rate Weekday OT 45h+ - 27.81 Basic - 19.49 Sat first 4h - 27.81 Sat after 4h - …" at bounding box center [770, 314] width 402 height 350
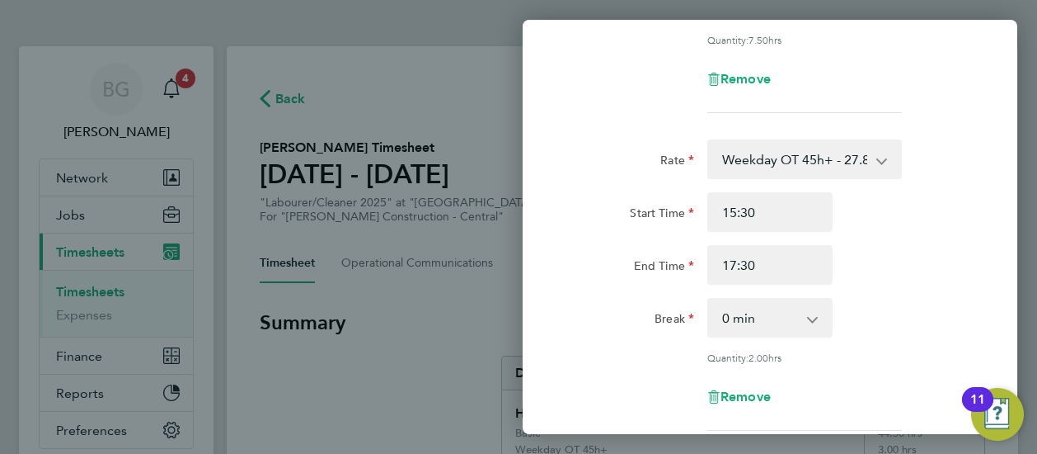
scroll to position [567, 0]
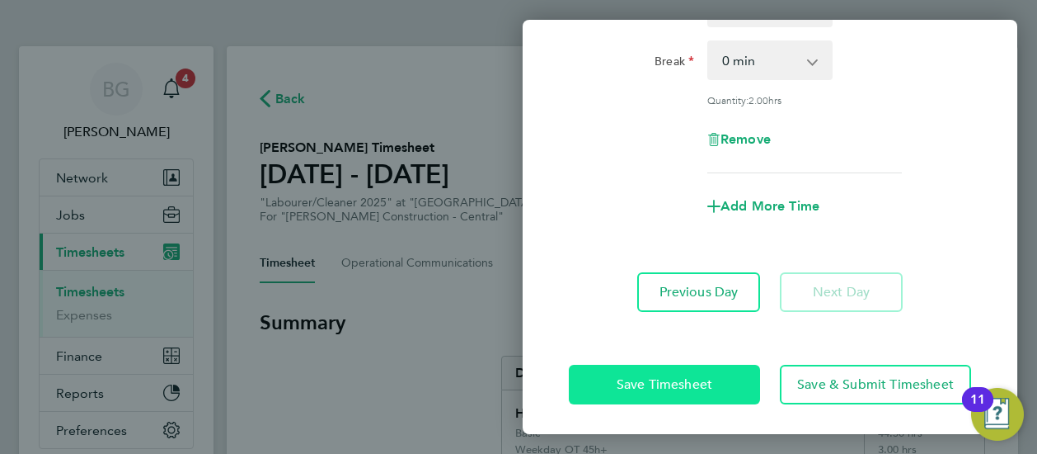
click at [629, 381] on span "Save Timesheet" at bounding box center [665, 384] width 96 height 16
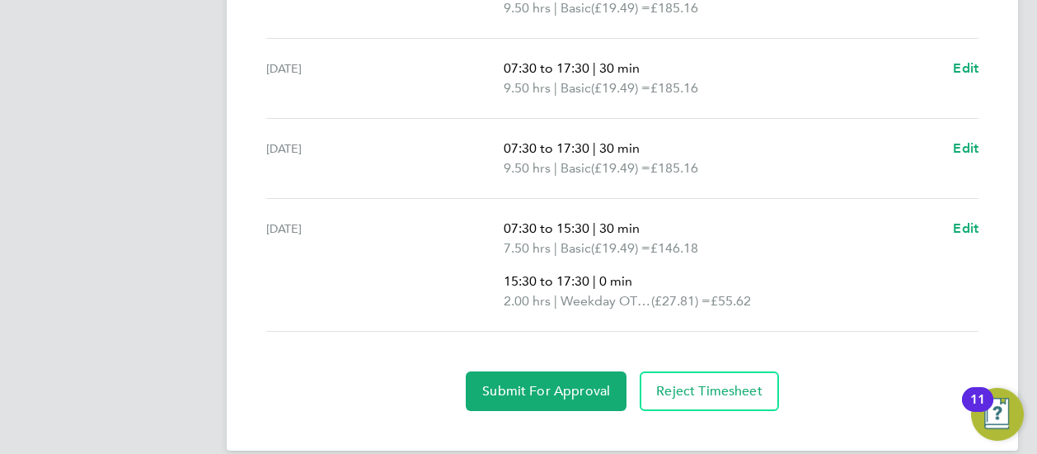
scroll to position [798, 0]
click at [558, 383] on span "Submit For Approval" at bounding box center [546, 390] width 128 height 16
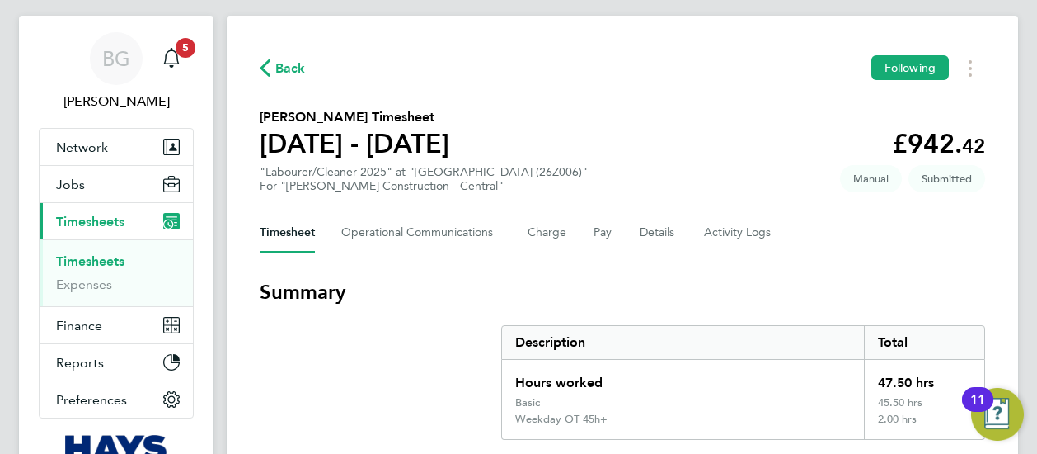
scroll to position [0, 0]
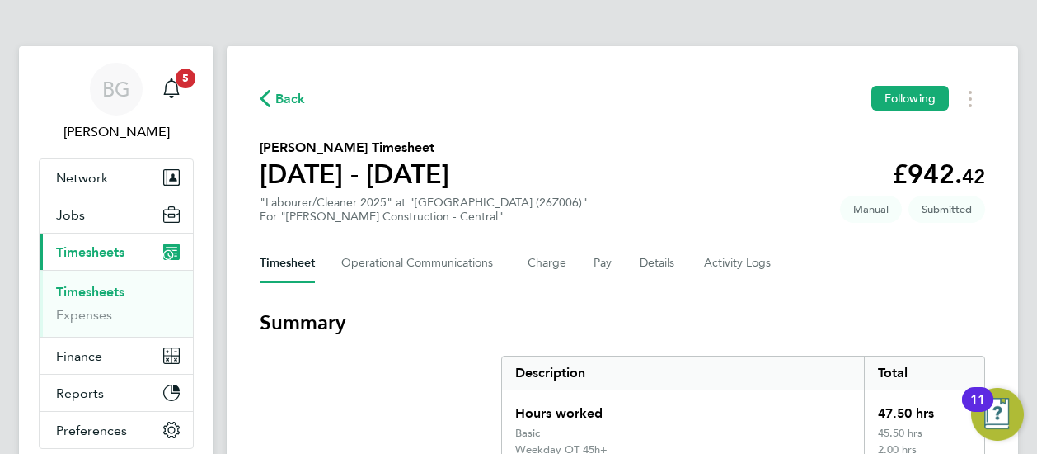
click at [306, 106] on div "Back Following" at bounding box center [623, 99] width 726 height 26
click at [294, 101] on span "Back" at bounding box center [290, 99] width 31 height 20
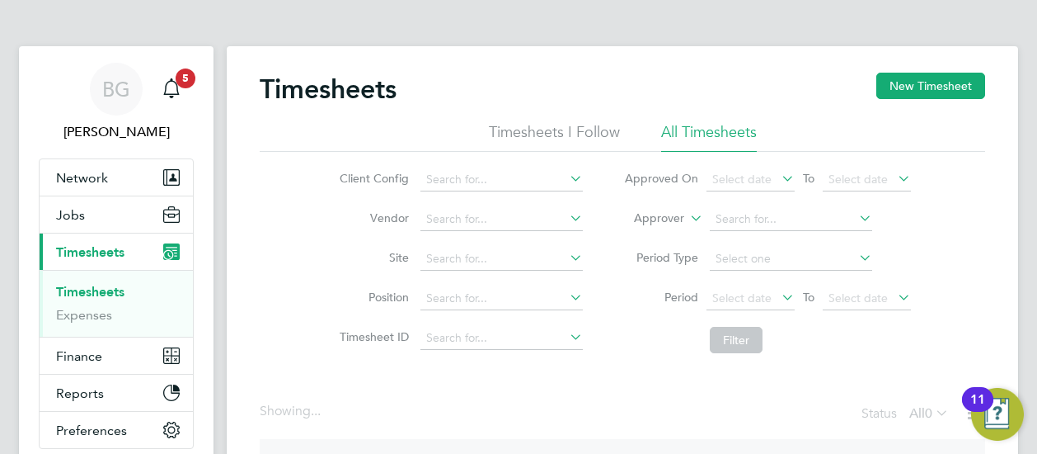
click at [671, 212] on label "Approver" at bounding box center [647, 218] width 74 height 16
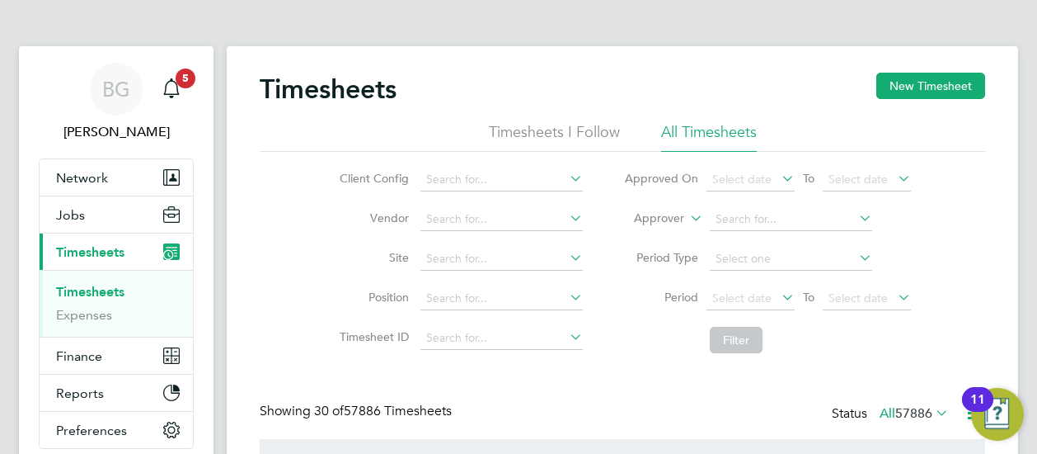
scroll to position [41, 143]
click at [665, 223] on label "Approver" at bounding box center [647, 218] width 74 height 16
click at [650, 240] on li "Worker" at bounding box center [644, 237] width 81 height 21
click at [732, 222] on input at bounding box center [791, 219] width 162 height 23
click at [815, 235] on b "[PERSON_NAME]" at bounding box center [863, 241] width 96 height 14
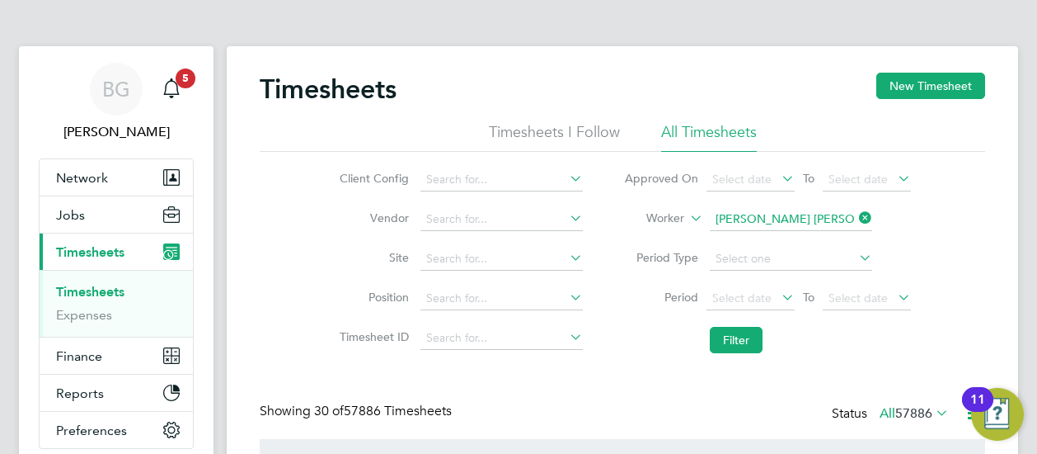
type input "[PERSON_NAME]"
click at [727, 331] on button "Filter" at bounding box center [736, 340] width 53 height 26
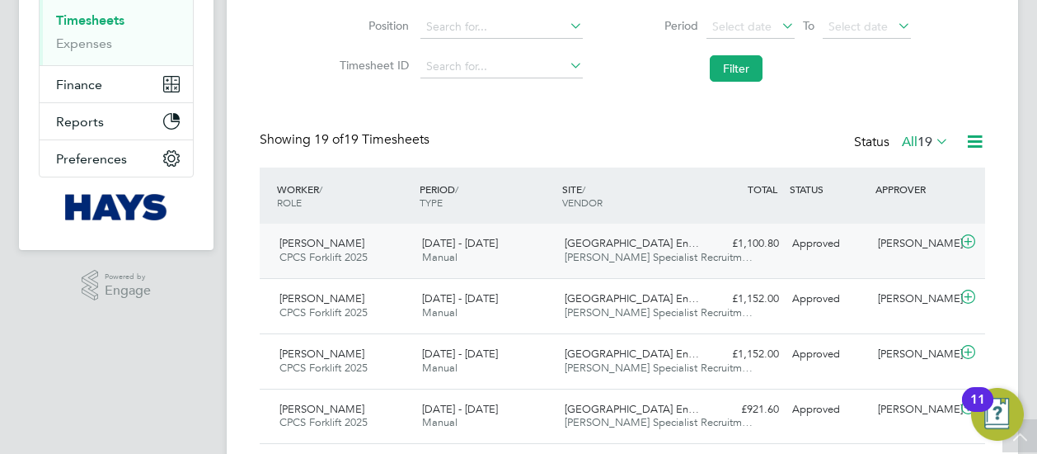
click at [571, 261] on span "[PERSON_NAME] Specialist Recruitm…" at bounding box center [659, 257] width 188 height 14
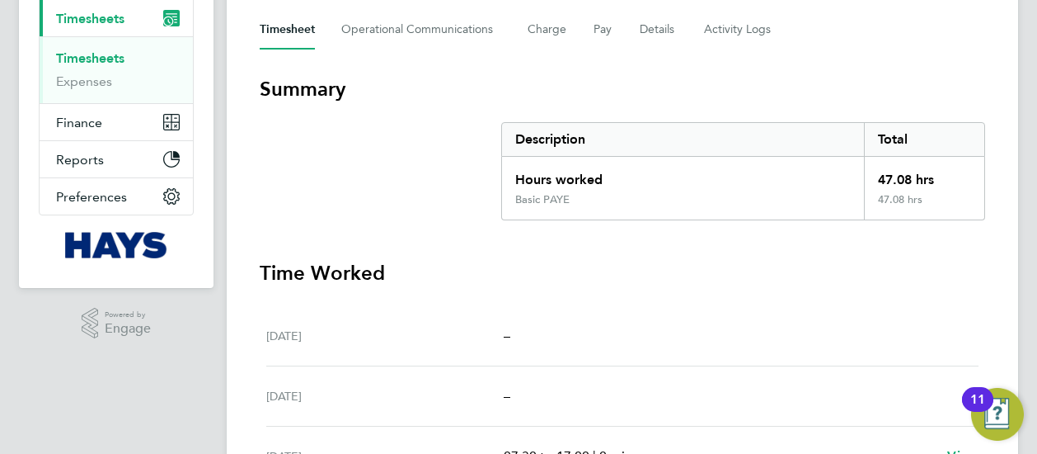
scroll to position [42, 0]
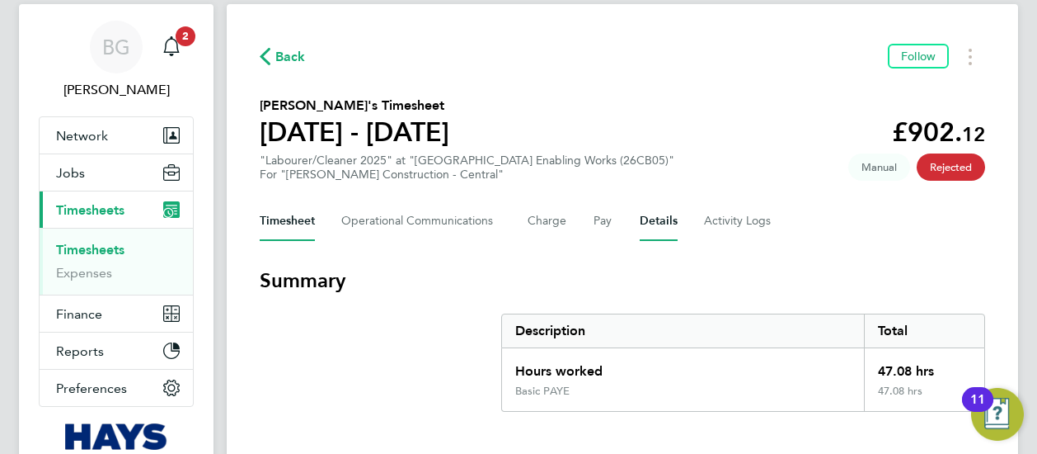
click at [646, 231] on button "Details" at bounding box center [659, 221] width 38 height 40
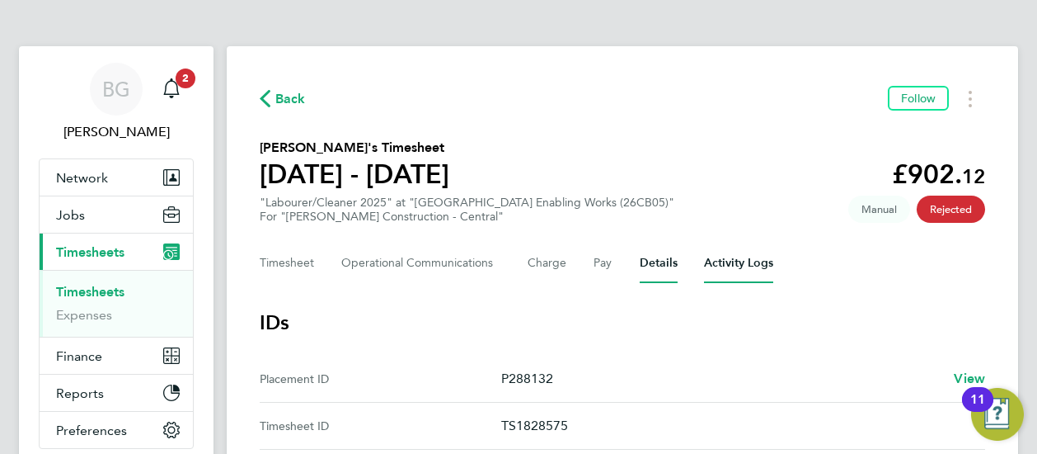
click at [715, 272] on Logs-tab "Activity Logs" at bounding box center [738, 263] width 69 height 40
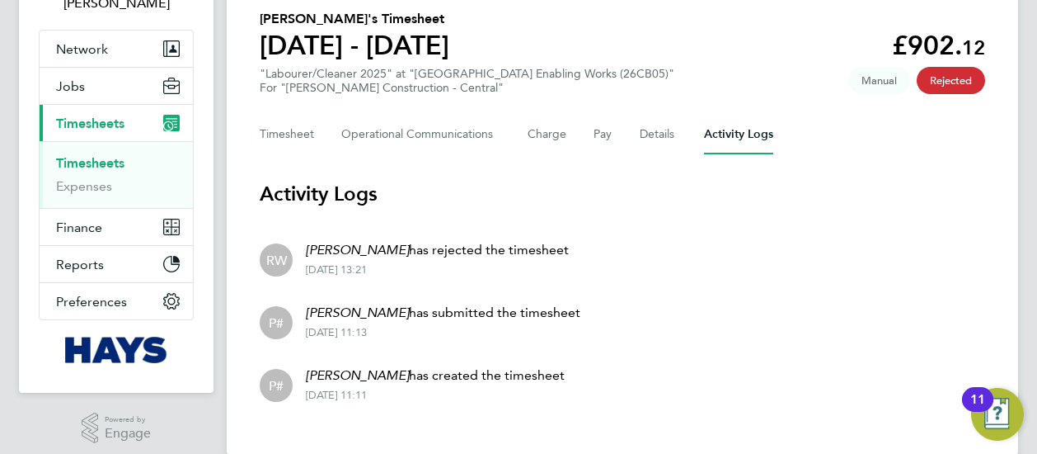
scroll to position [108, 0]
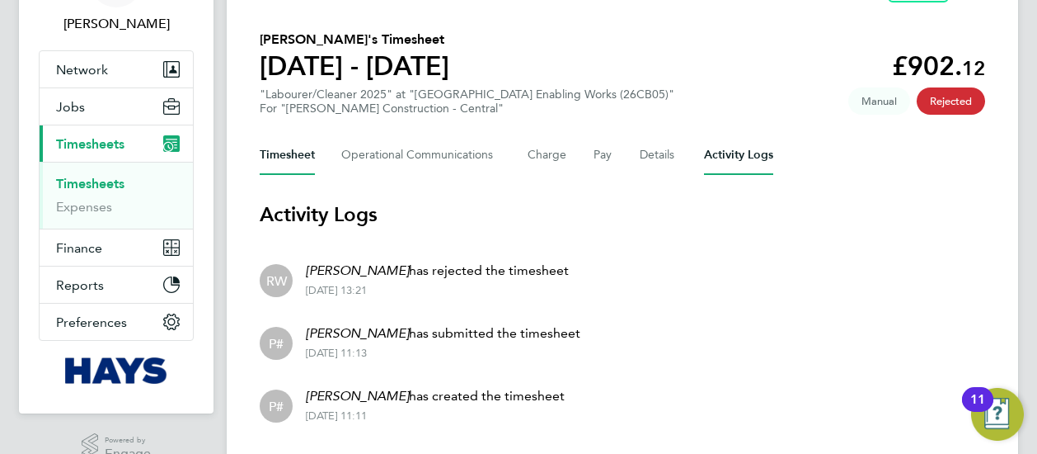
click at [308, 157] on button "Timesheet" at bounding box center [287, 155] width 55 height 40
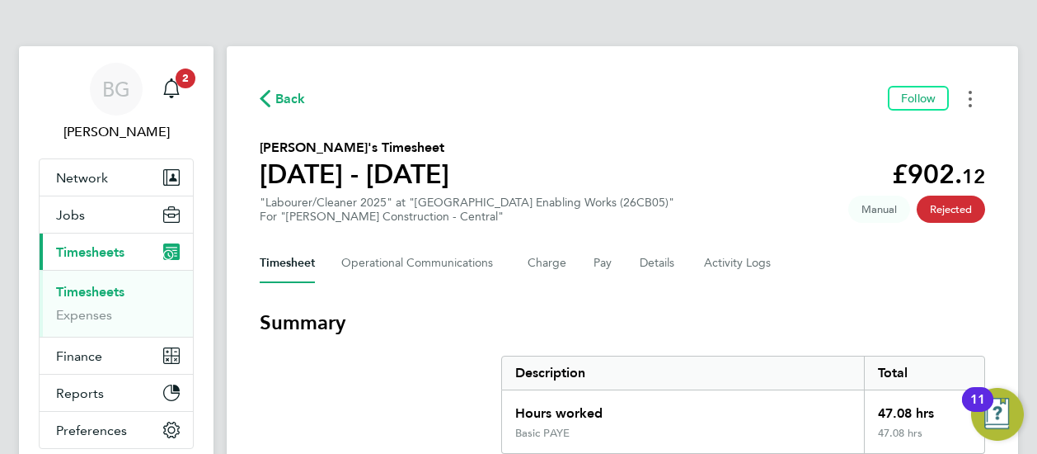
click at [971, 103] on icon "Timesheets Menu" at bounding box center [970, 99] width 3 height 16
click at [283, 105] on span "Back" at bounding box center [290, 99] width 31 height 20
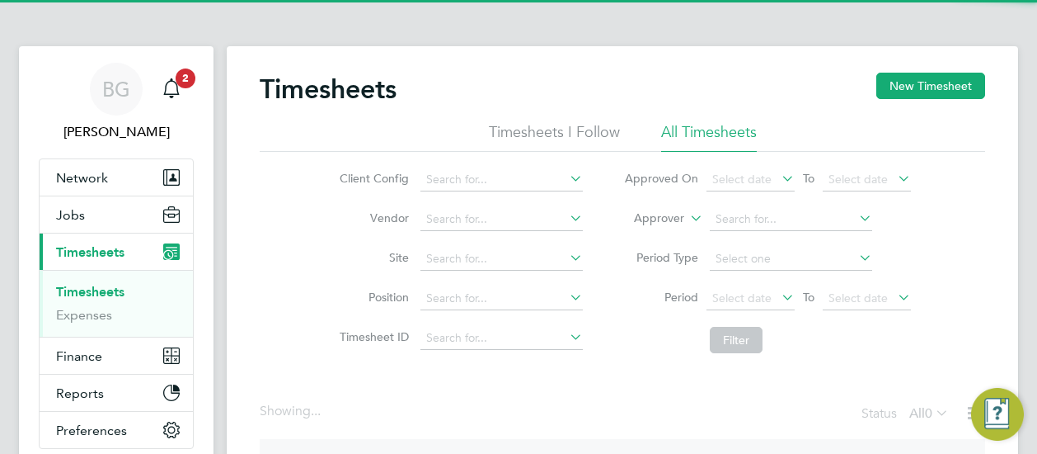
click at [670, 216] on label "Approver" at bounding box center [647, 218] width 74 height 16
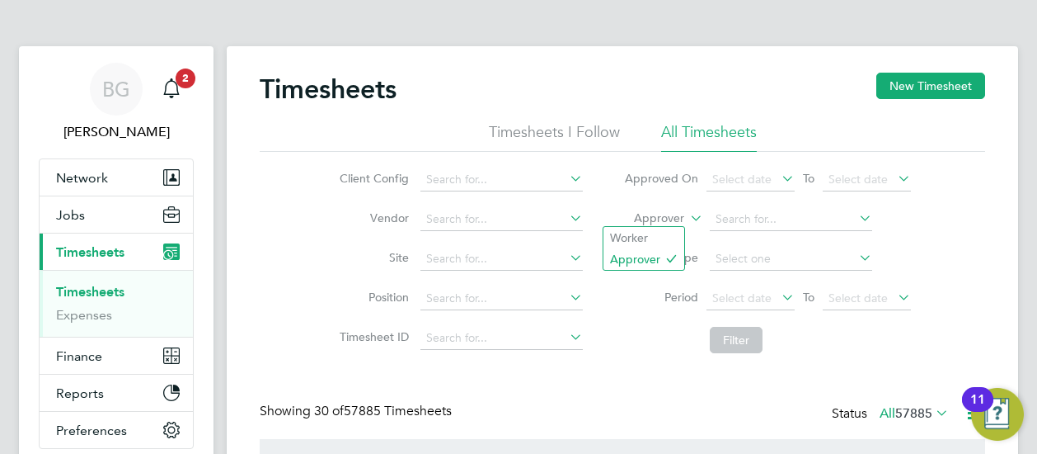
click at [647, 223] on label "Approver" at bounding box center [647, 218] width 74 height 16
click at [641, 233] on li "Worker" at bounding box center [644, 237] width 81 height 21
click at [717, 230] on li "Worker" at bounding box center [768, 220] width 328 height 40
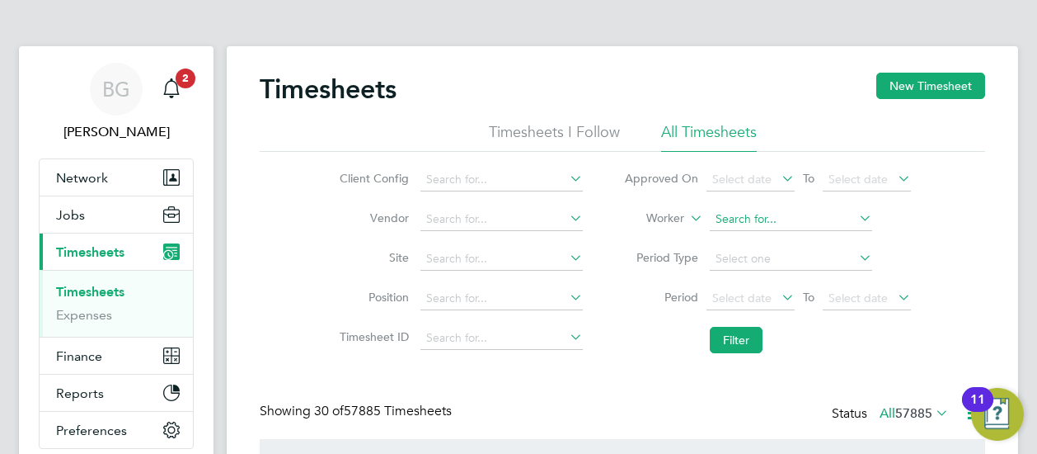
click at [719, 228] on input at bounding box center [791, 219] width 162 height 23
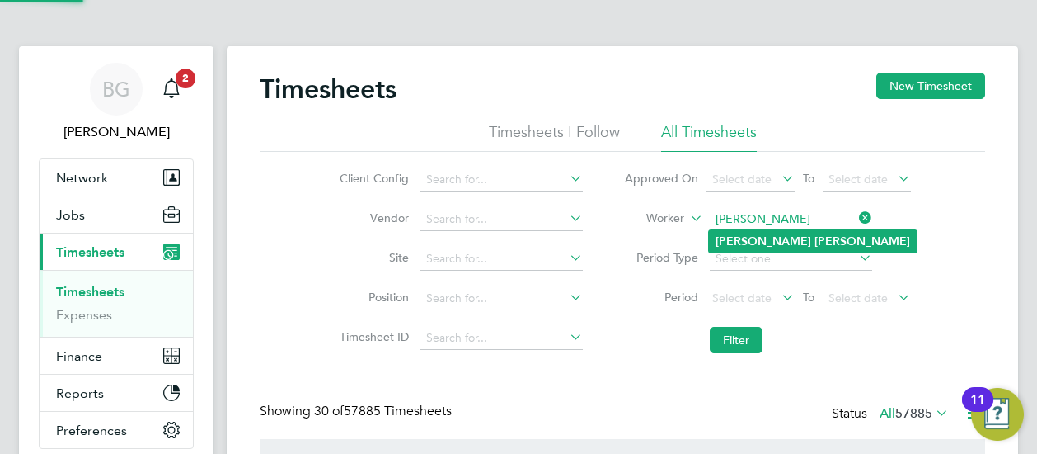
click at [747, 235] on b "Thomas" at bounding box center [764, 241] width 96 height 14
type input "Thomas Turner"
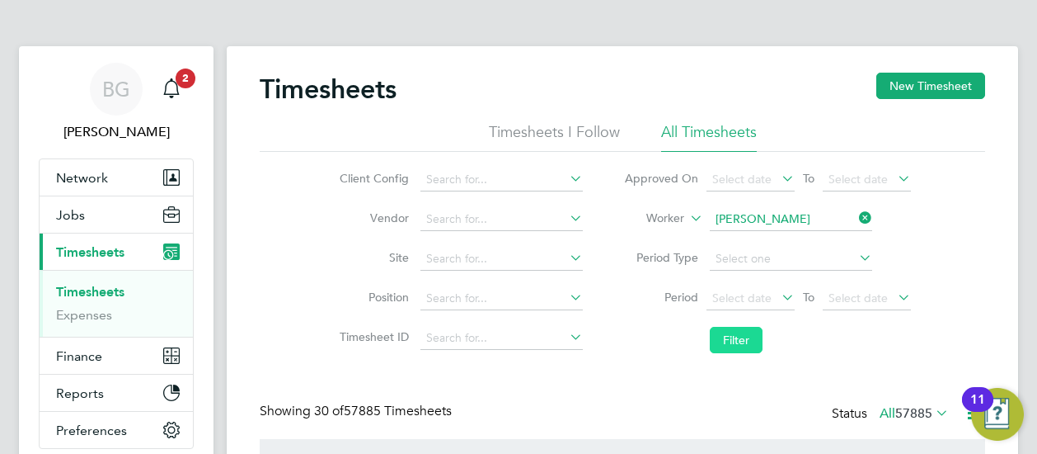
click at [730, 343] on button "Filter" at bounding box center [736, 340] width 53 height 26
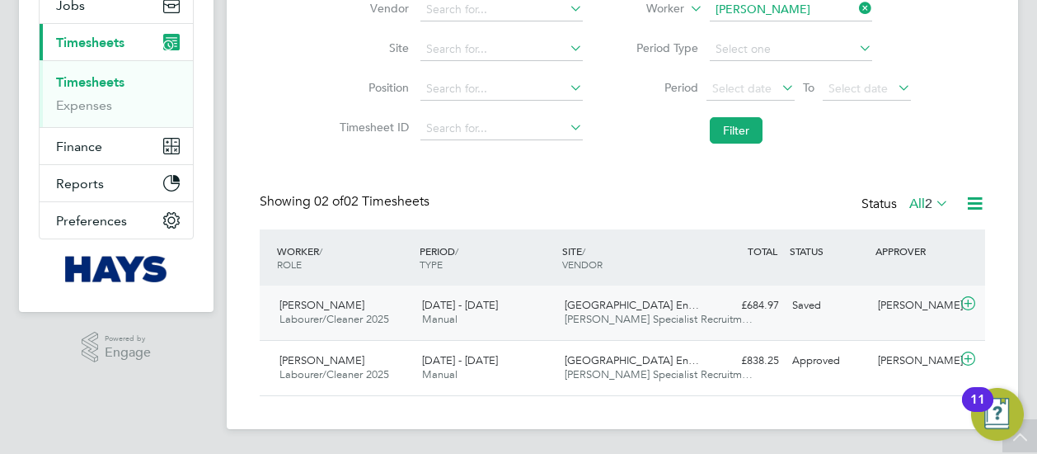
click at [592, 313] on span "[PERSON_NAME] Specialist Recruitm…" at bounding box center [659, 319] width 188 height 14
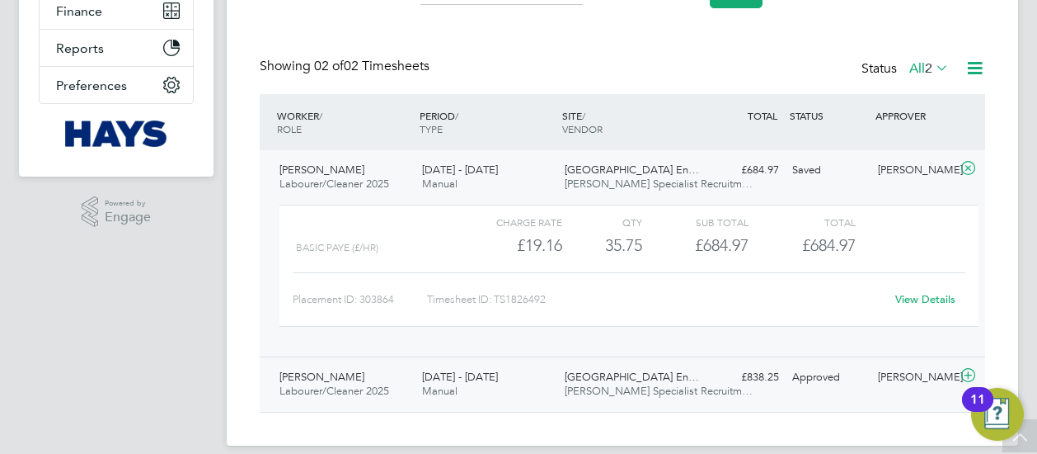
click at [736, 357] on div "Thomas Turner Labourer/Cleaner 2025 13 - 19 Sep 2025 13 - 19 Sep 2025 Manual Wi…" at bounding box center [623, 383] width 726 height 55
